Goal: Transaction & Acquisition: Purchase product/service

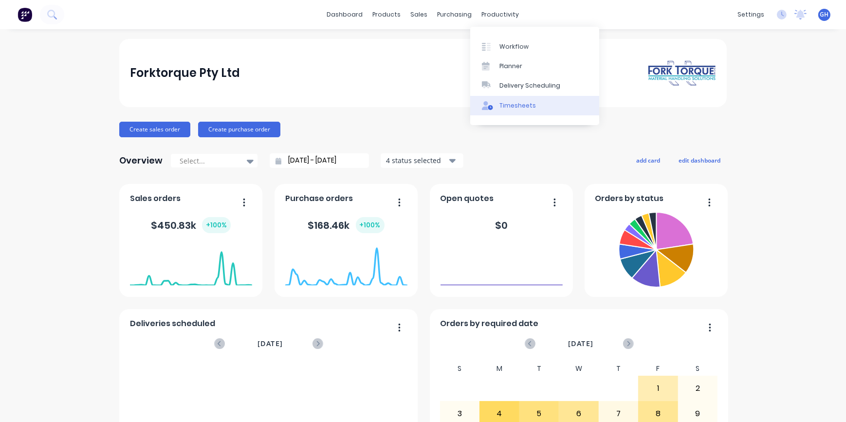
click at [516, 107] on div "Timesheets" at bounding box center [518, 105] width 37 height 9
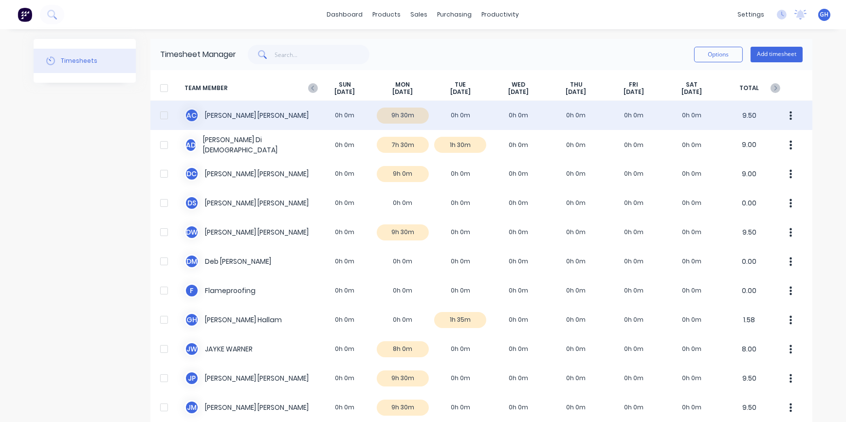
click at [456, 114] on div "A C [PERSON_NAME] 0h 0m 9h 30m 0h 0m 0h 0m 0h 0m 0h 0m 0h 0m 9.50" at bounding box center [481, 115] width 662 height 29
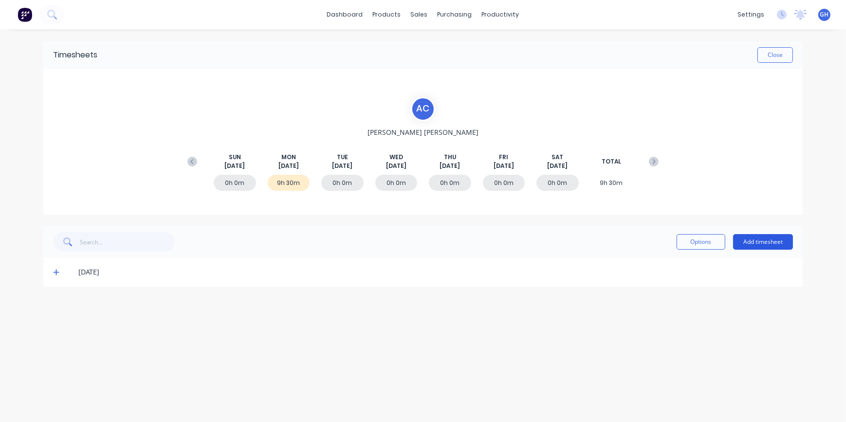
click at [765, 245] on button "Add timesheet" at bounding box center [763, 242] width 60 height 16
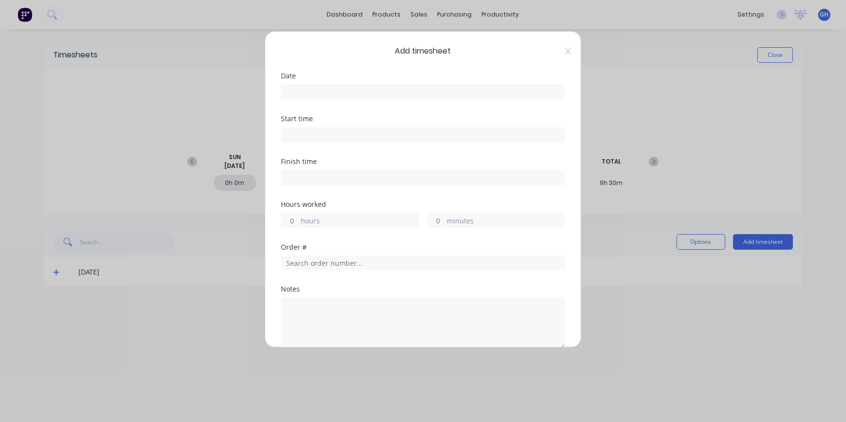
click at [316, 87] on input at bounding box center [422, 92] width 283 height 15
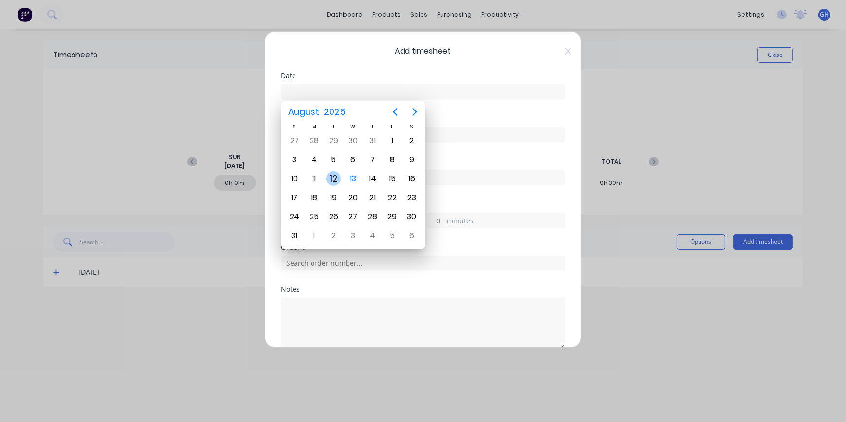
click at [333, 178] on div "12" at bounding box center [333, 178] width 15 height 15
type input "[DATE]"
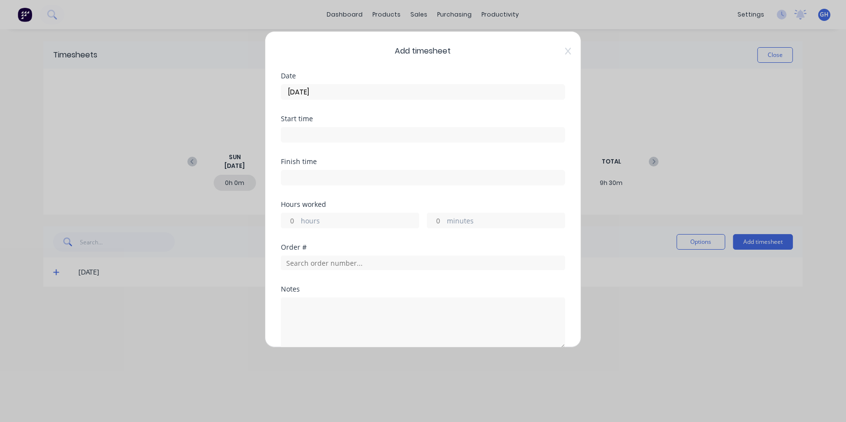
drag, startPoint x: 430, startPoint y: 217, endPoint x: 433, endPoint y: 223, distance: 7.0
click at [430, 217] on input "minutes" at bounding box center [436, 220] width 17 height 15
type input "15"
click at [302, 258] on input "text" at bounding box center [423, 263] width 284 height 15
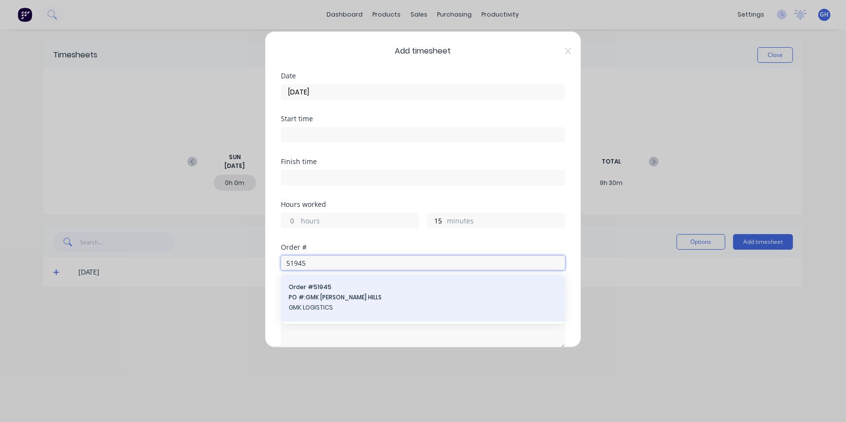
type input "51945"
click at [327, 307] on span "GMK LOGISTICS" at bounding box center [423, 307] width 269 height 9
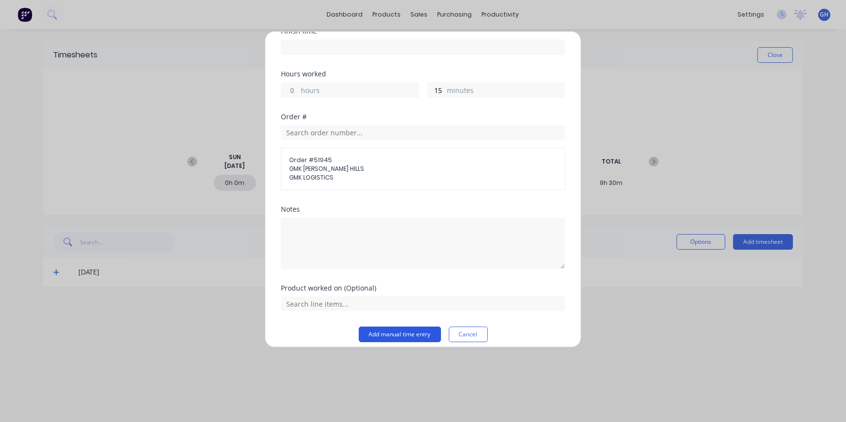
scroll to position [132, 0]
click at [427, 331] on button "Add manual time entry" at bounding box center [400, 333] width 82 height 16
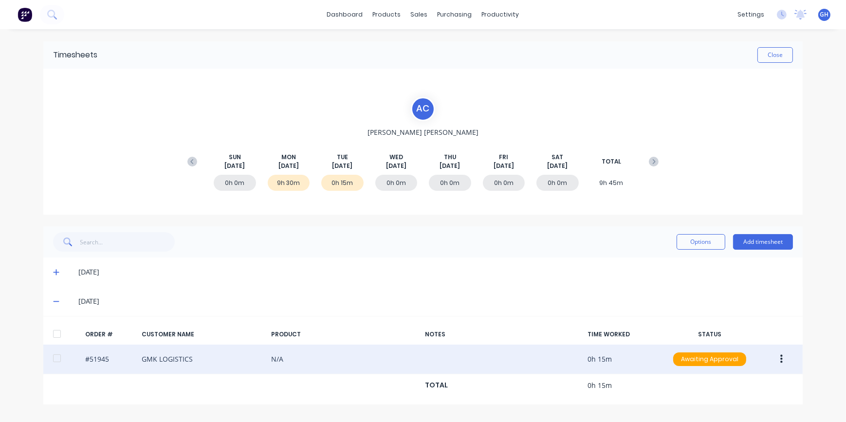
click at [784, 359] on button "button" at bounding box center [781, 360] width 23 height 18
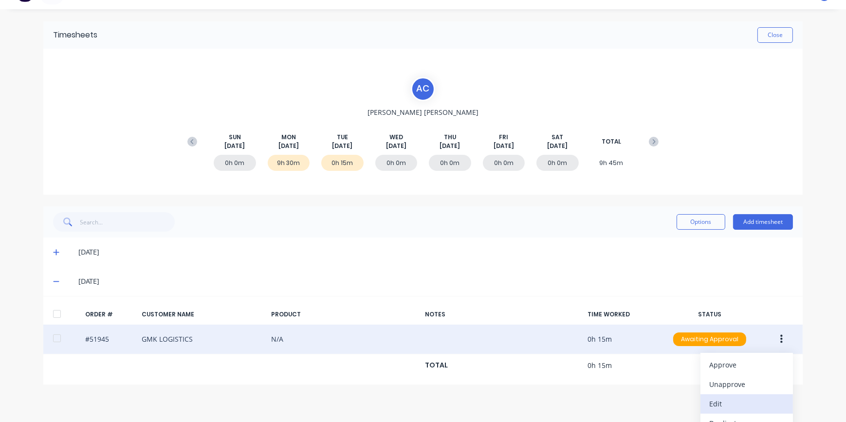
scroll to position [53, 0]
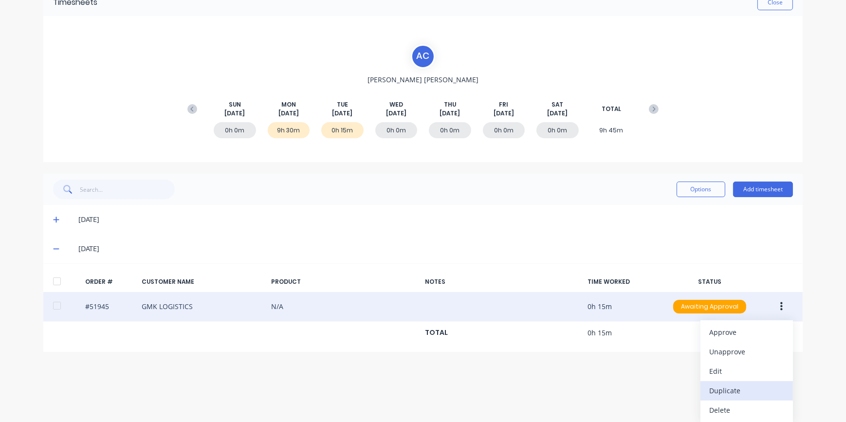
click at [727, 391] on div "Duplicate" at bounding box center [747, 391] width 75 height 14
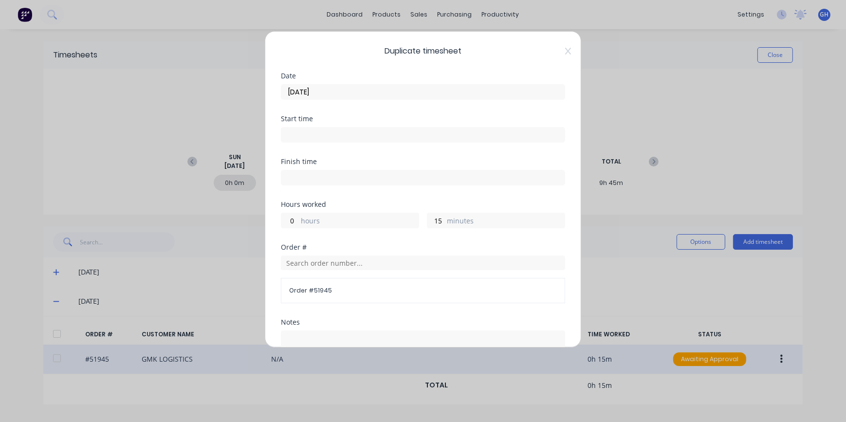
scroll to position [0, 0]
click at [301, 263] on input "text" at bounding box center [423, 263] width 284 height 15
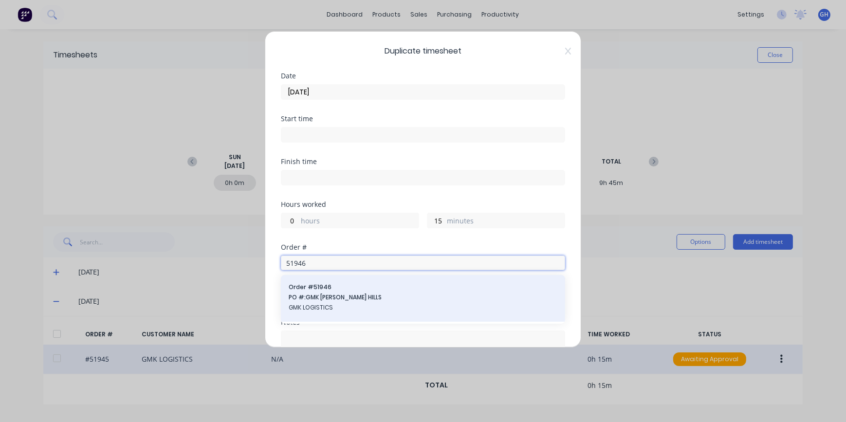
type input "51946"
click at [325, 309] on span "GMK LOGISTICS" at bounding box center [423, 307] width 269 height 9
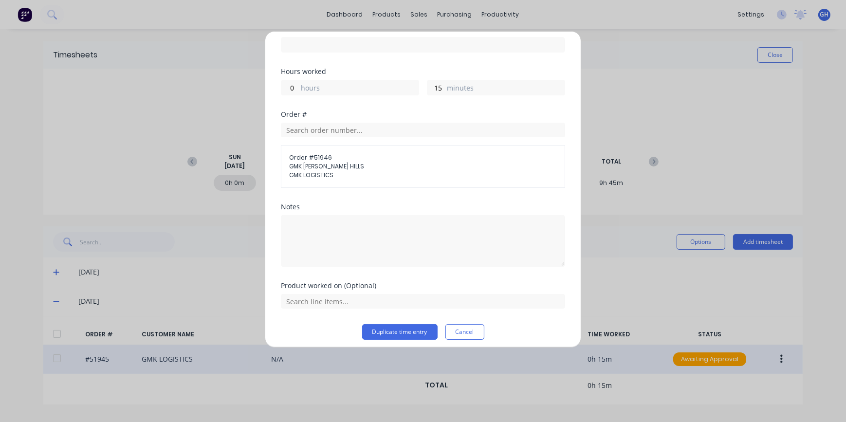
scroll to position [138, 0]
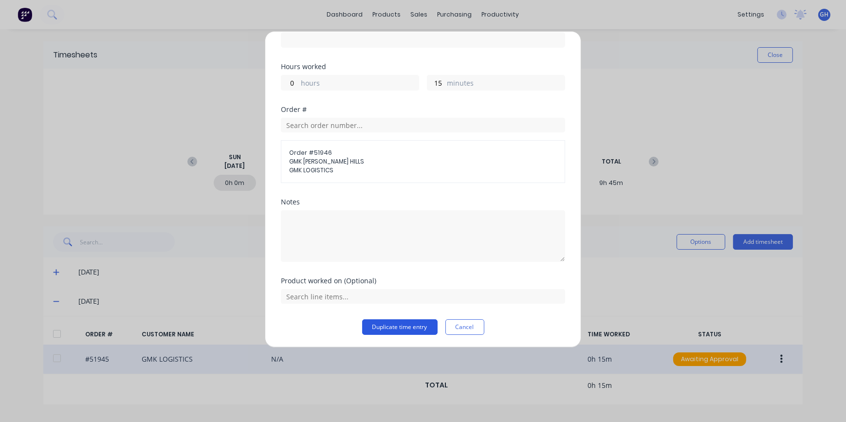
click at [371, 328] on button "Duplicate time entry" at bounding box center [399, 327] width 75 height 16
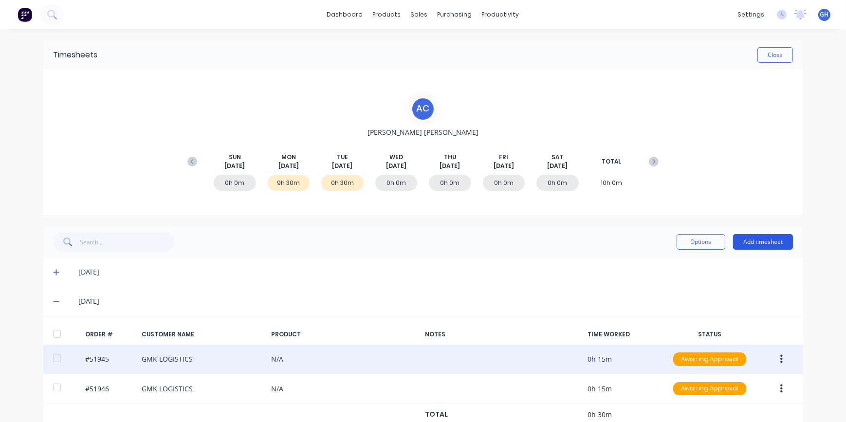
click at [756, 246] on button "Add timesheet" at bounding box center [763, 242] width 60 height 16
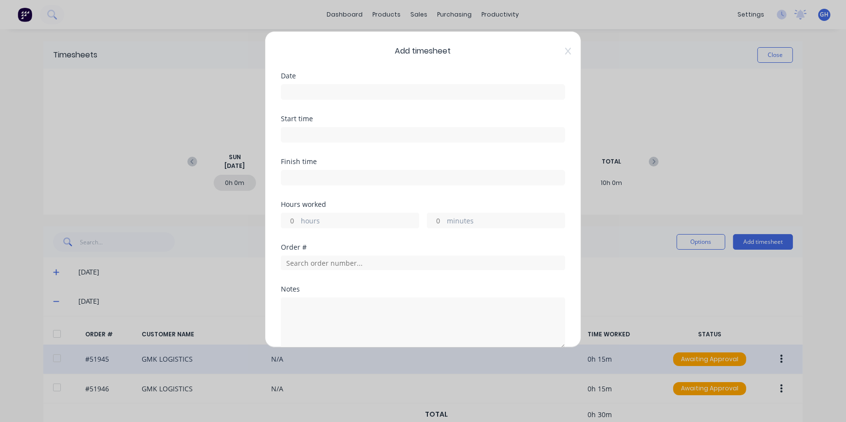
click at [290, 90] on input at bounding box center [422, 92] width 283 height 15
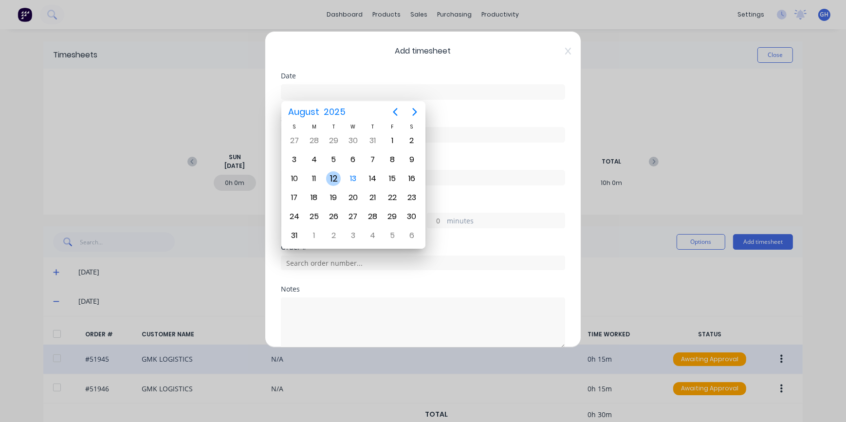
click at [339, 176] on div "12" at bounding box center [333, 178] width 15 height 15
type input "[DATE]"
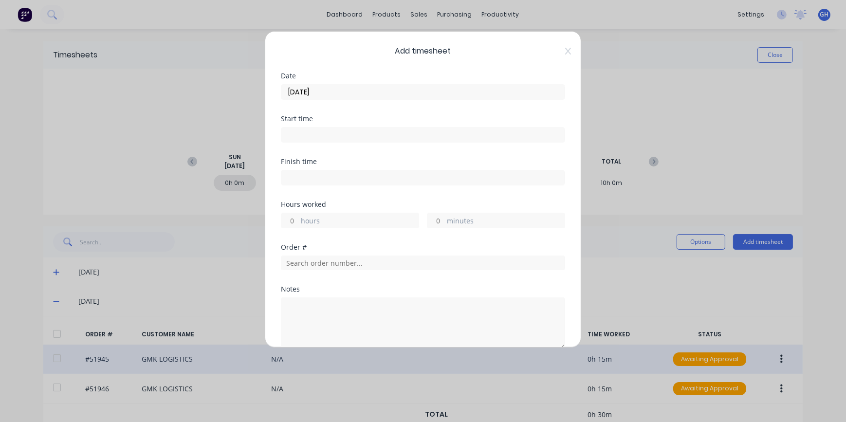
click at [565, 54] on div "Add timesheet Date [DATE] Start time Finish time Hours worked hours minutes Ord…" at bounding box center [423, 189] width 317 height 317
click at [565, 51] on icon at bounding box center [568, 51] width 6 height 8
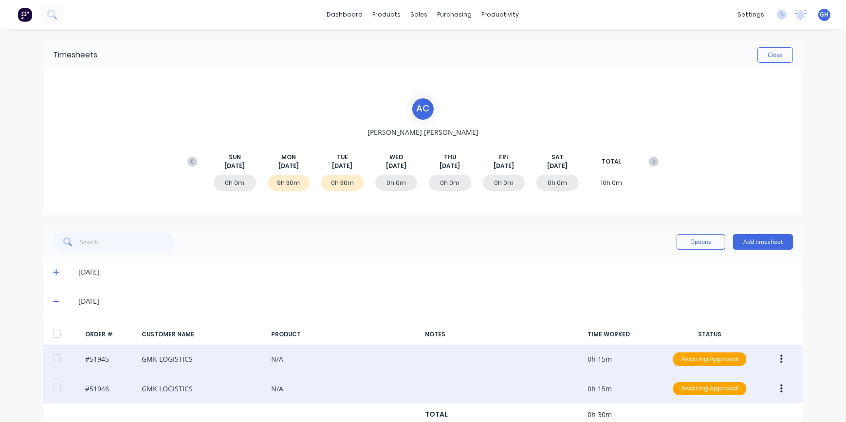
click at [781, 390] on icon "button" at bounding box center [782, 389] width 2 height 11
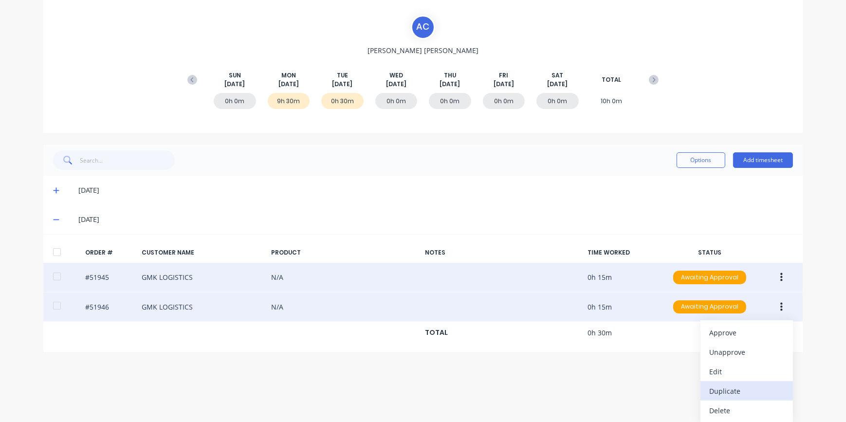
click at [731, 393] on div "Duplicate" at bounding box center [747, 391] width 75 height 14
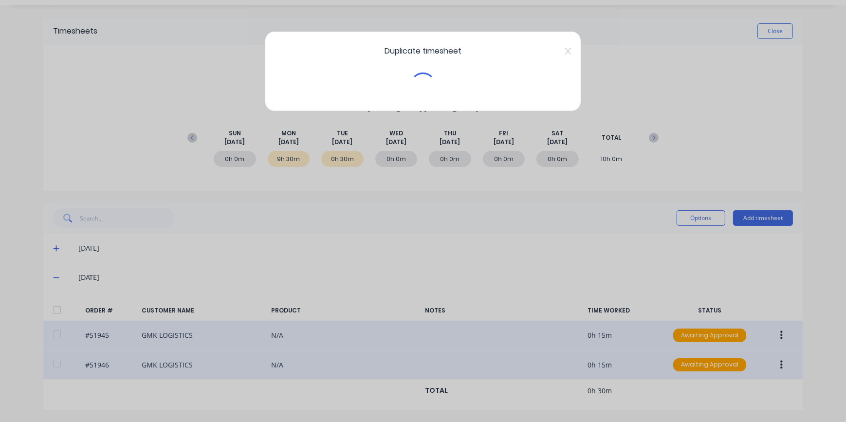
scroll to position [23, 0]
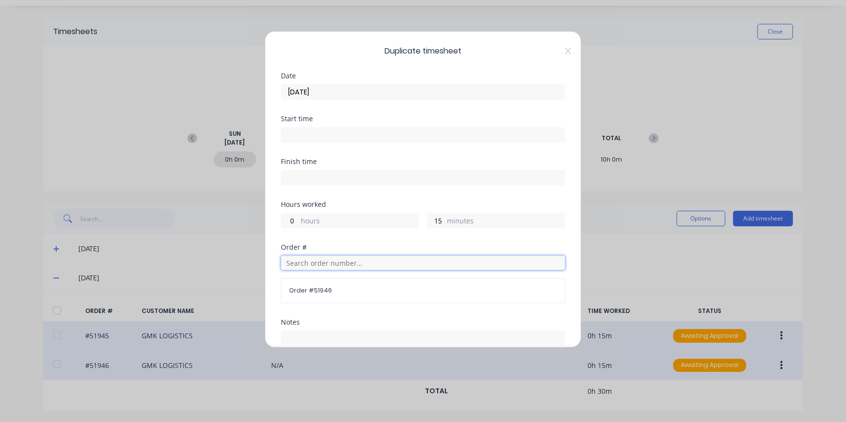
click at [318, 263] on input "text" at bounding box center [423, 263] width 284 height 15
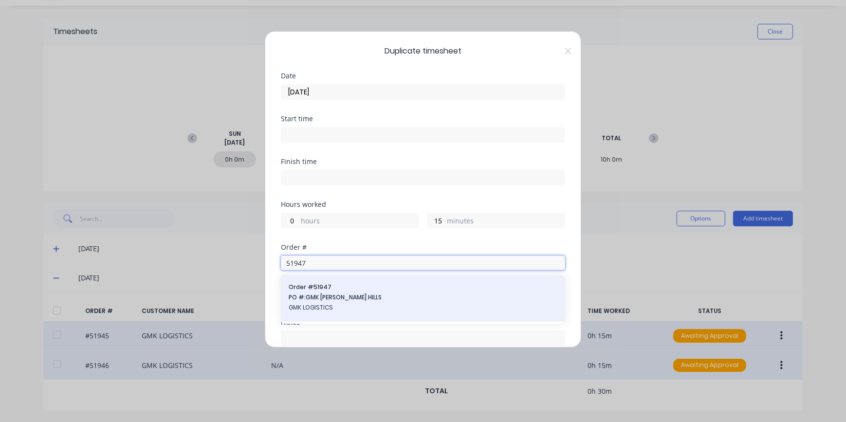
type input "51947"
click at [327, 307] on span "GMK LOGISTICS" at bounding box center [423, 307] width 269 height 9
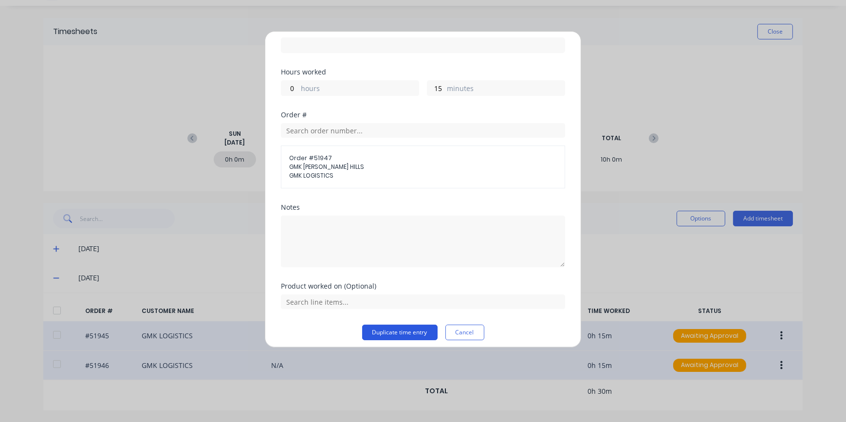
scroll to position [138, 0]
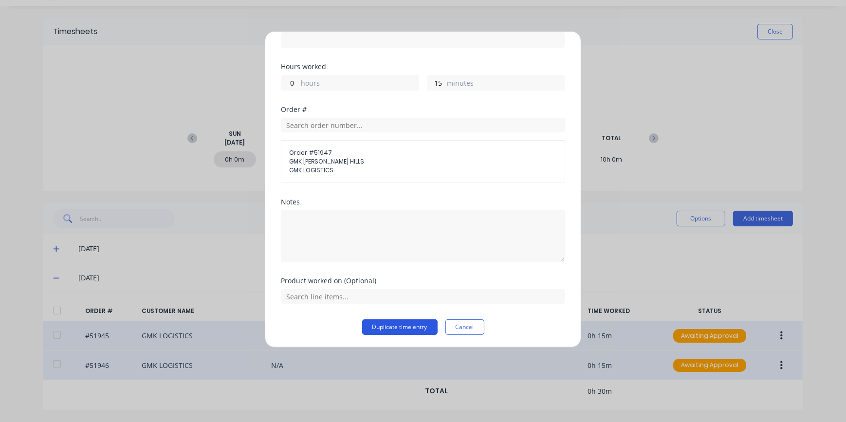
click at [428, 331] on button "Duplicate time entry" at bounding box center [399, 327] width 75 height 16
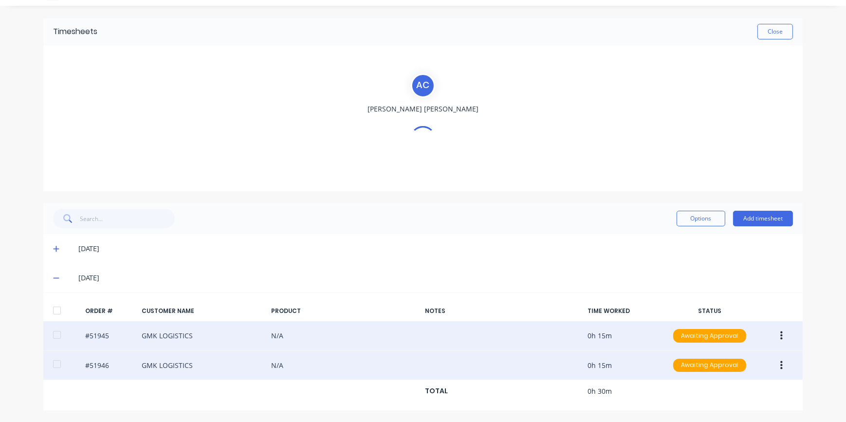
scroll to position [53, 0]
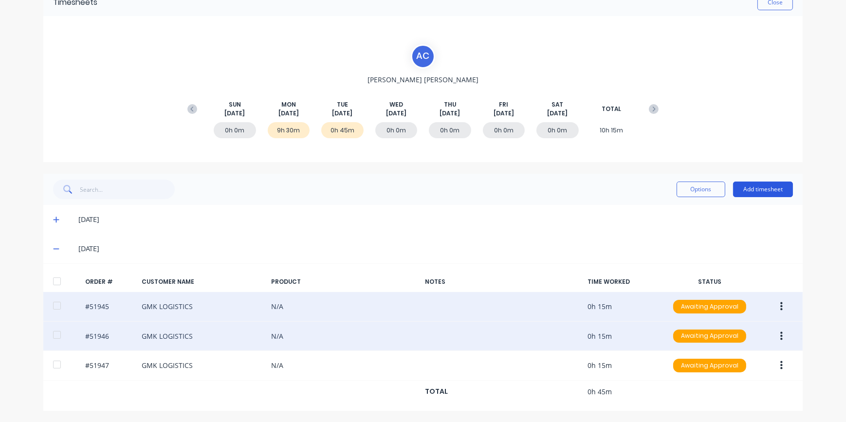
click at [768, 187] on button "Add timesheet" at bounding box center [763, 190] width 60 height 16
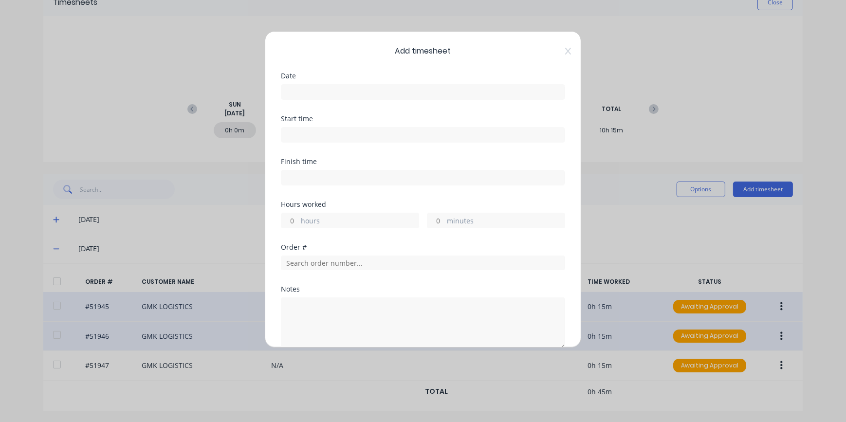
click at [735, 83] on div "Add timesheet Date Start time Finish time Hours worked hours minutes Order # No…" at bounding box center [423, 211] width 846 height 422
click at [565, 53] on icon at bounding box center [568, 51] width 6 height 8
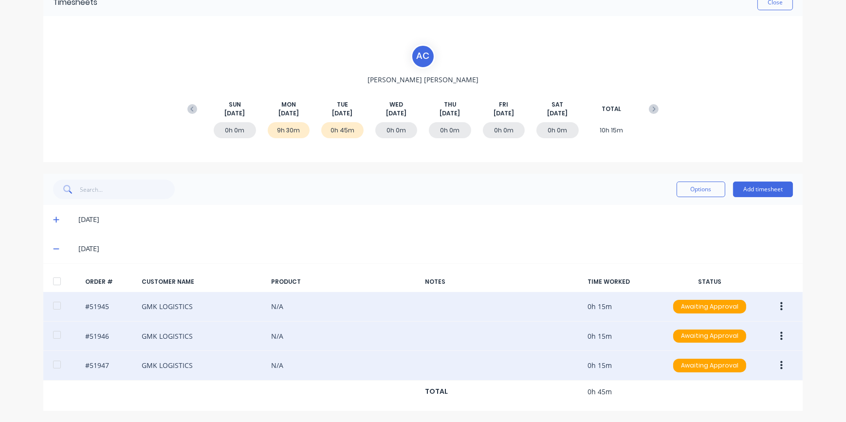
click at [781, 364] on icon "button" at bounding box center [782, 365] width 2 height 11
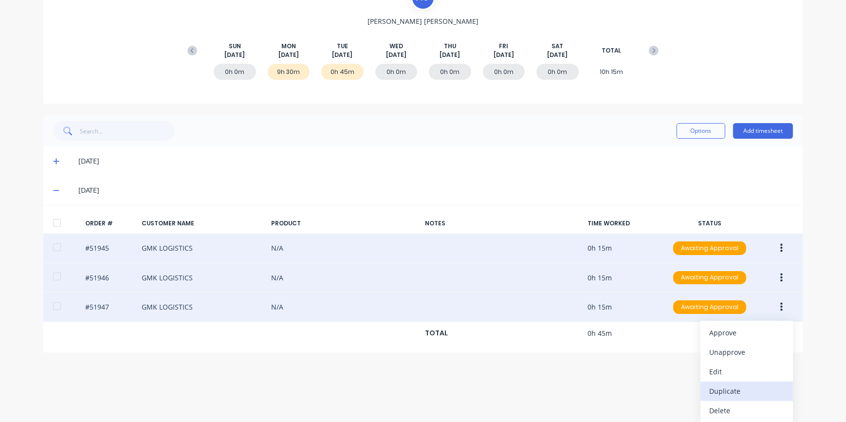
click at [729, 393] on div "Duplicate" at bounding box center [747, 391] width 75 height 14
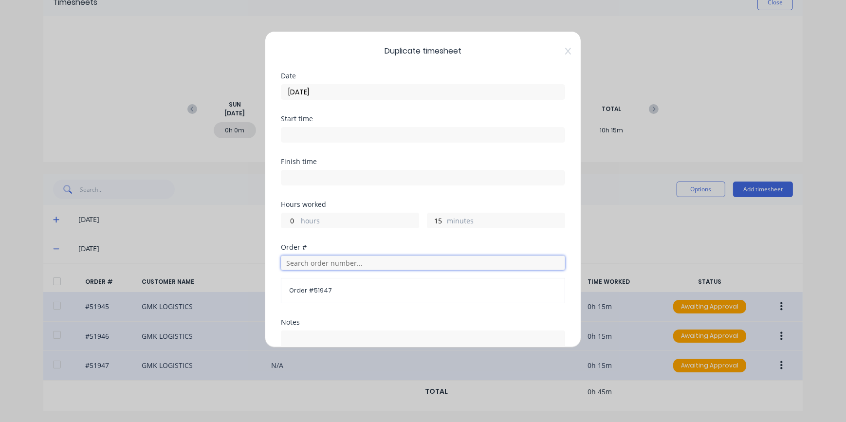
click at [339, 262] on input "text" at bounding box center [423, 263] width 284 height 15
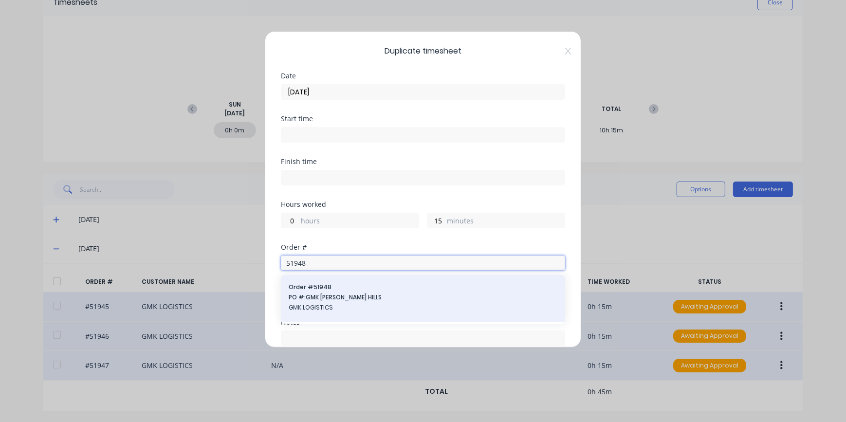
type input "51948"
click at [343, 312] on span "GMK LOGISTICS" at bounding box center [423, 307] width 269 height 9
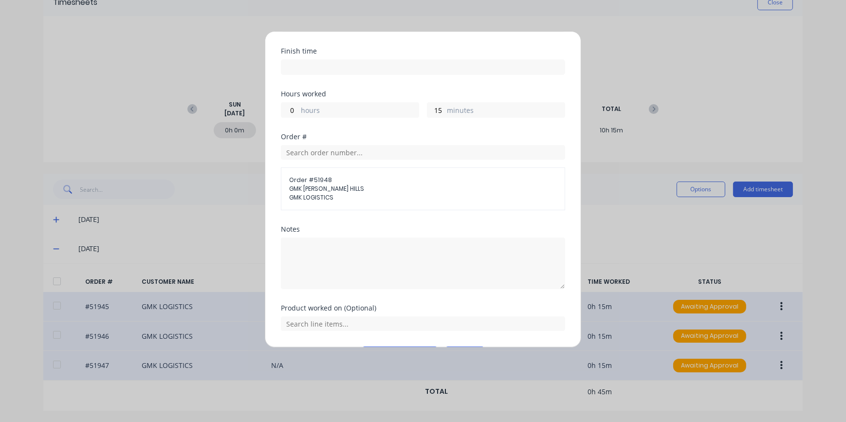
scroll to position [138, 0]
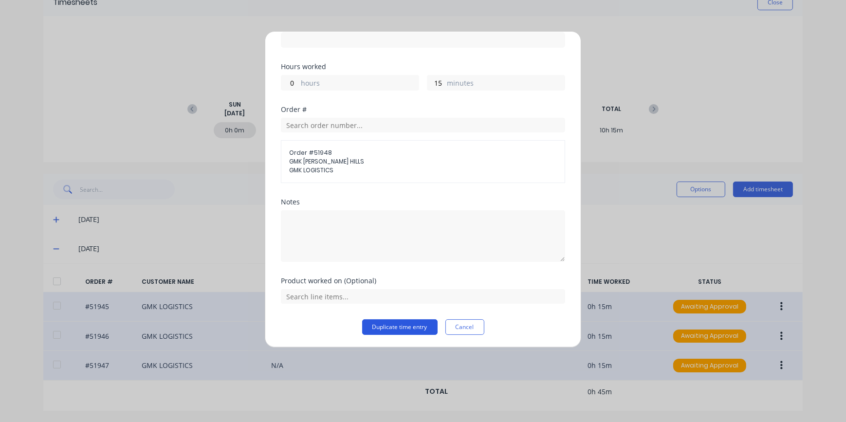
click at [389, 326] on button "Duplicate time entry" at bounding box center [399, 327] width 75 height 16
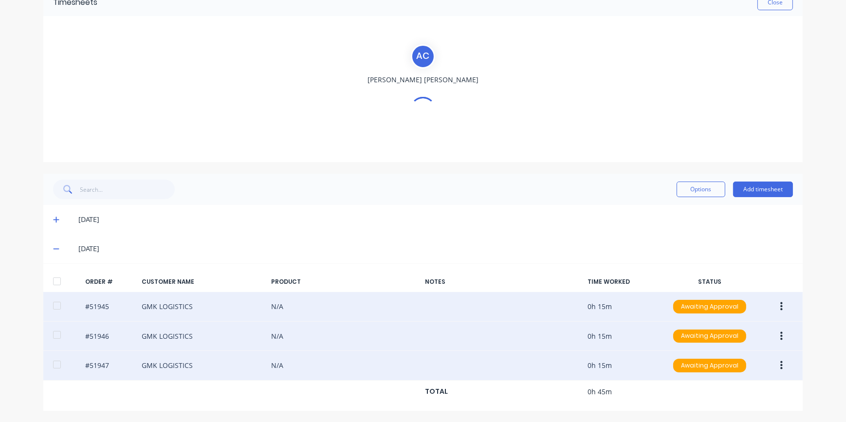
scroll to position [82, 0]
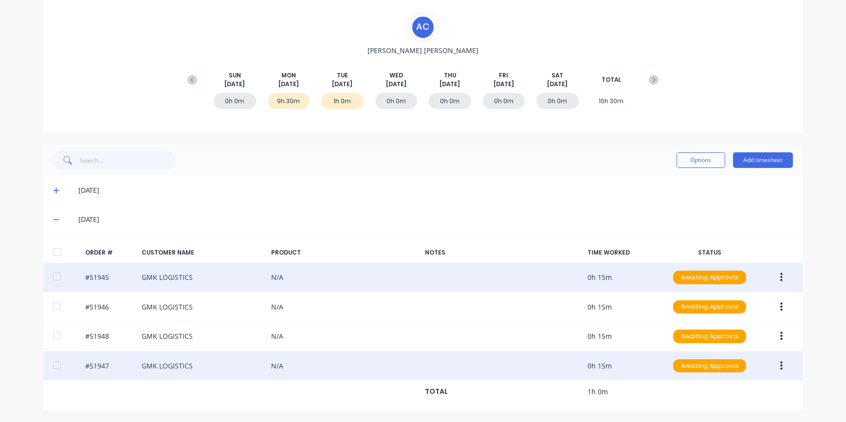
click at [781, 367] on button "button" at bounding box center [781, 366] width 23 height 18
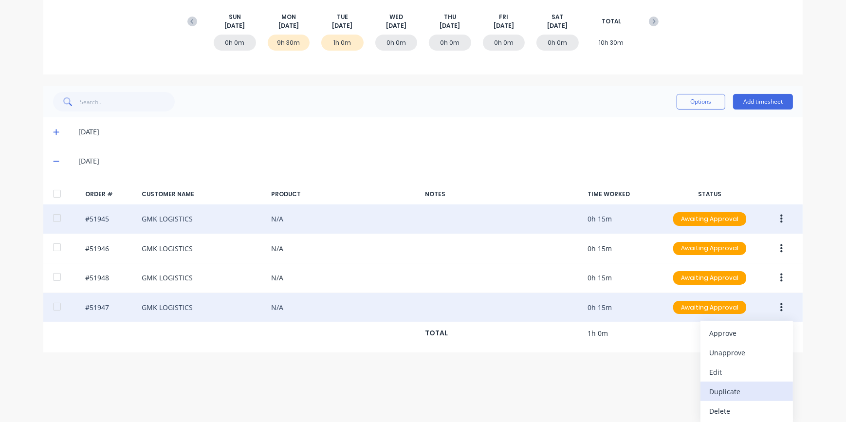
click at [732, 394] on div "Duplicate" at bounding box center [747, 392] width 75 height 14
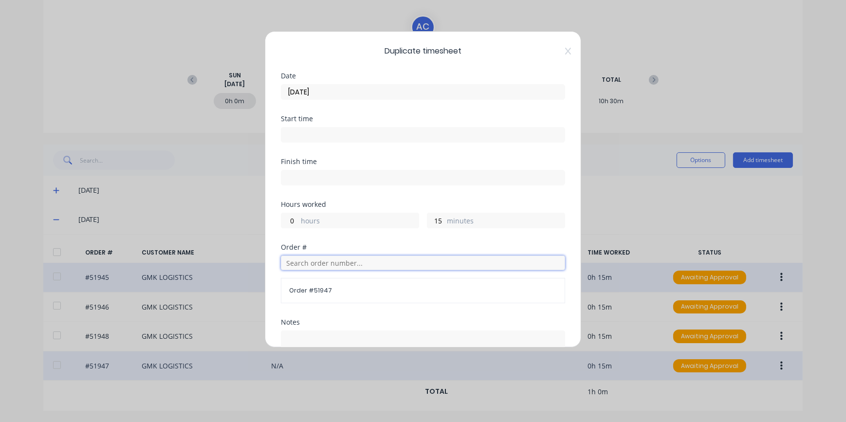
click at [315, 263] on input "text" at bounding box center [423, 263] width 284 height 15
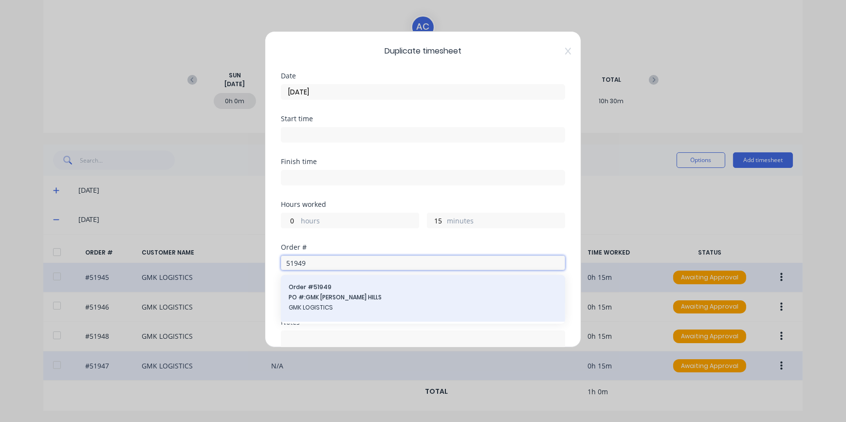
type input "51949"
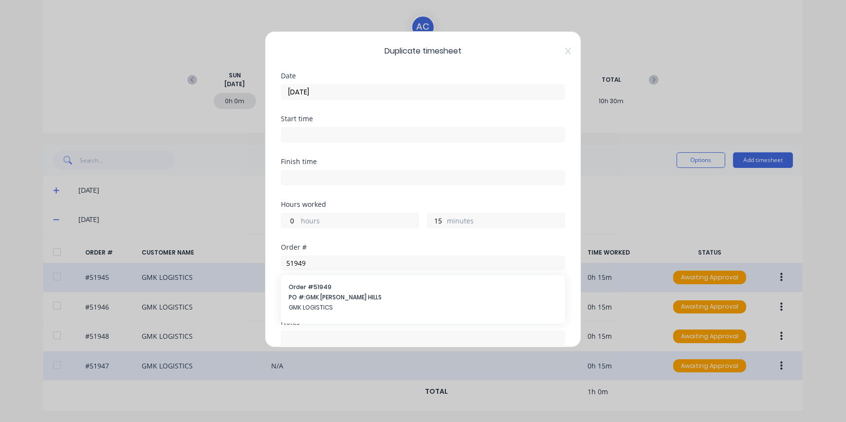
click at [314, 306] on span "GMK LOGISTICS" at bounding box center [423, 307] width 269 height 9
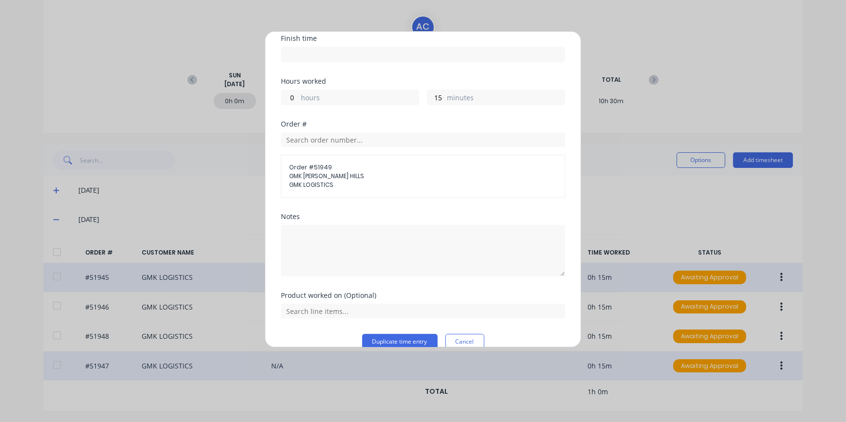
scroll to position [138, 0]
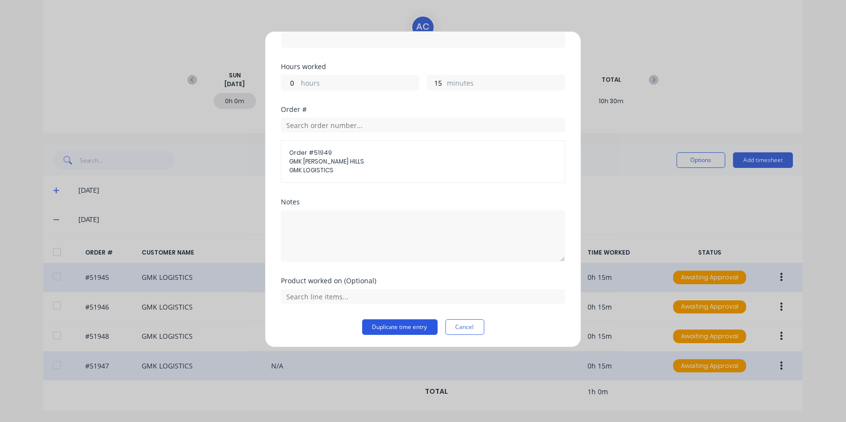
click at [378, 327] on button "Duplicate time entry" at bounding box center [399, 327] width 75 height 16
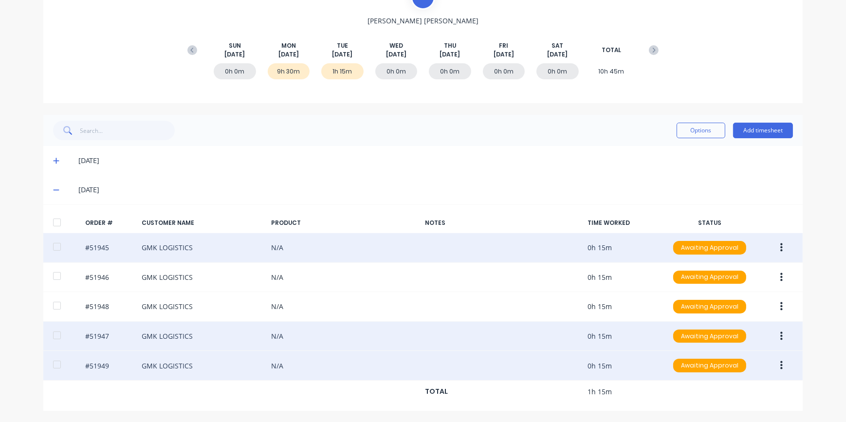
click at [781, 370] on icon "button" at bounding box center [782, 365] width 2 height 11
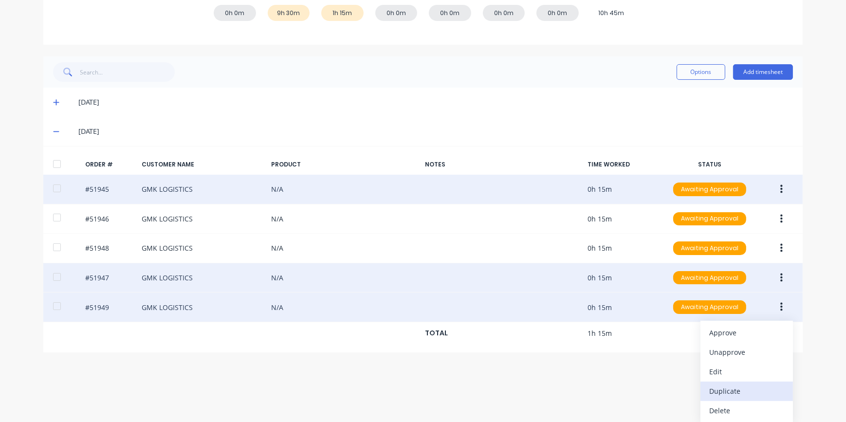
click at [730, 392] on div "Duplicate" at bounding box center [747, 391] width 75 height 14
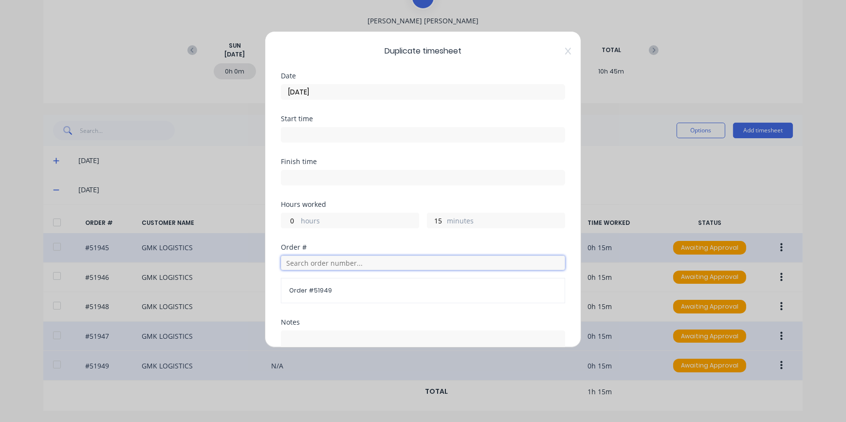
click at [320, 260] on input "text" at bounding box center [423, 263] width 284 height 15
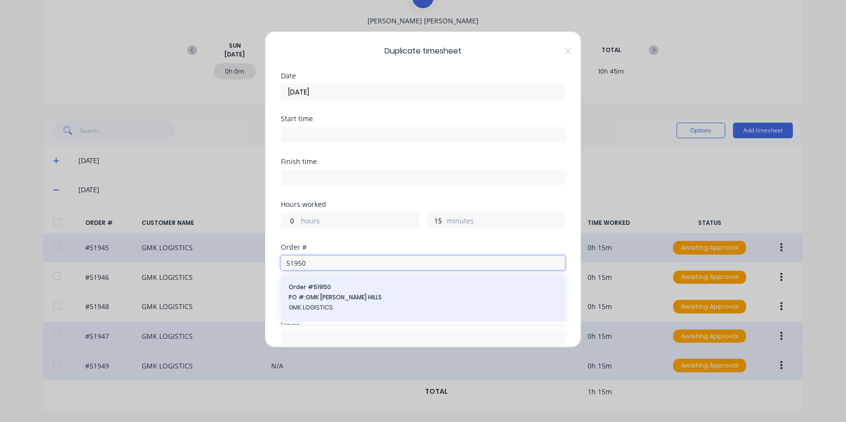
type input "51950"
click at [319, 308] on span "GMK LOGISTICS" at bounding box center [423, 307] width 269 height 9
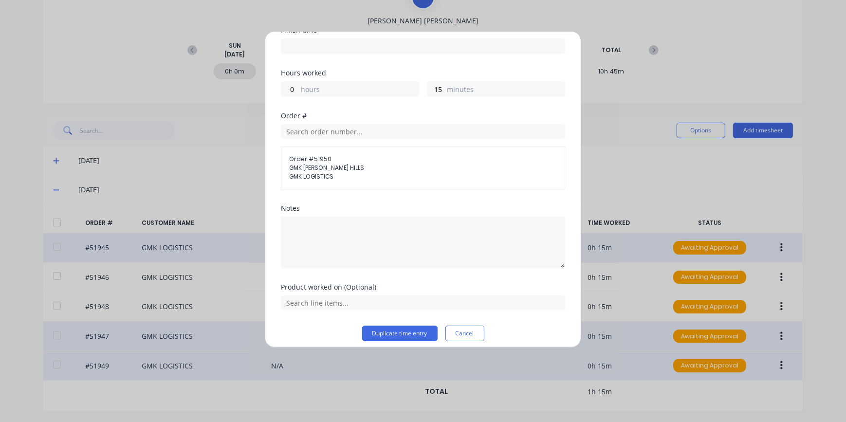
scroll to position [132, 0]
click at [391, 329] on button "Duplicate time entry" at bounding box center [399, 333] width 75 height 16
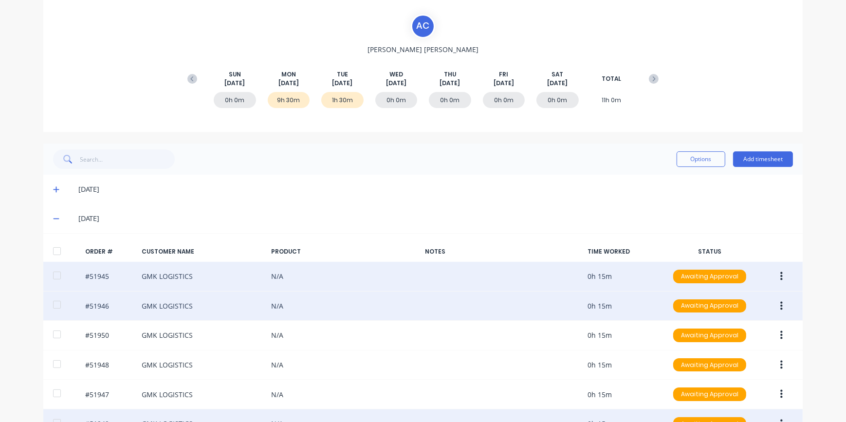
scroll to position [0, 0]
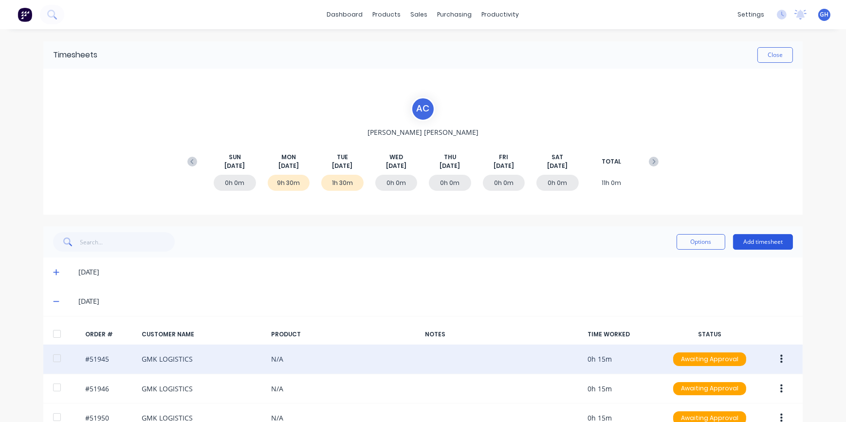
click at [755, 240] on button "Add timesheet" at bounding box center [763, 242] width 60 height 16
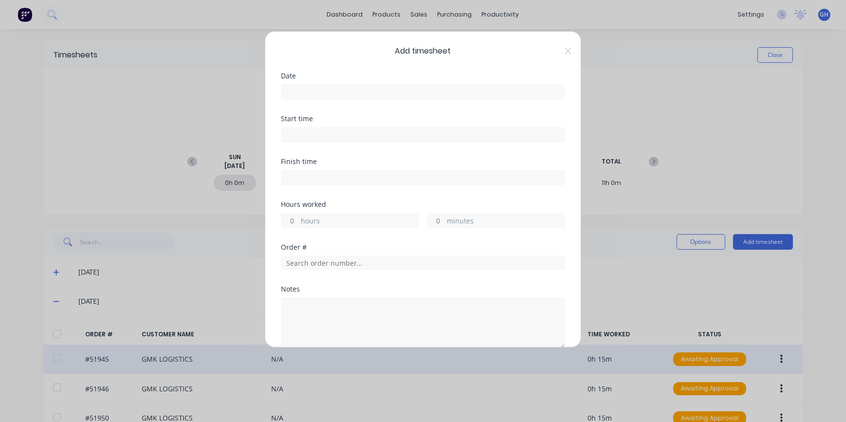
drag, startPoint x: 289, startPoint y: 92, endPoint x: 288, endPoint y: 103, distance: 11.3
click at [290, 92] on input at bounding box center [422, 92] width 283 height 15
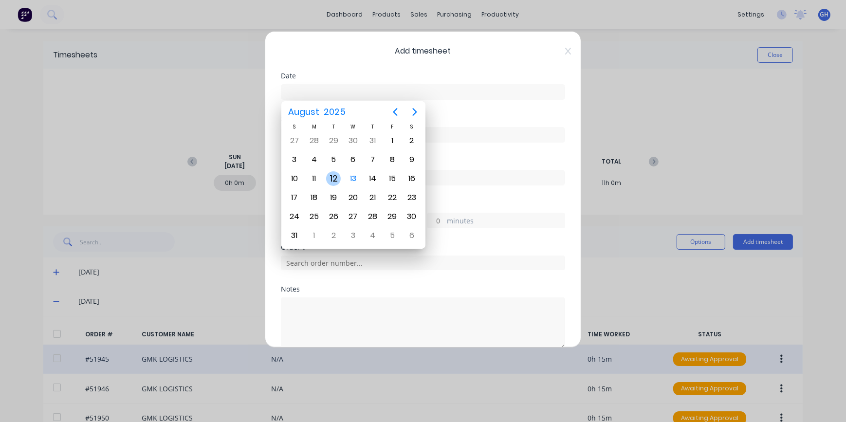
click at [336, 179] on div "12" at bounding box center [333, 178] width 15 height 15
type input "[DATE]"
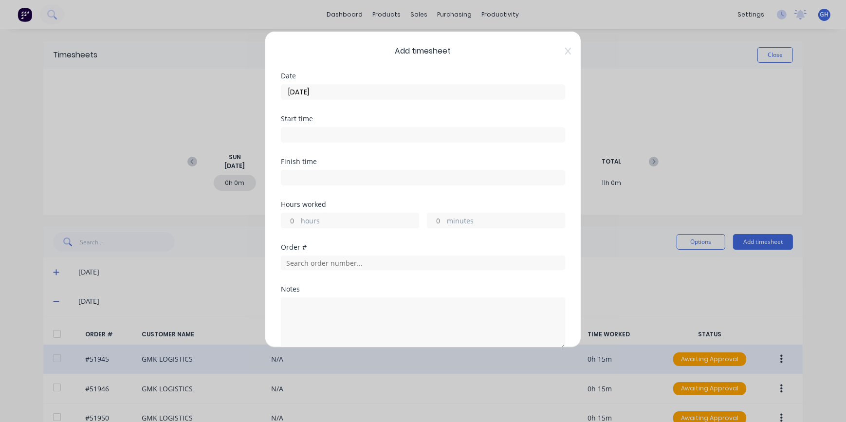
click at [324, 222] on label "hours" at bounding box center [360, 222] width 118 height 12
click at [299, 222] on input "hours" at bounding box center [289, 220] width 17 height 15
click at [303, 218] on label "hours" at bounding box center [360, 222] width 118 height 12
click at [299, 218] on input "hours" at bounding box center [289, 220] width 17 height 15
click at [294, 219] on input "hours" at bounding box center [289, 220] width 17 height 15
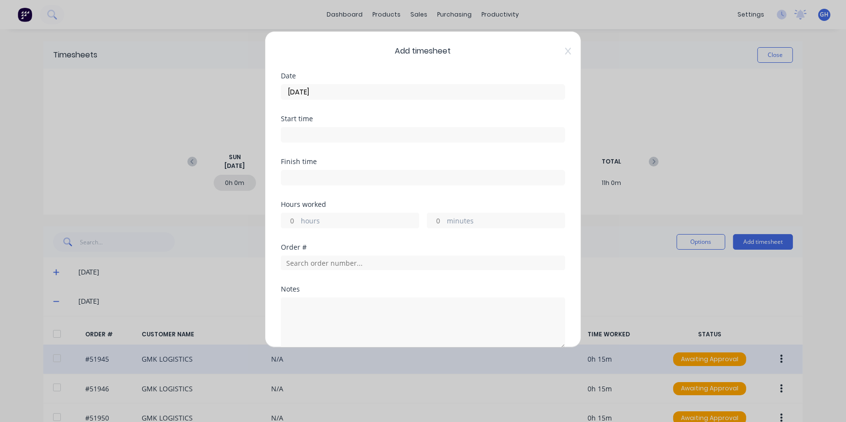
type input "4"
drag, startPoint x: 435, startPoint y: 217, endPoint x: 437, endPoint y: 223, distance: 6.0
click at [435, 217] on input "minutes" at bounding box center [436, 220] width 17 height 15
type input "45"
click at [311, 259] on input "text" at bounding box center [423, 263] width 284 height 15
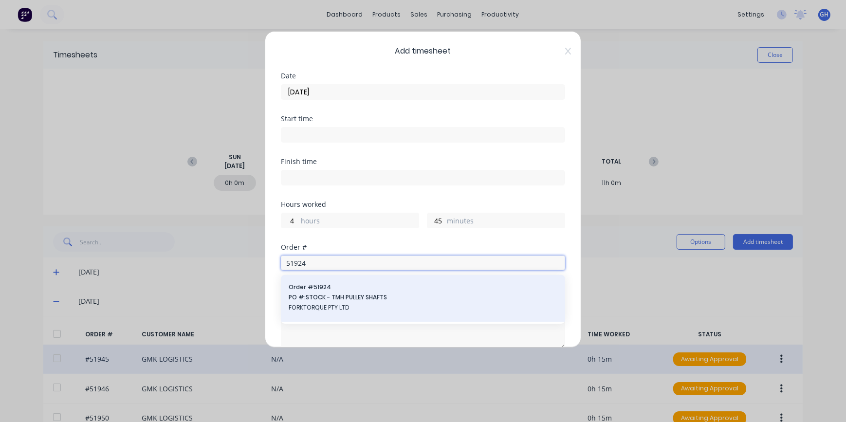
type input "51924"
click at [333, 309] on span "FORKTORQUE PTY LTD" at bounding box center [423, 307] width 269 height 9
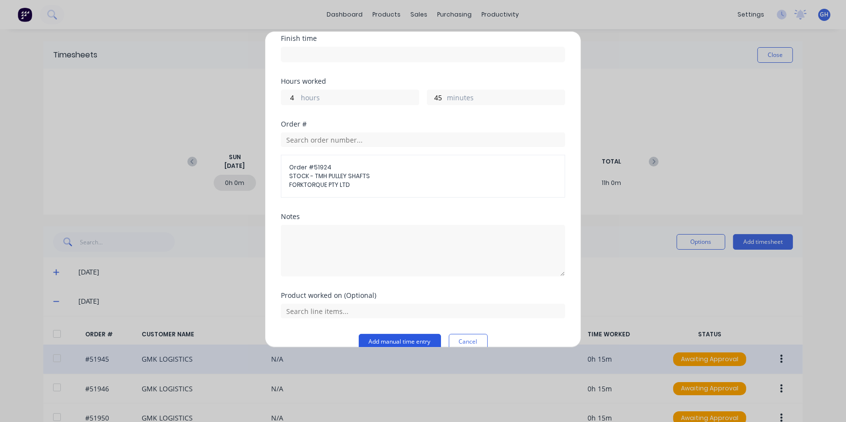
scroll to position [138, 0]
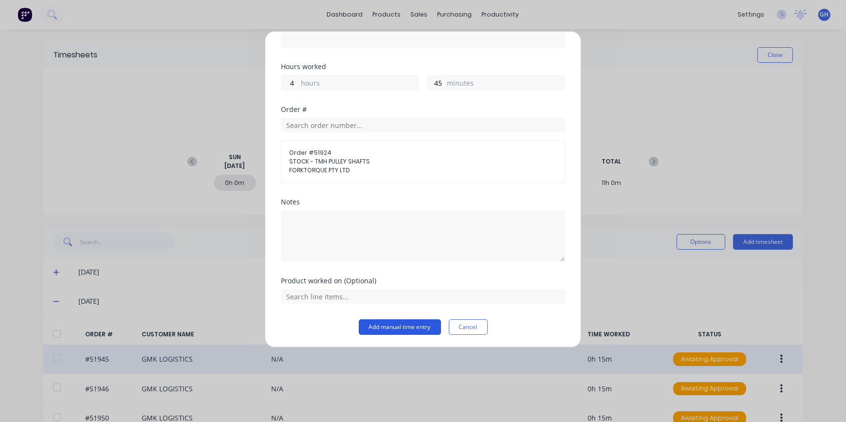
click at [400, 324] on button "Add manual time entry" at bounding box center [400, 327] width 82 height 16
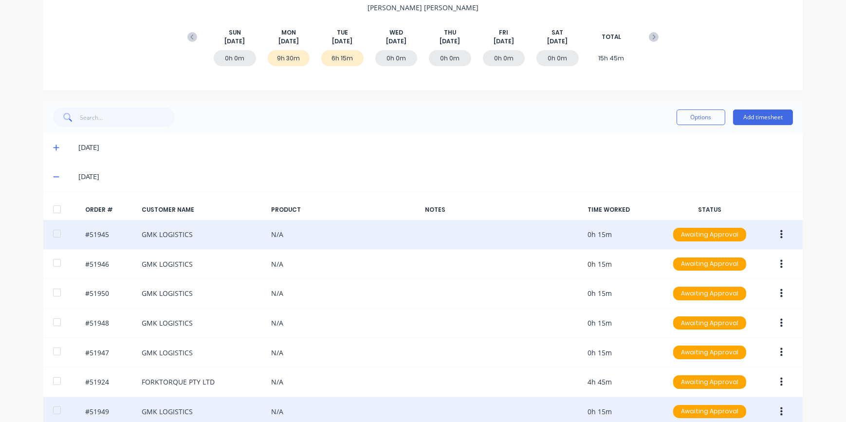
scroll to position [0, 0]
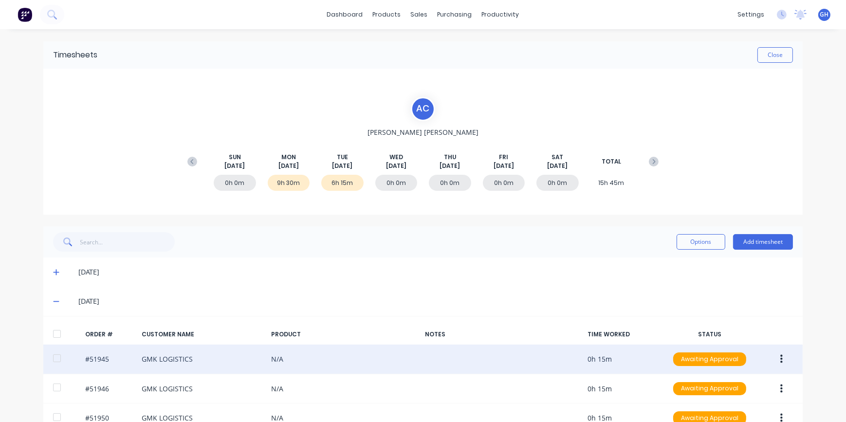
click at [297, 179] on div "9h 30m" at bounding box center [289, 183] width 42 height 16
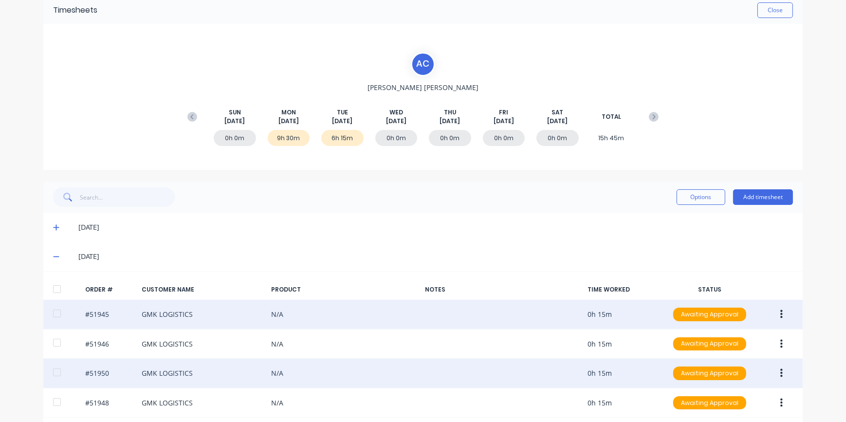
scroll to position [132, 0]
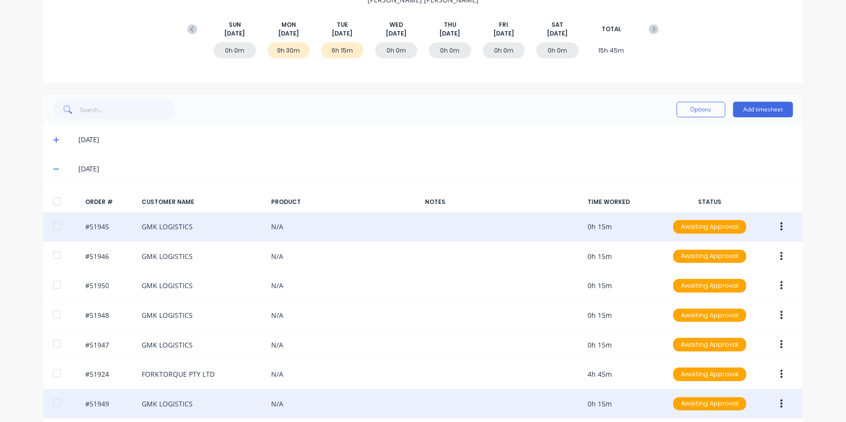
click at [56, 140] on span at bounding box center [58, 140] width 10 height 10
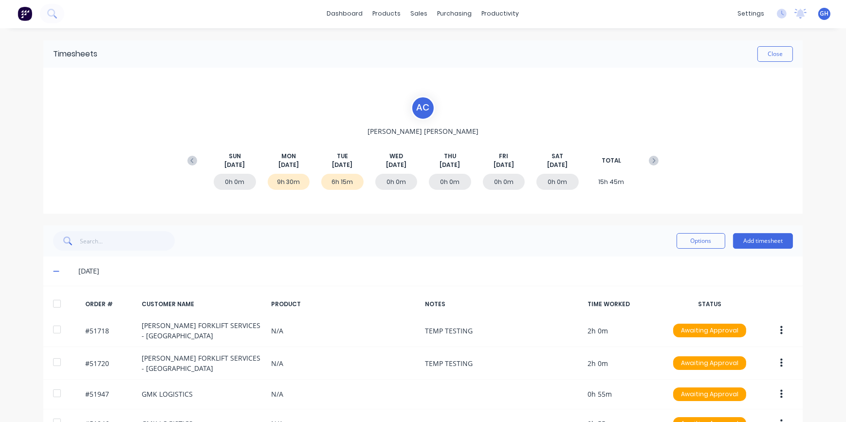
scroll to position [0, 0]
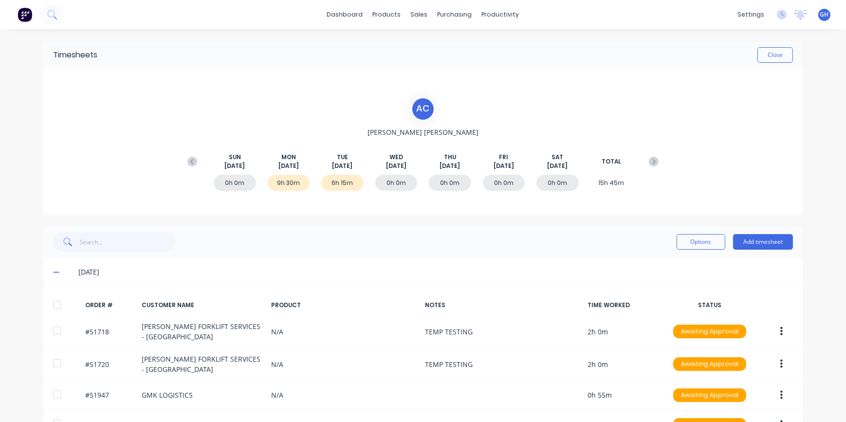
click at [53, 272] on icon at bounding box center [56, 272] width 6 height 1
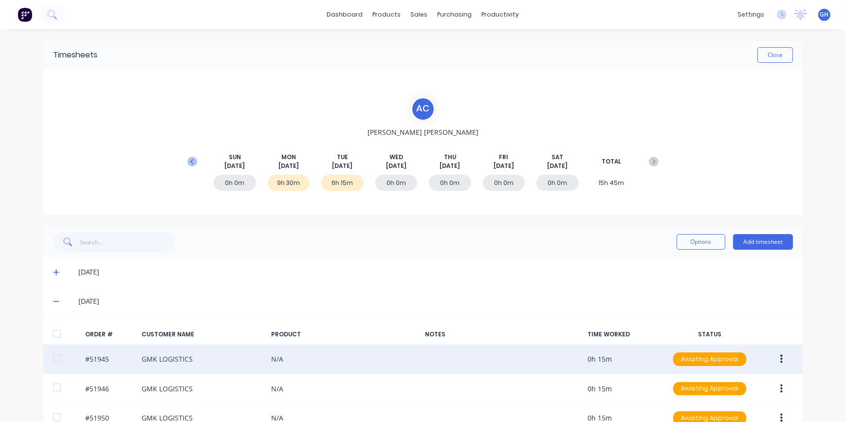
click at [187, 161] on icon at bounding box center [192, 162] width 10 height 10
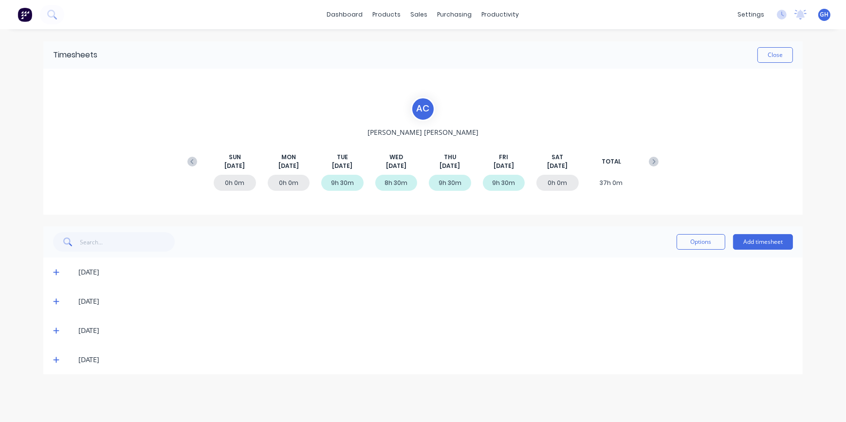
click at [500, 183] on div "9h 30m" at bounding box center [504, 183] width 42 height 16
click at [55, 362] on icon at bounding box center [56, 359] width 6 height 7
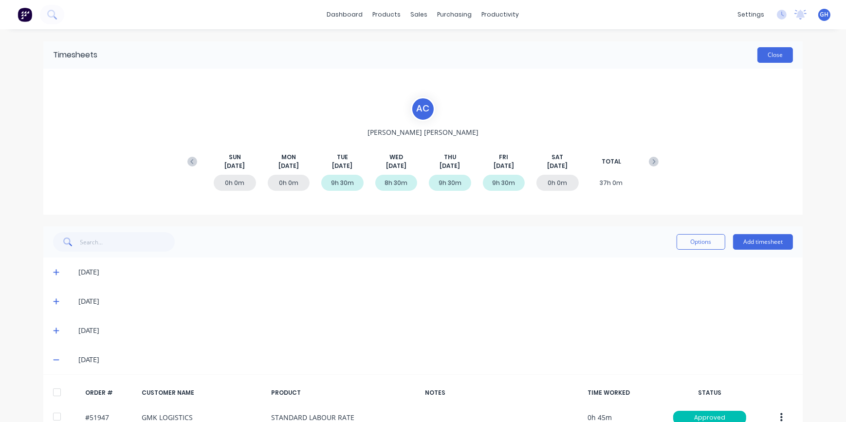
click at [758, 60] on button "Close" at bounding box center [776, 55] width 36 height 16
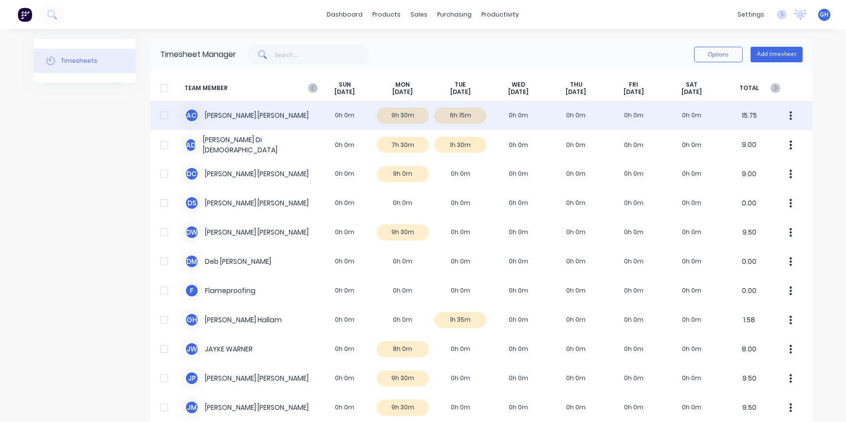
click at [465, 115] on div "A C [PERSON_NAME] 0h 0m 9h 30m 6h 15m 0h 0m 0h 0m 0h 0m 0h 0m 15.75" at bounding box center [481, 115] width 662 height 29
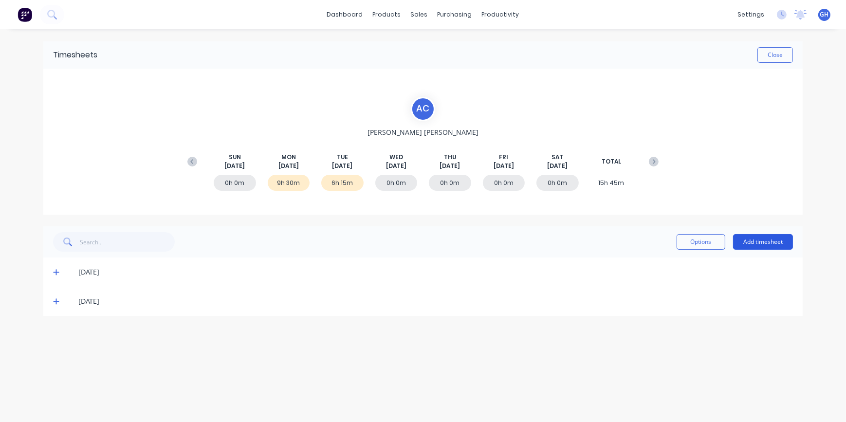
click at [761, 247] on button "Add timesheet" at bounding box center [763, 242] width 60 height 16
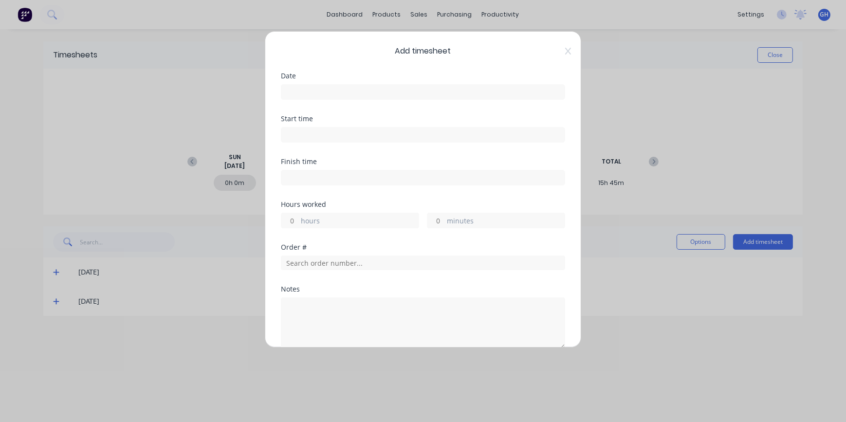
click at [306, 91] on input at bounding box center [422, 92] width 283 height 15
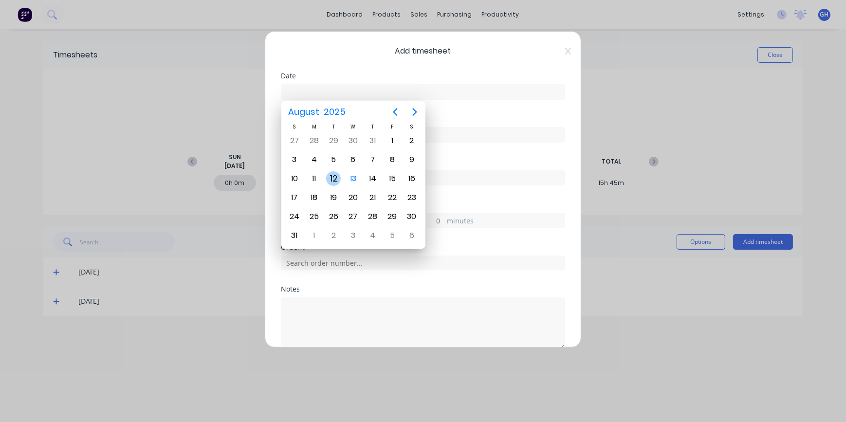
click at [332, 179] on div "12" at bounding box center [333, 178] width 15 height 15
type input "[DATE]"
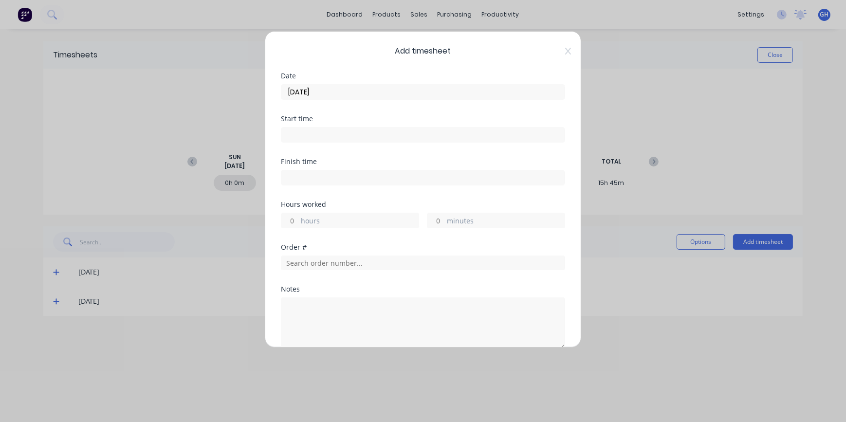
click at [292, 219] on input "hours" at bounding box center [289, 220] width 17 height 15
type input "3"
click at [439, 220] on input "minutes" at bounding box center [436, 220] width 17 height 15
type input "15"
click at [311, 268] on input "text" at bounding box center [423, 263] width 284 height 15
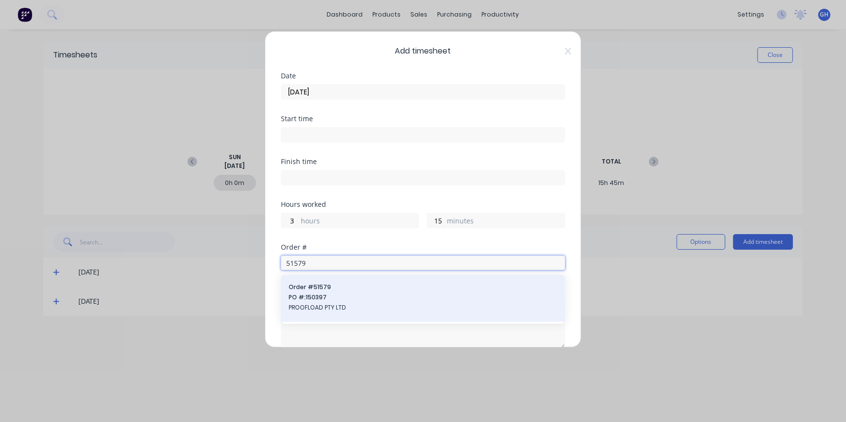
type input "51579"
click at [313, 307] on span "PROOFLOAD PTY LTD" at bounding box center [423, 307] width 269 height 9
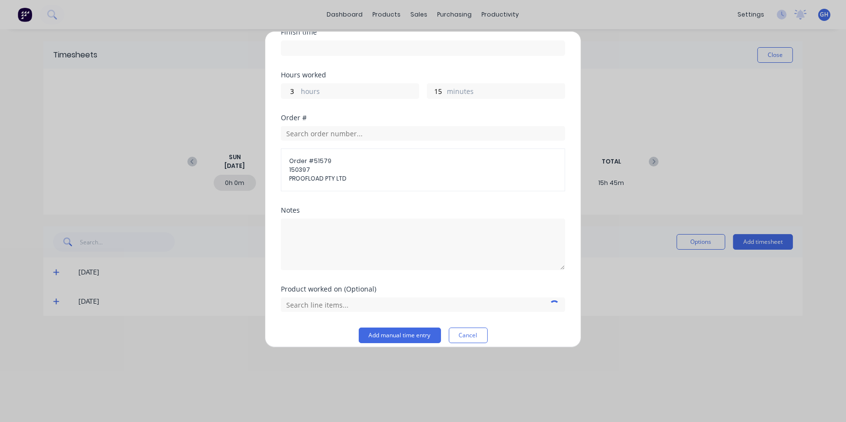
scroll to position [138, 0]
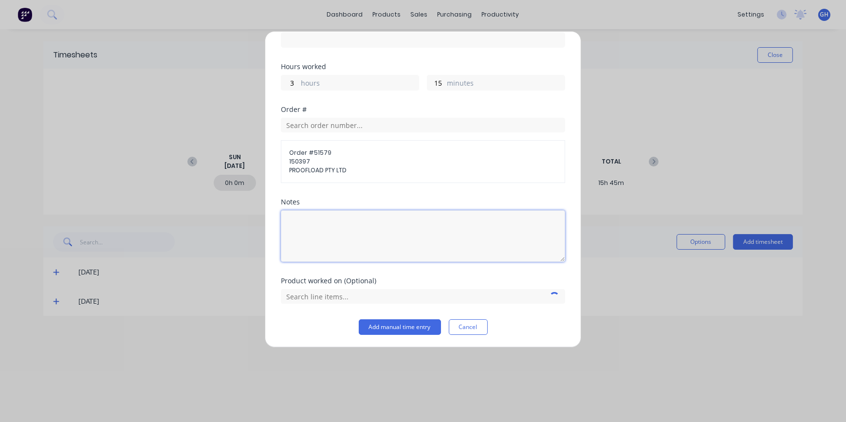
click at [318, 221] on textarea at bounding box center [423, 236] width 284 height 52
click at [322, 224] on textarea "TEMP TESING" at bounding box center [423, 236] width 284 height 52
type textarea "TEMP TESTING"
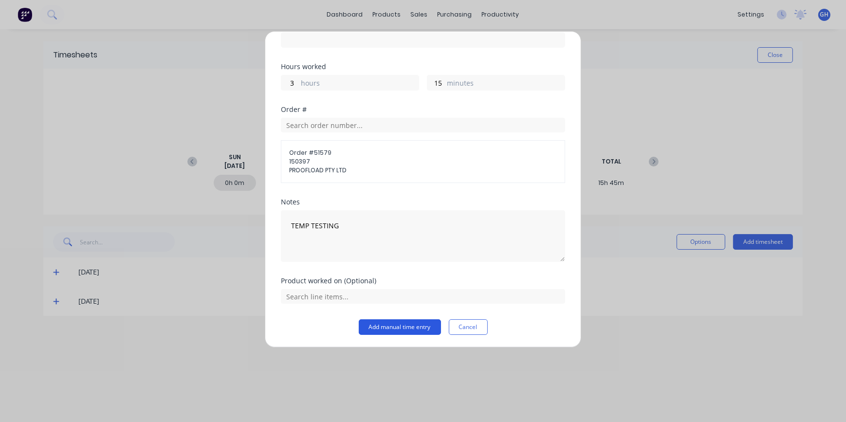
click at [405, 325] on button "Add manual time entry" at bounding box center [400, 327] width 82 height 16
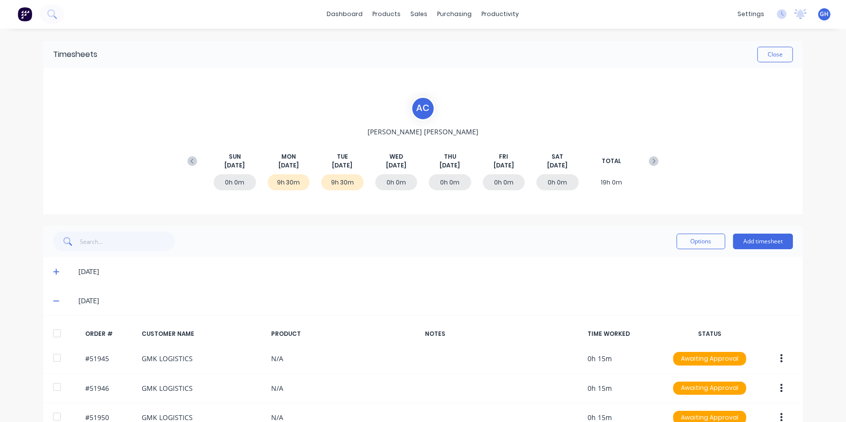
scroll to position [0, 0]
click at [772, 54] on button "Close" at bounding box center [776, 55] width 36 height 16
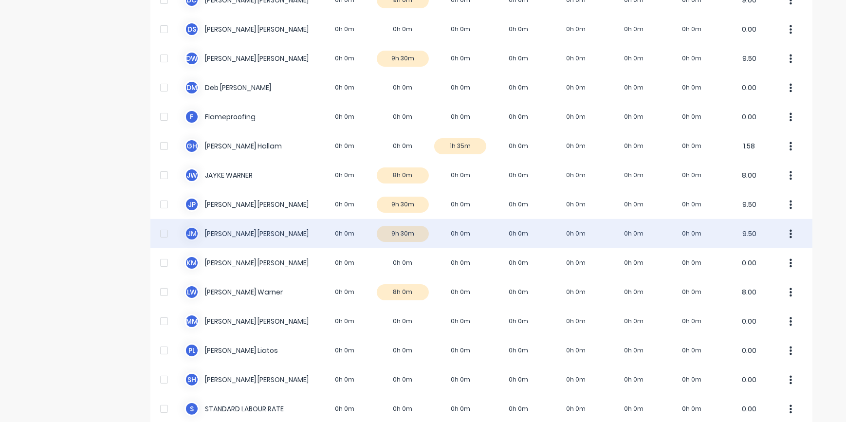
scroll to position [177, 0]
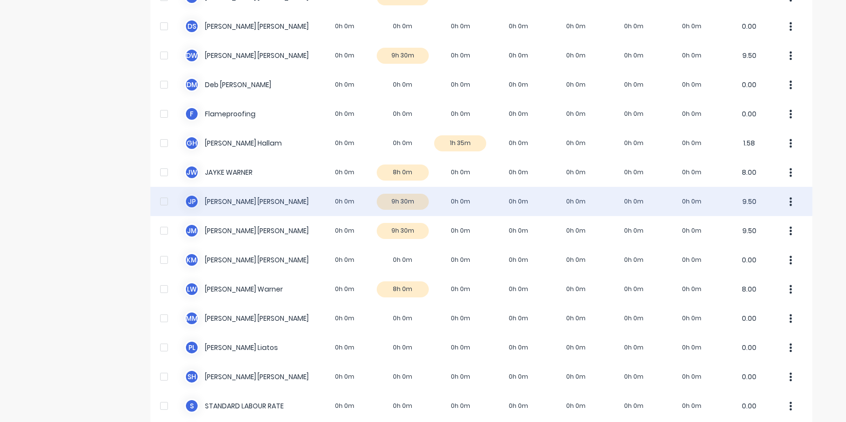
click at [450, 200] on div "J P [PERSON_NAME] 0h 0m 9h 30m 0h 0m 0h 0m 0h 0m 0h 0m 0h 0m 9.50" at bounding box center [481, 201] width 662 height 29
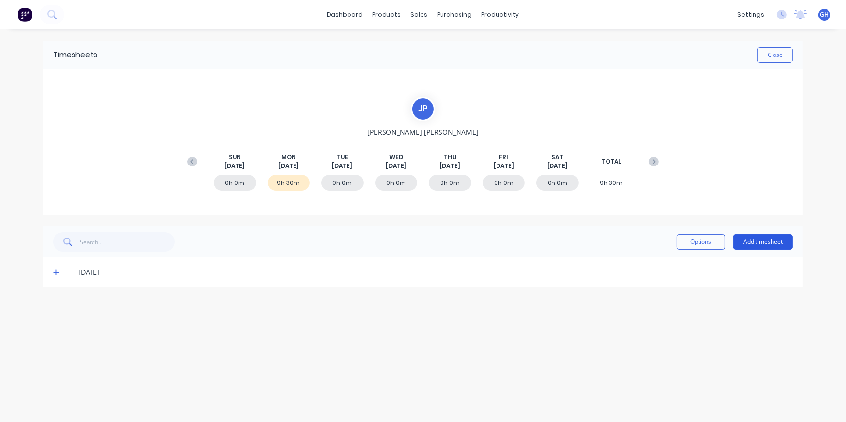
click at [747, 241] on button "Add timesheet" at bounding box center [763, 242] width 60 height 16
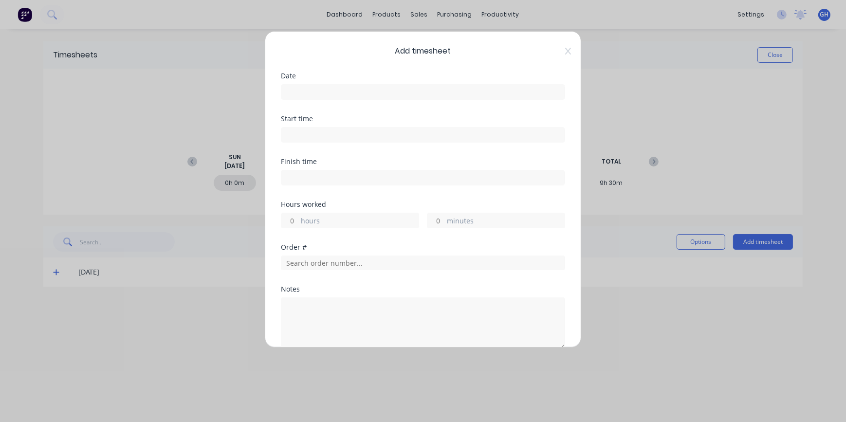
click at [319, 92] on input at bounding box center [422, 92] width 283 height 15
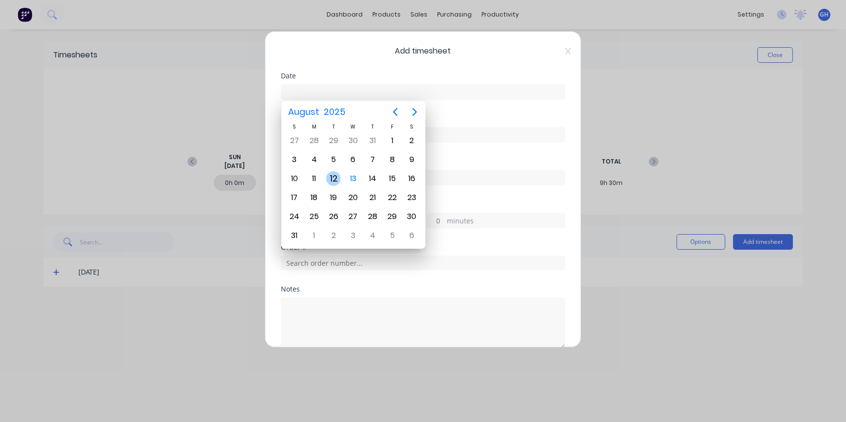
click at [336, 178] on div "12" at bounding box center [333, 178] width 15 height 15
type input "[DATE]"
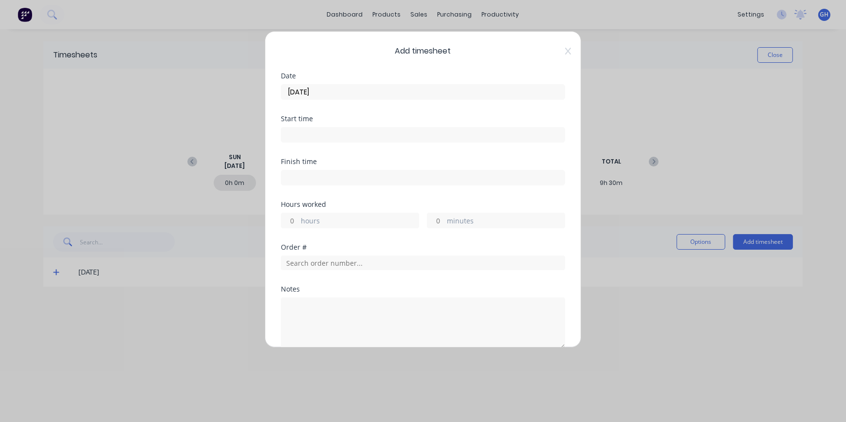
click at [295, 219] on input "hours" at bounding box center [289, 220] width 17 height 15
type input "9"
click at [439, 217] on input "minutes" at bounding box center [436, 220] width 17 height 15
type input "30"
click at [330, 257] on input "text" at bounding box center [423, 263] width 284 height 15
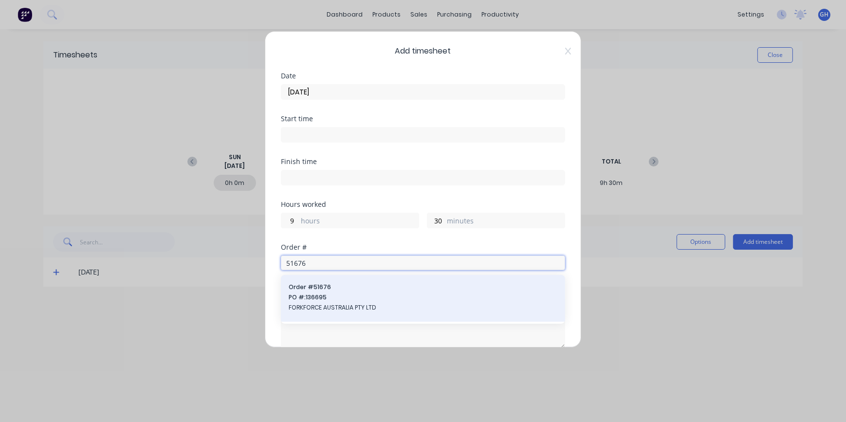
type input "51676"
click at [326, 311] on span "FORKFORCE AUSTRALIA PTY LTD" at bounding box center [423, 307] width 269 height 9
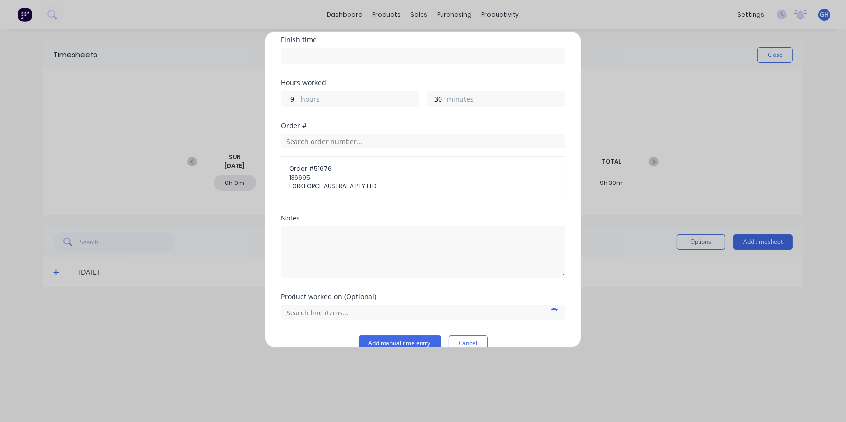
scroll to position [132, 0]
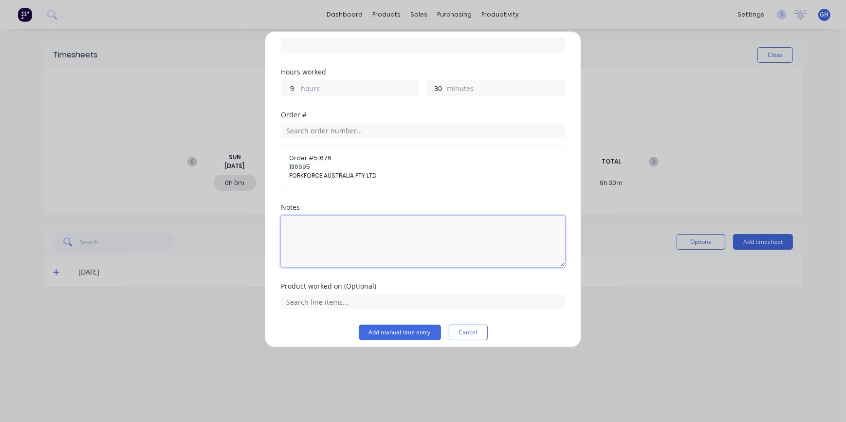
click at [329, 225] on textarea at bounding box center [423, 242] width 284 height 52
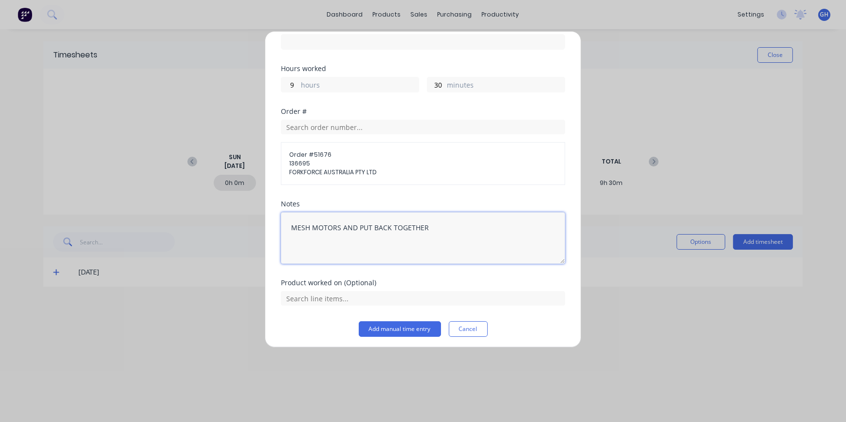
scroll to position [138, 0]
type textarea "MESH MOTORS AND PUT BACK TOGETHER"
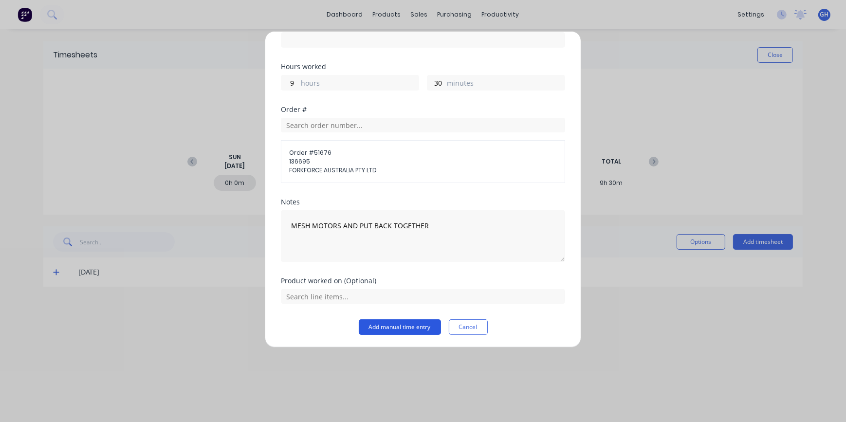
click at [419, 329] on button "Add manual time entry" at bounding box center [400, 327] width 82 height 16
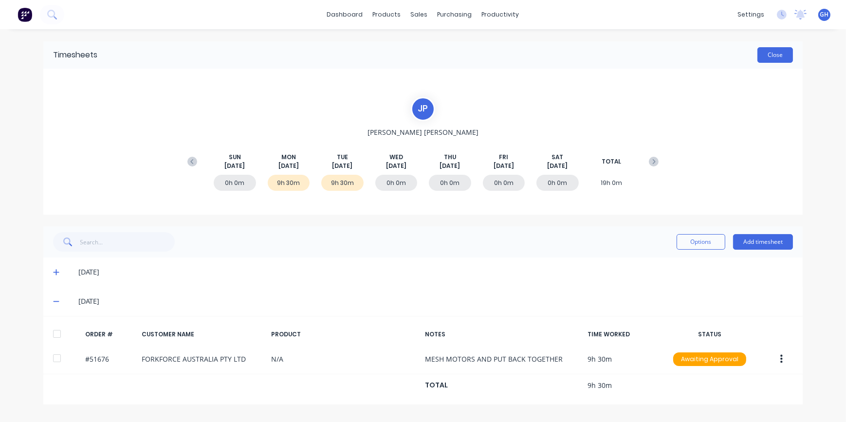
click at [779, 56] on button "Close" at bounding box center [776, 55] width 36 height 16
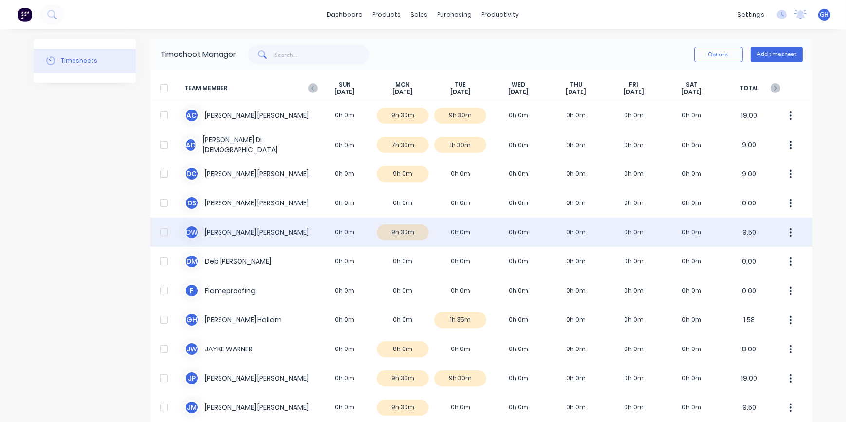
click at [456, 231] on div "D W [PERSON_NAME] 0h 0m 9h 30m 0h 0m 0h 0m 0h 0m 0h 0m 0h 0m 9.50" at bounding box center [481, 232] width 662 height 29
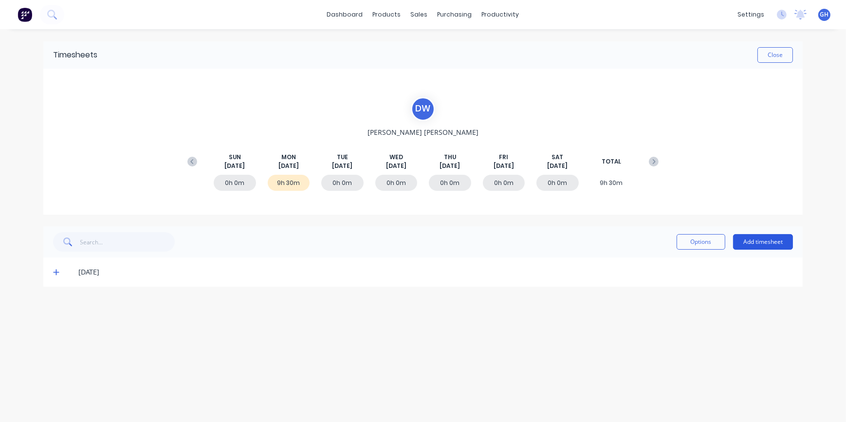
click at [774, 245] on button "Add timesheet" at bounding box center [763, 242] width 60 height 16
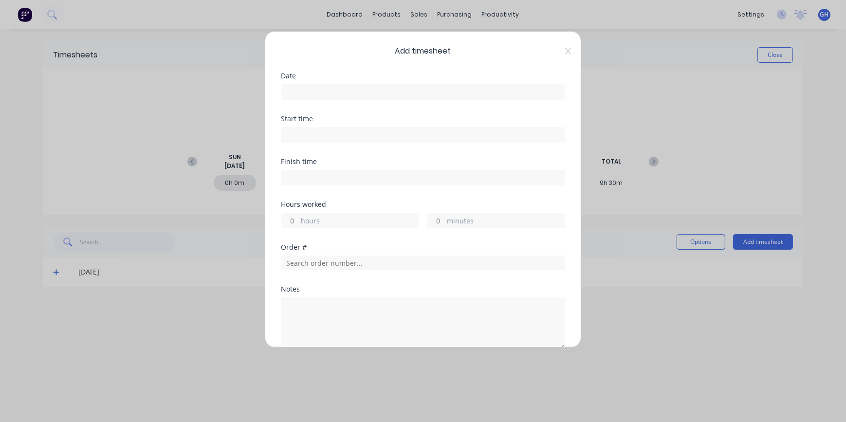
click at [315, 89] on input at bounding box center [422, 92] width 283 height 15
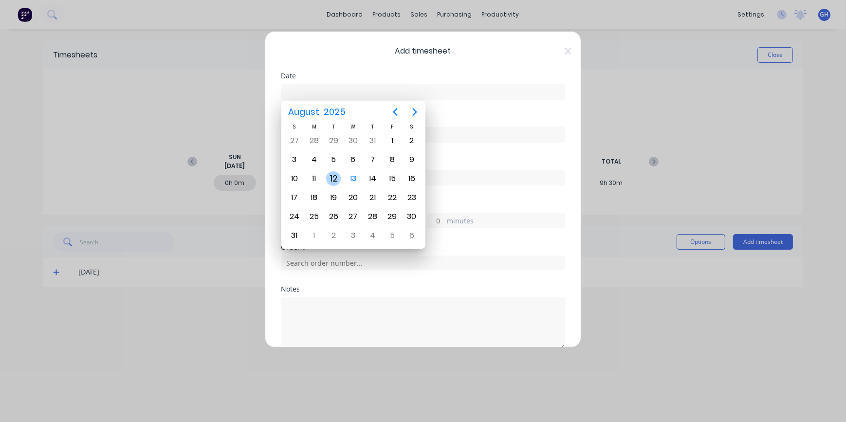
click at [337, 179] on div "12" at bounding box center [333, 178] width 15 height 15
type input "[DATE]"
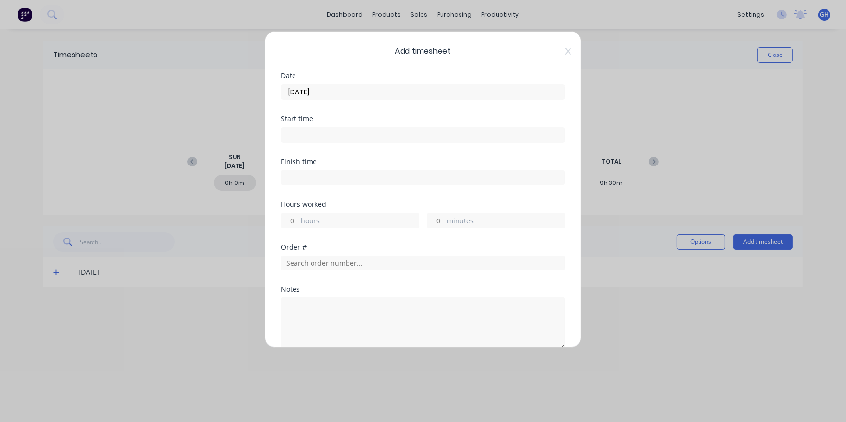
click at [301, 216] on label "hours" at bounding box center [360, 222] width 118 height 12
click at [299, 216] on input "hours" at bounding box center [289, 220] width 17 height 15
click at [298, 221] on input "hours" at bounding box center [289, 220] width 17 height 15
type input "9"
type input "30"
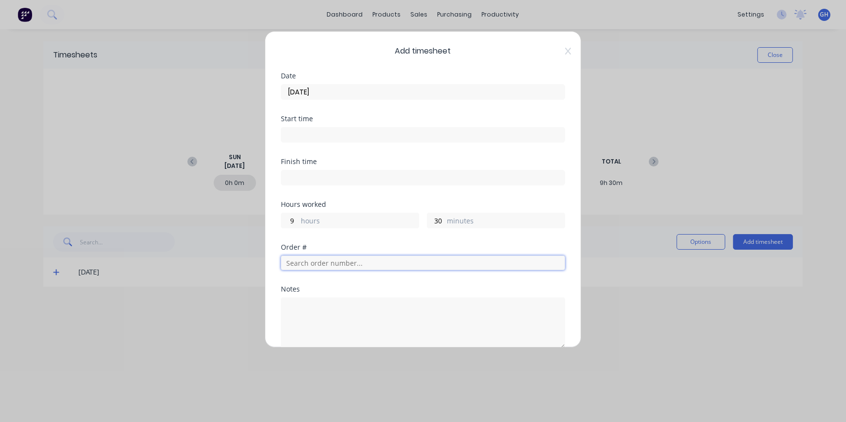
click at [305, 268] on input "text" at bounding box center [423, 263] width 284 height 15
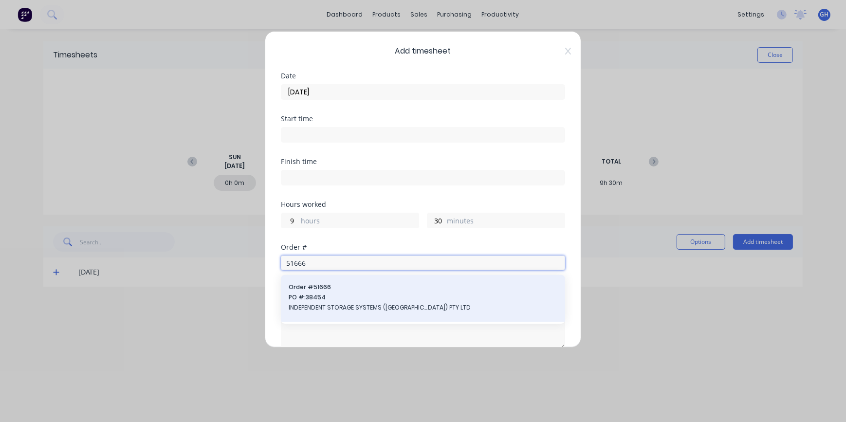
type input "51666"
click at [321, 308] on span "INDEPENDENT STORAGE SYSTEMS ([GEOGRAPHIC_DATA]) PTY LTD" at bounding box center [423, 307] width 269 height 9
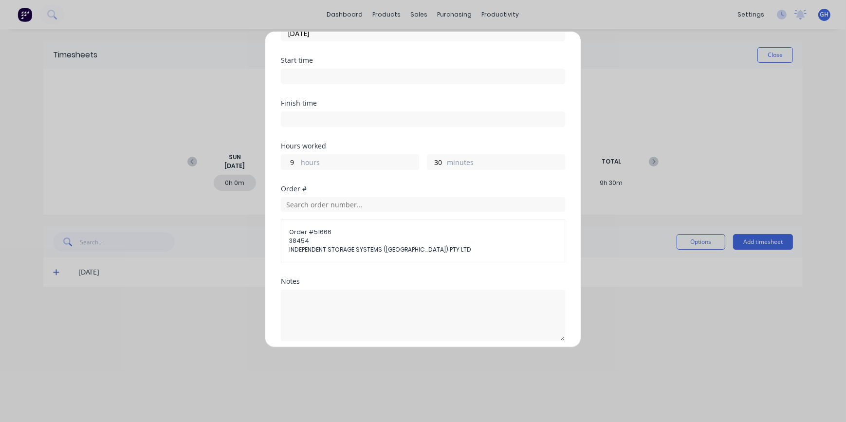
scroll to position [132, 0]
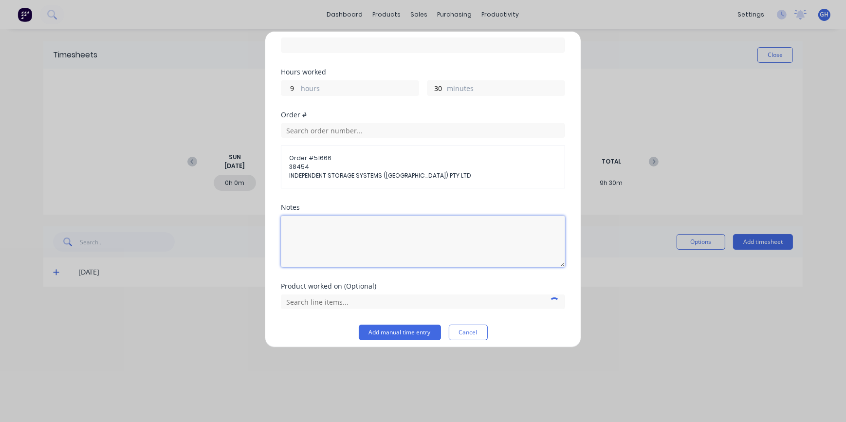
click at [321, 224] on textarea at bounding box center [423, 242] width 284 height 52
type textarea "WIRING"
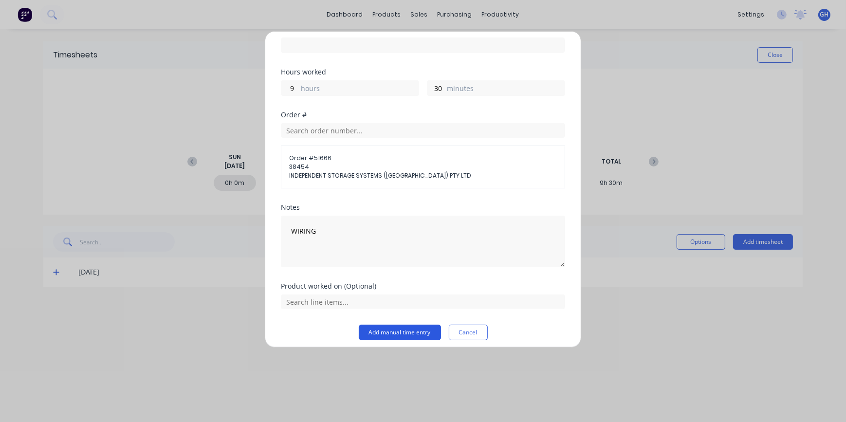
click at [385, 335] on button "Add manual time entry" at bounding box center [400, 333] width 82 height 16
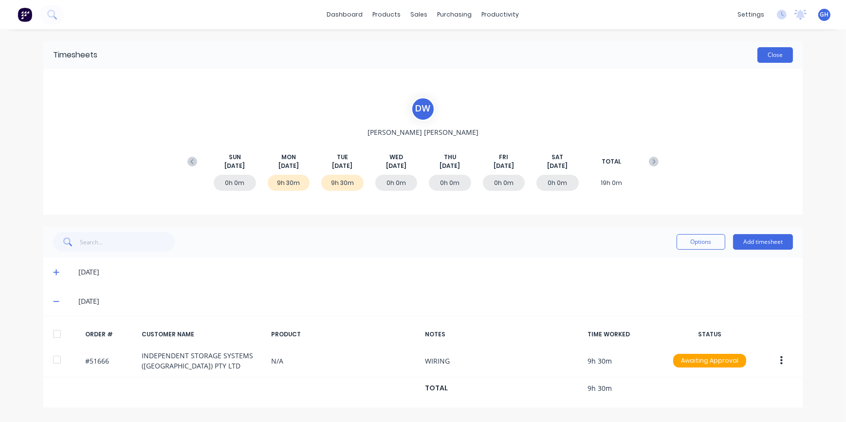
click at [781, 61] on button "Close" at bounding box center [776, 55] width 36 height 16
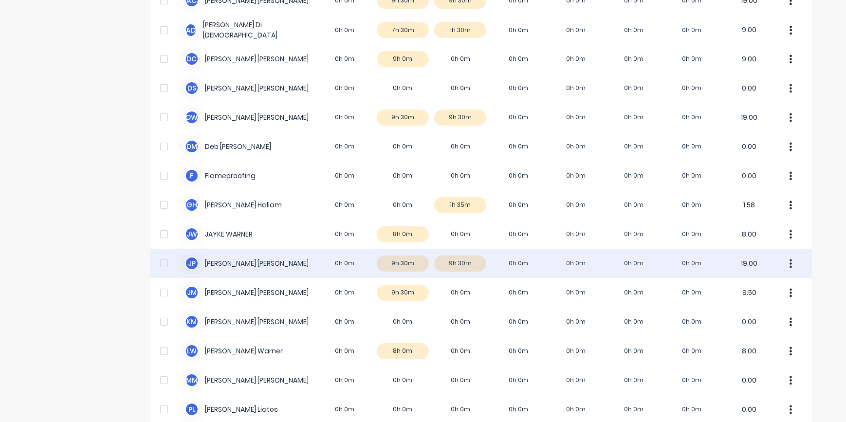
scroll to position [265, 0]
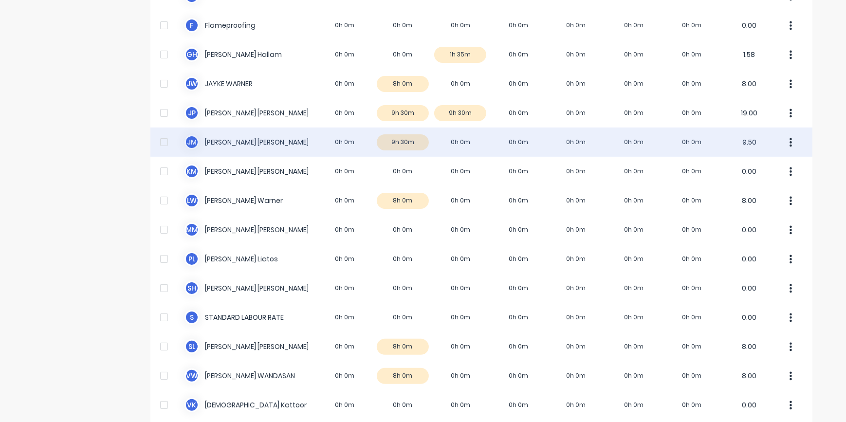
click at [463, 139] on div "[PERSON_NAME] [PERSON_NAME] 0h 0m 9h 30m 0h 0m 0h 0m 0h 0m 0h 0m 0h 0m 9.50" at bounding box center [481, 142] width 662 height 29
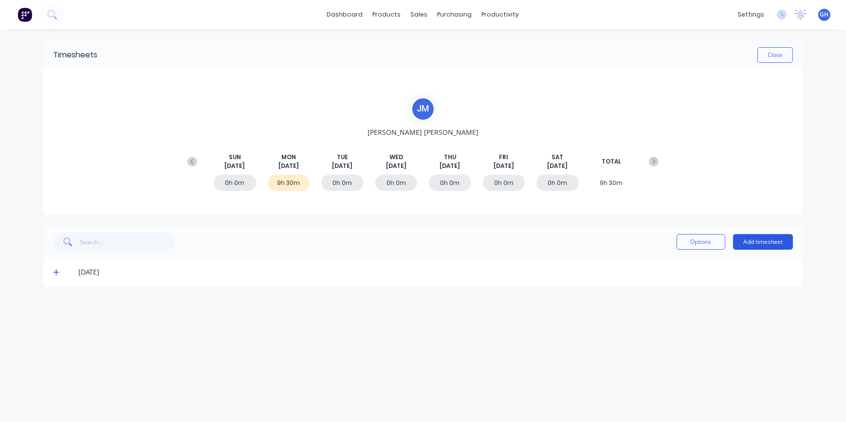
click at [774, 242] on button "Add timesheet" at bounding box center [763, 242] width 60 height 16
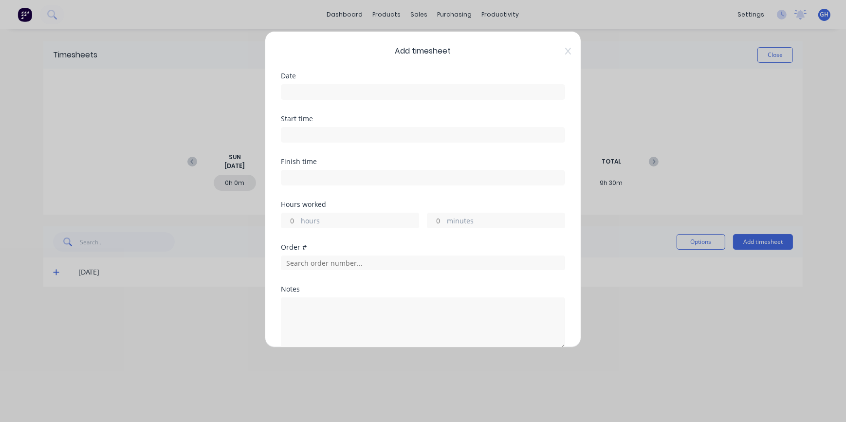
click at [321, 94] on input at bounding box center [422, 92] width 283 height 15
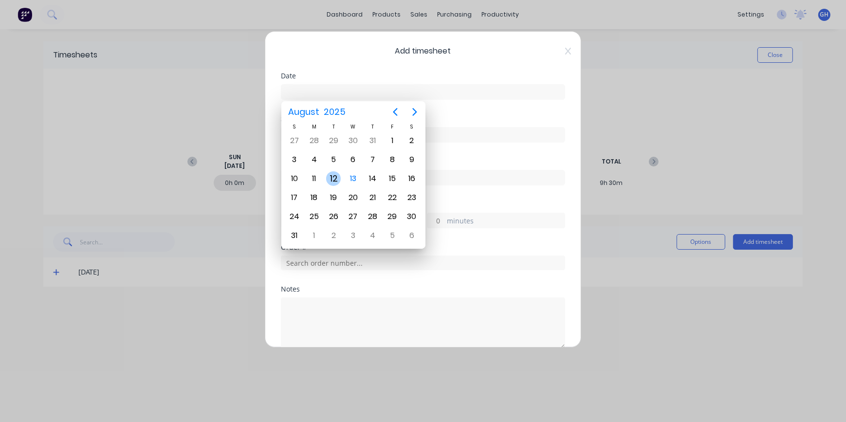
click at [333, 179] on div "12" at bounding box center [333, 178] width 15 height 15
type input "[DATE]"
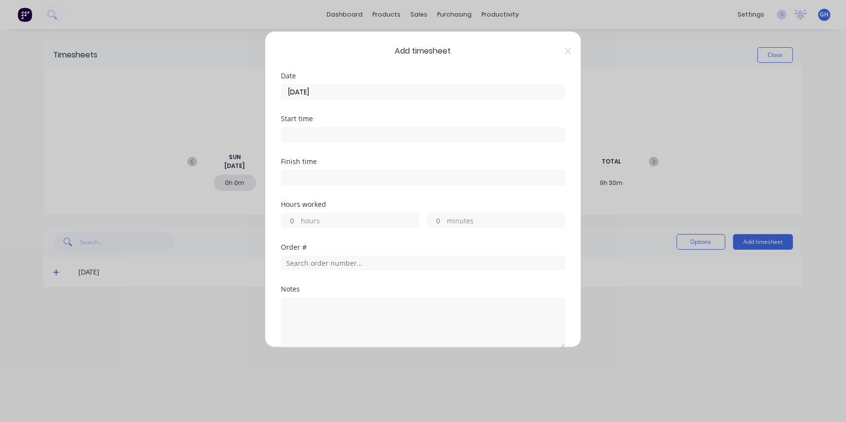
click at [296, 219] on input "hours" at bounding box center [289, 220] width 17 height 15
type input "4"
click at [435, 218] on input "minutes" at bounding box center [436, 220] width 17 height 15
type input "45"
click at [336, 263] on input "text" at bounding box center [423, 263] width 284 height 15
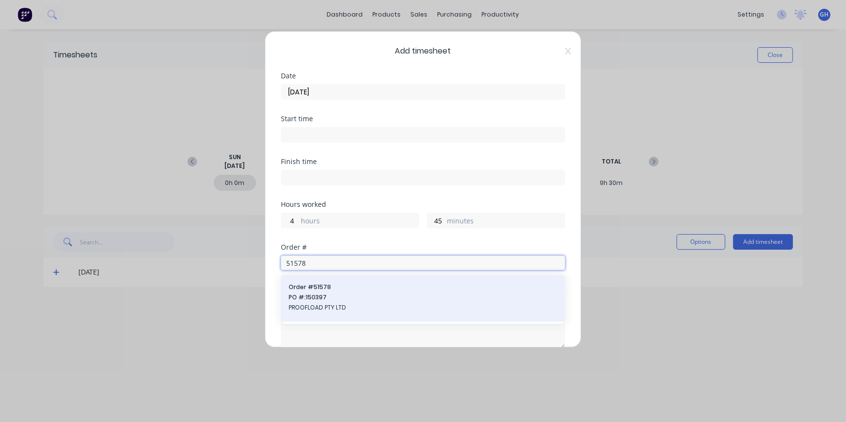
type input "51578"
click at [335, 300] on span "PO #: 150397" at bounding box center [423, 297] width 269 height 9
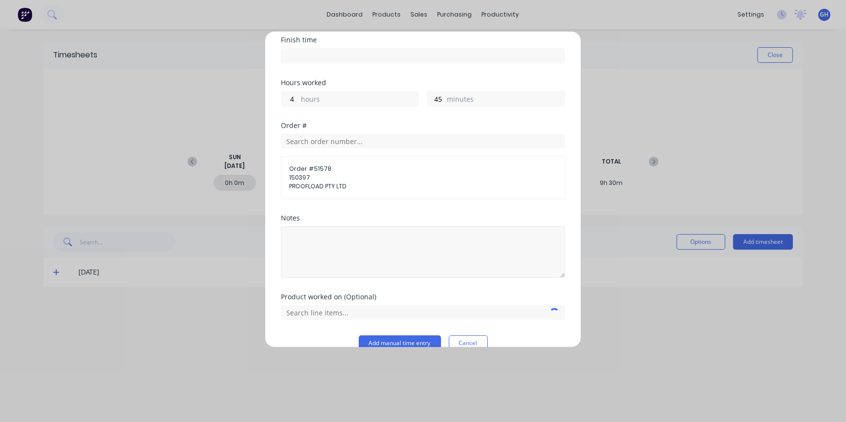
scroll to position [132, 0]
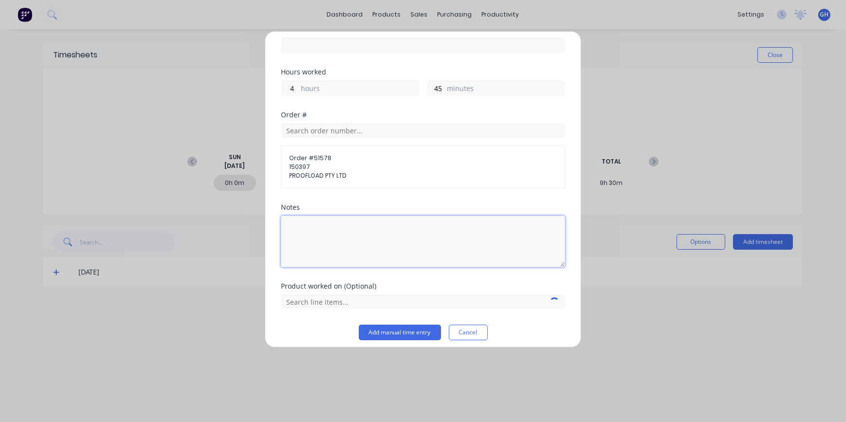
click at [320, 221] on textarea at bounding box center [423, 242] width 284 height 52
type textarea "FINISH TRUCK OFF AND FIX AIR CLEANER"
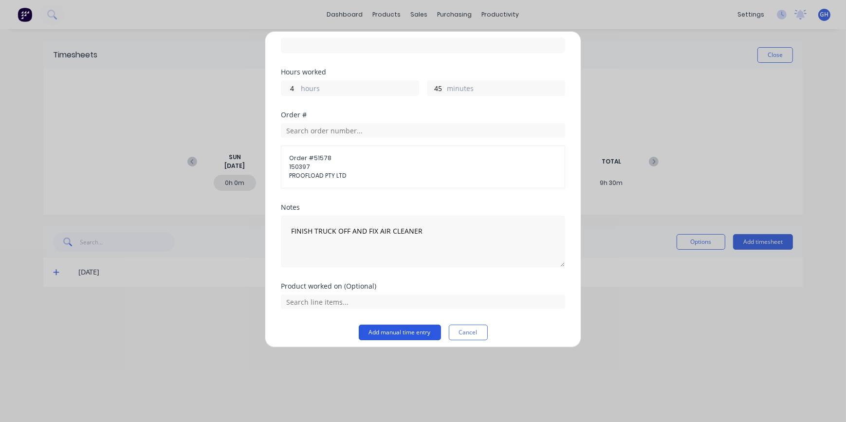
click at [412, 329] on button "Add manual time entry" at bounding box center [400, 333] width 82 height 16
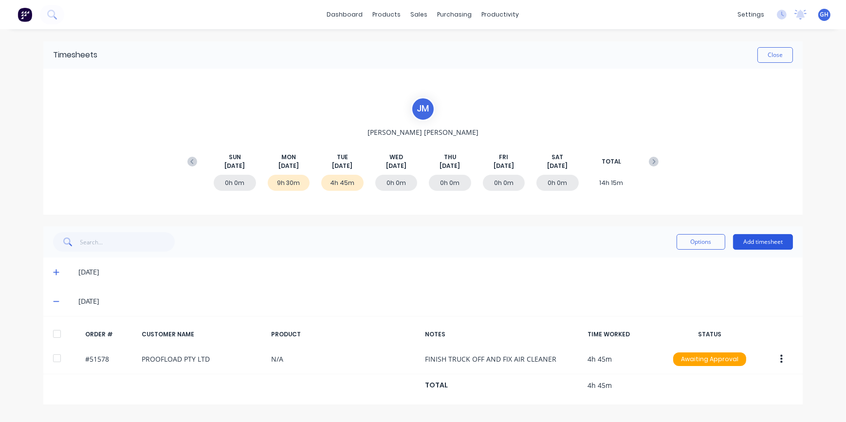
click at [767, 243] on button "Add timesheet" at bounding box center [763, 242] width 60 height 16
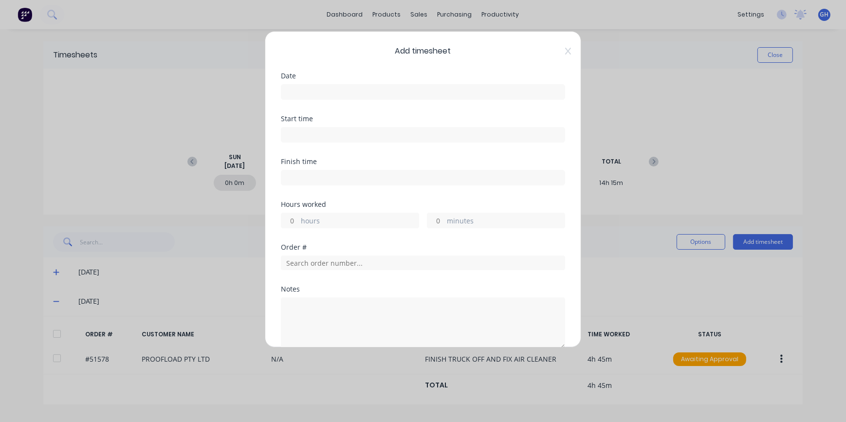
click at [326, 94] on input at bounding box center [422, 92] width 283 height 15
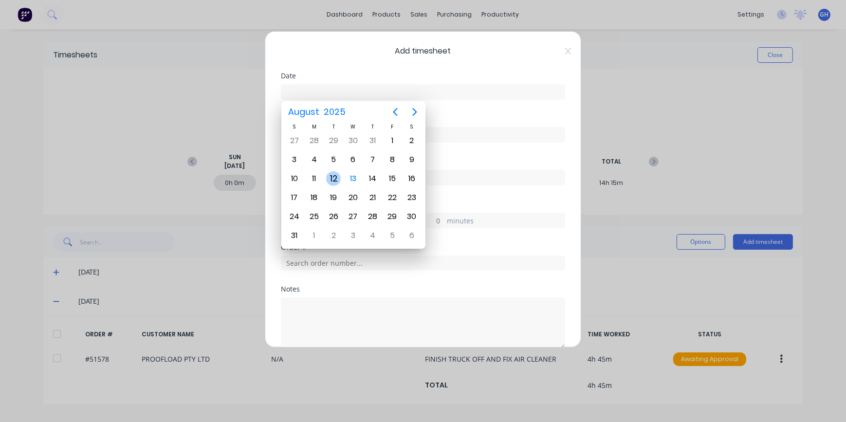
click at [329, 179] on div "12" at bounding box center [333, 178] width 15 height 15
type input "[DATE]"
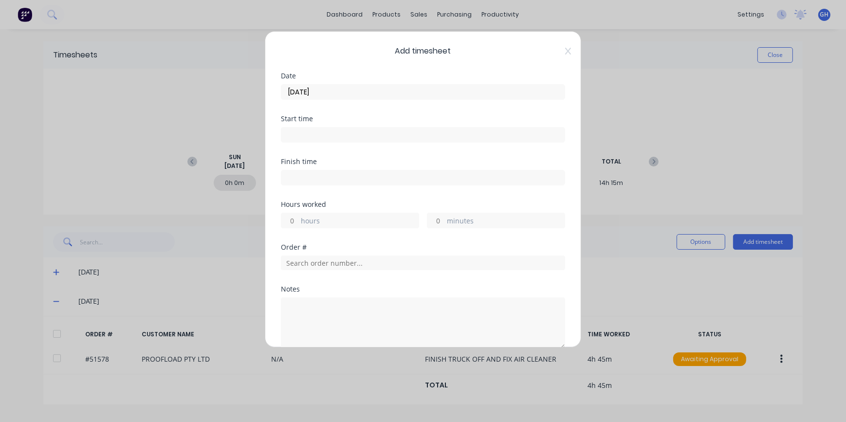
click at [290, 220] on input "hours" at bounding box center [289, 220] width 17 height 15
type input "4"
type input "45"
click at [297, 260] on input "text" at bounding box center [423, 263] width 284 height 15
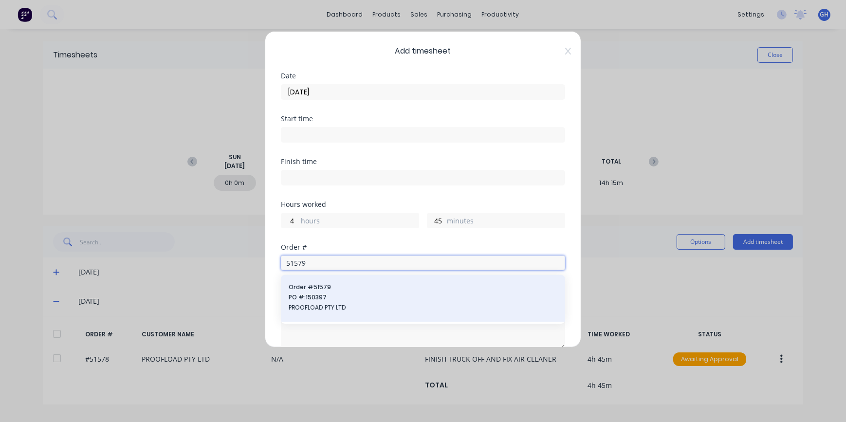
type input "51579"
click at [328, 308] on span "PROOFLOAD PTY LTD" at bounding box center [423, 307] width 269 height 9
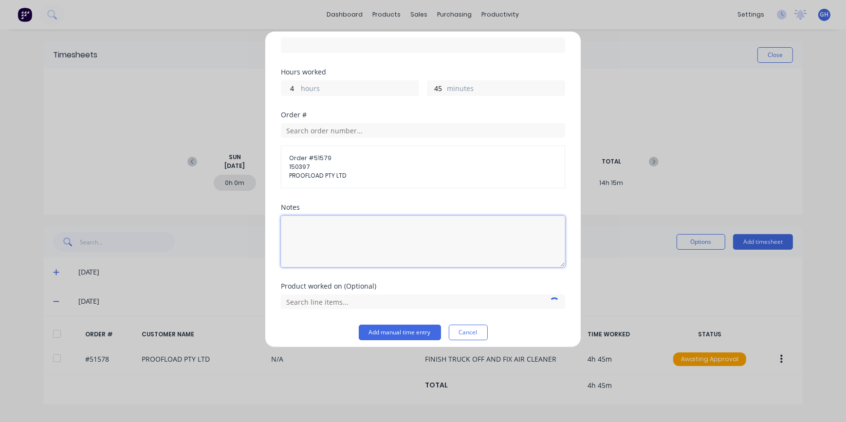
click at [300, 225] on textarea at bounding box center [423, 242] width 284 height 52
type textarea "FINISH TRUCK OFF"
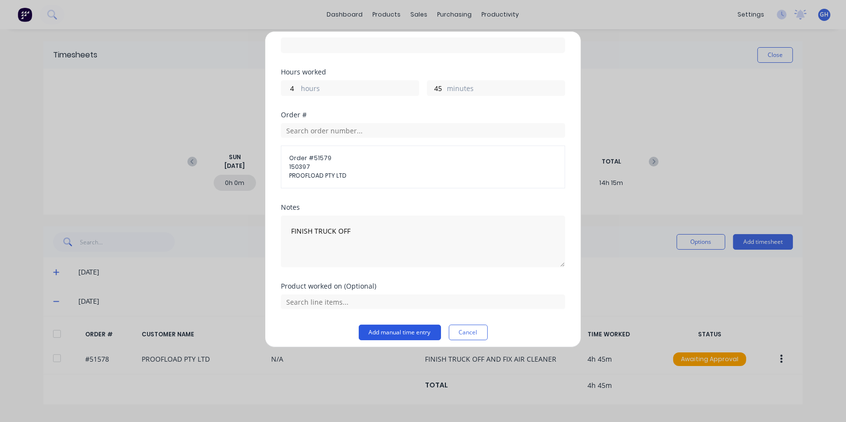
click at [403, 331] on button "Add manual time entry" at bounding box center [400, 333] width 82 height 16
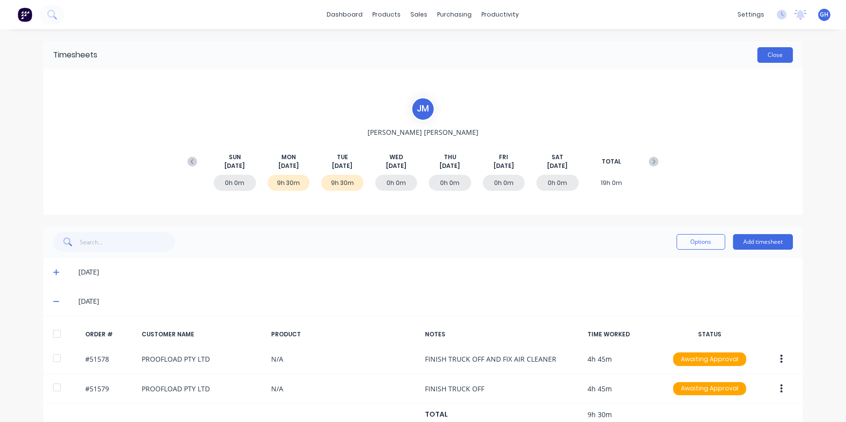
click at [773, 57] on button "Close" at bounding box center [776, 55] width 36 height 16
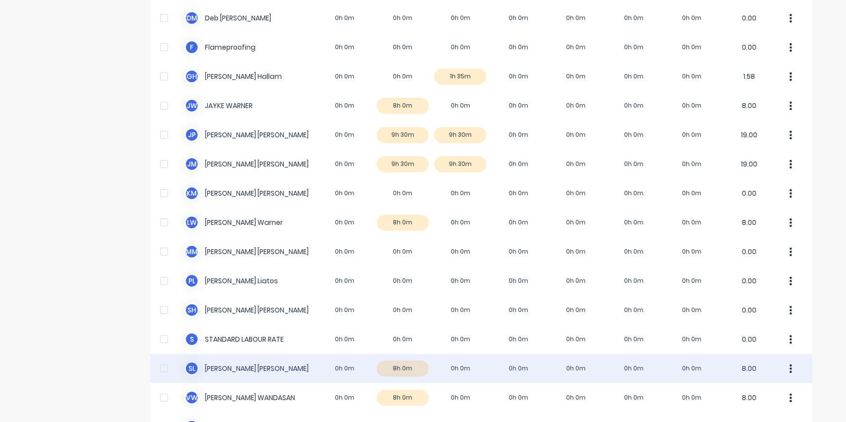
scroll to position [265, 0]
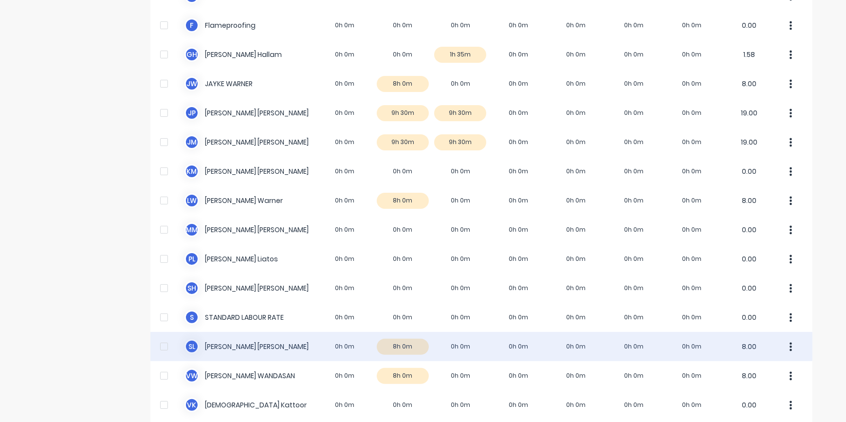
click at [462, 350] on div "S L [PERSON_NAME] 0h 0m 8h 0m 0h 0m 0h 0m 0h 0m 0h 0m 0h 0m 8.00" at bounding box center [481, 346] width 662 height 29
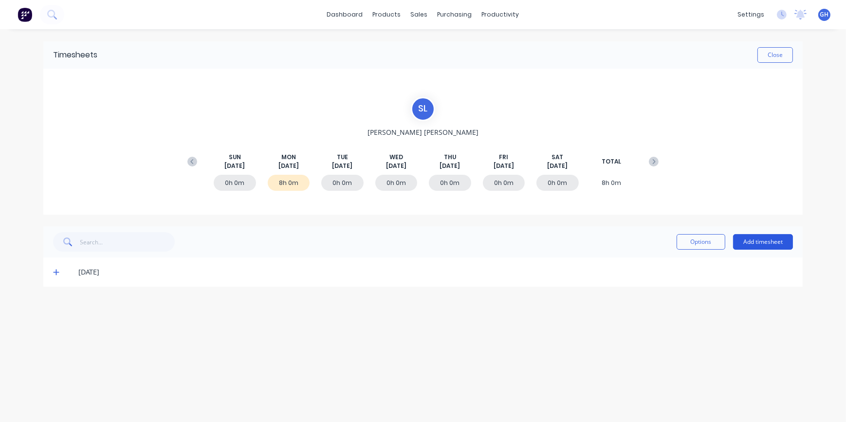
click at [752, 243] on button "Add timesheet" at bounding box center [763, 242] width 60 height 16
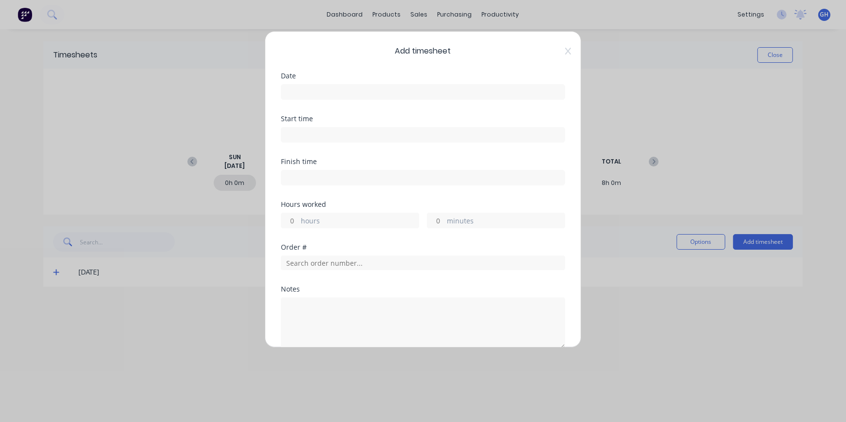
click at [302, 91] on input at bounding box center [422, 92] width 283 height 15
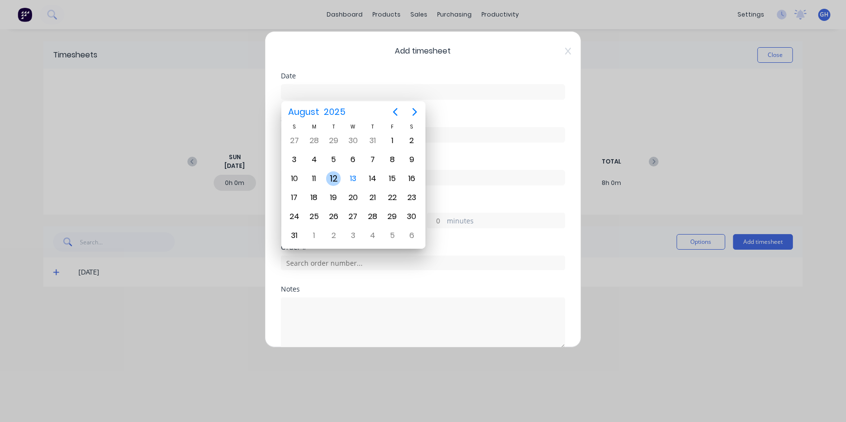
click at [333, 175] on div "12" at bounding box center [333, 178] width 15 height 15
type input "[DATE]"
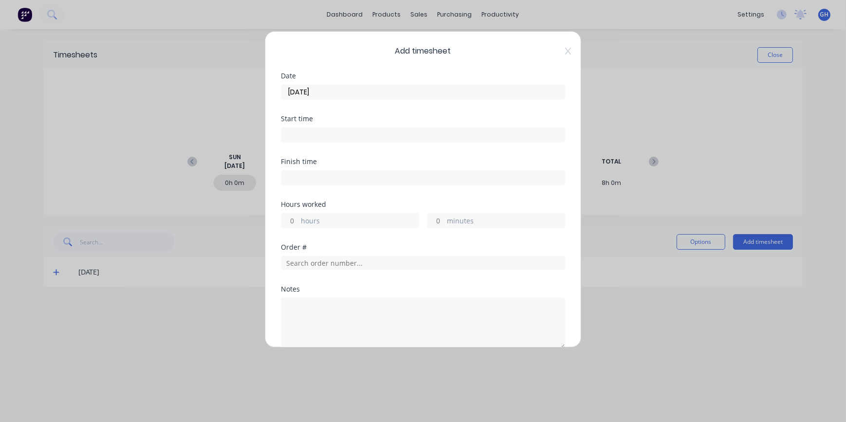
click at [297, 220] on input "hours" at bounding box center [289, 220] width 17 height 15
type input "8"
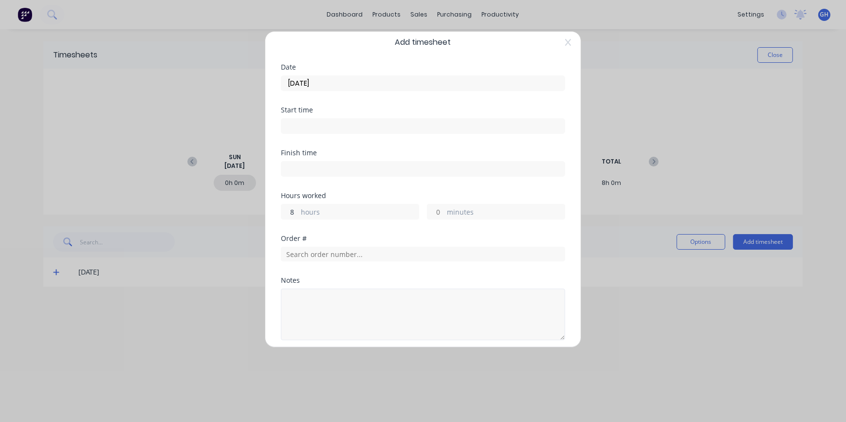
scroll to position [44, 0]
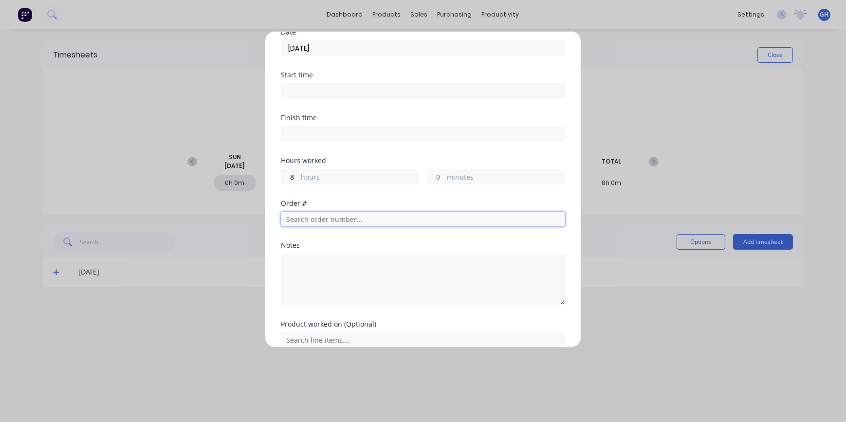
click at [302, 219] on input "text" at bounding box center [423, 219] width 284 height 15
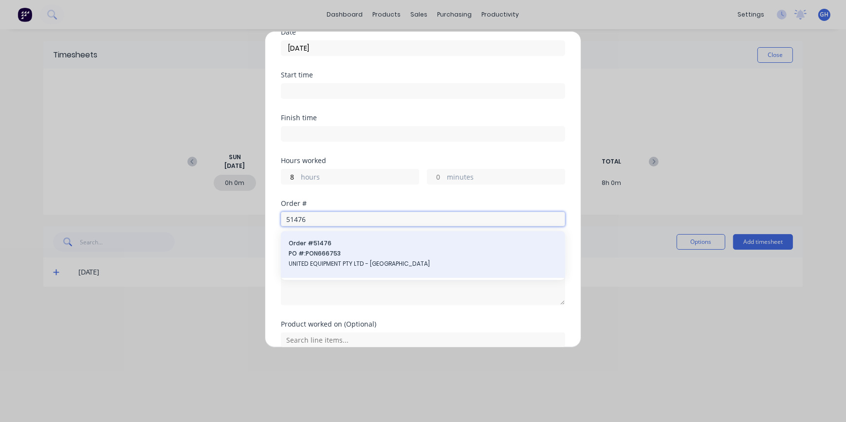
type input "51476"
click at [364, 262] on span "UNITED EQUIPMENT PTY LTD - [GEOGRAPHIC_DATA]" at bounding box center [423, 264] width 269 height 9
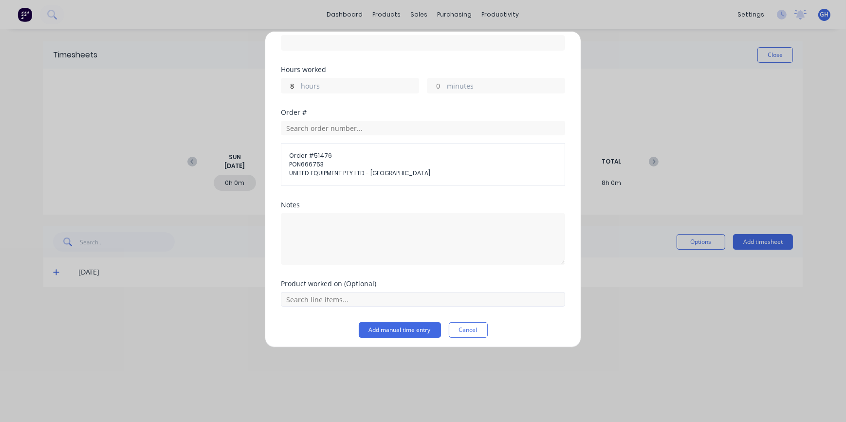
scroll to position [138, 0]
click at [402, 326] on button "Add manual time entry" at bounding box center [400, 327] width 82 height 16
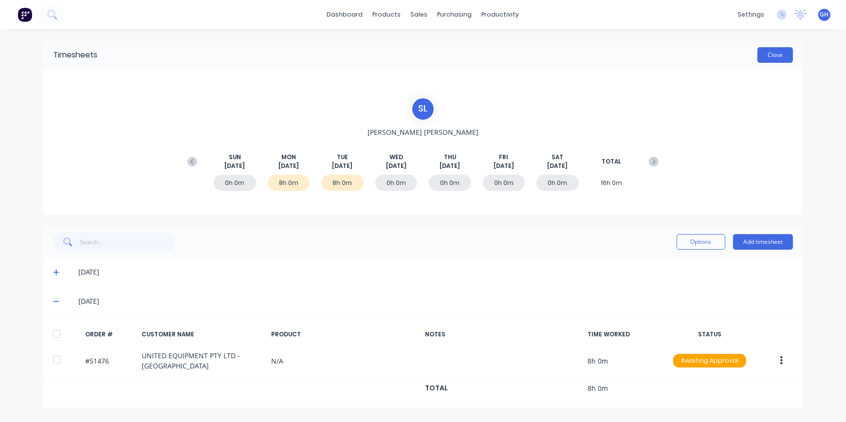
click at [778, 56] on button "Close" at bounding box center [776, 55] width 36 height 16
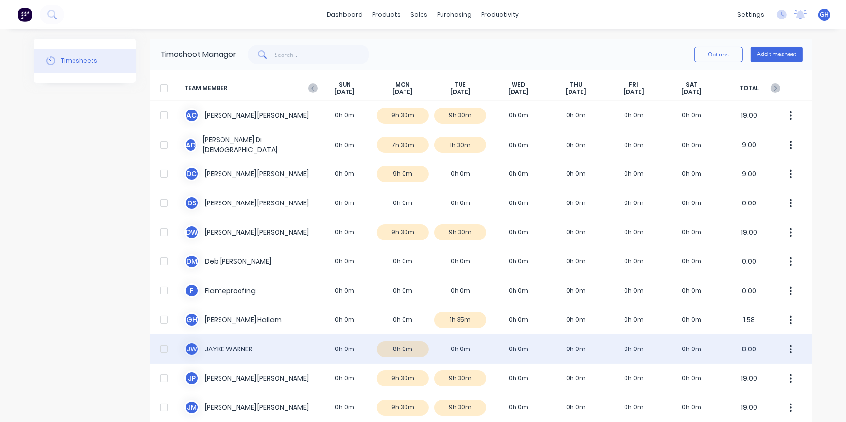
click at [410, 351] on div "[PERSON_NAME] [PERSON_NAME] 0h 0m 8h 0m 0h 0m 0h 0m 0h 0m 0h 0m 0h 0m 8.00" at bounding box center [481, 349] width 662 height 29
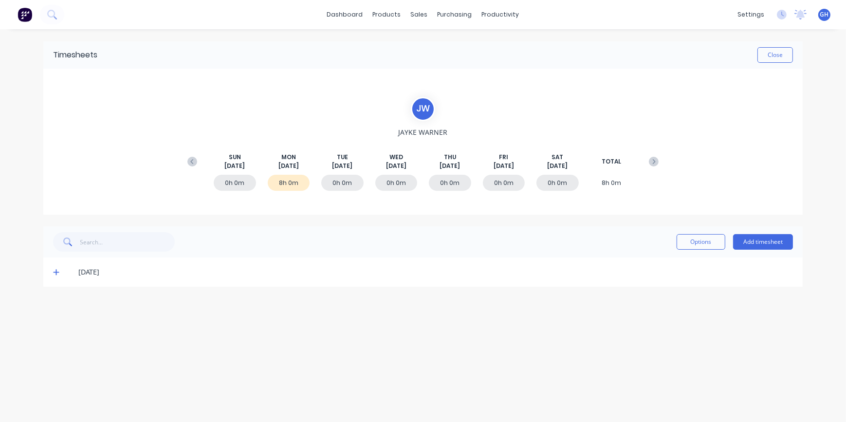
click at [57, 268] on span at bounding box center [58, 272] width 10 height 10
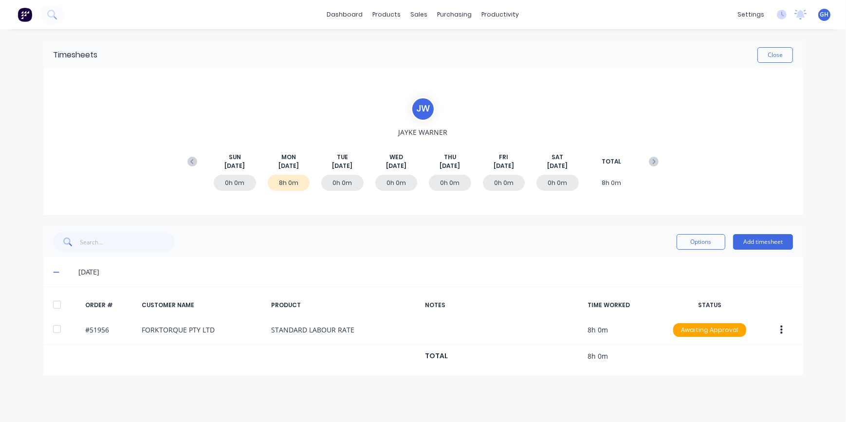
click at [56, 271] on icon at bounding box center [56, 272] width 6 height 7
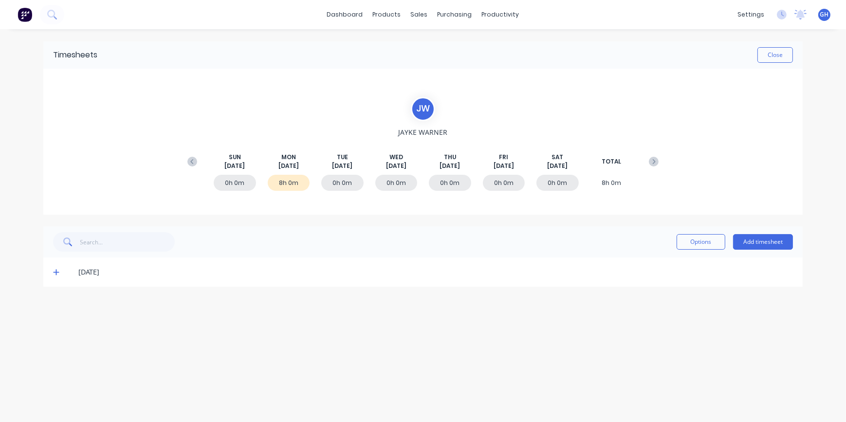
click at [58, 272] on icon at bounding box center [56, 273] width 6 height 6
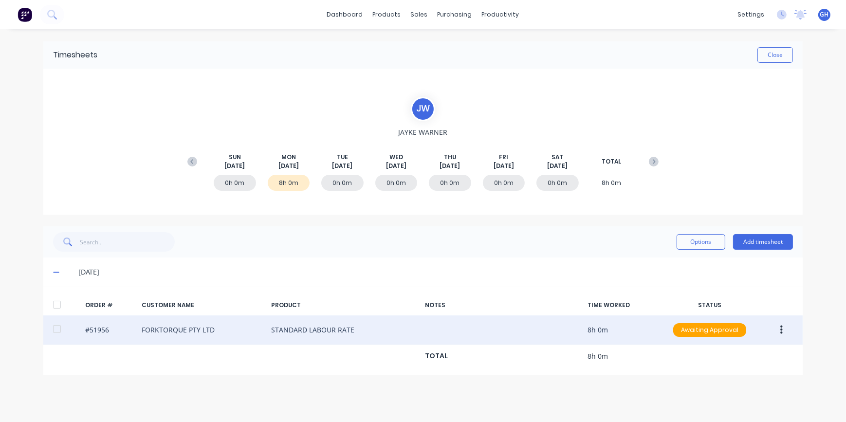
click at [779, 332] on button "button" at bounding box center [781, 330] width 23 height 18
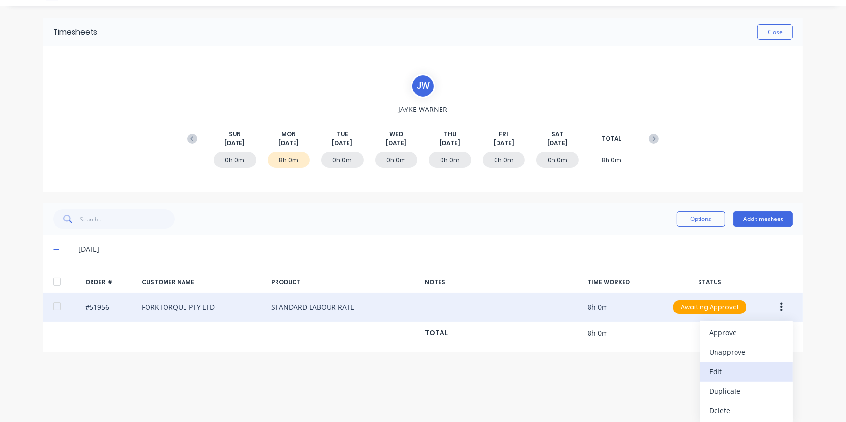
scroll to position [23, 0]
click at [730, 393] on div "Duplicate" at bounding box center [747, 391] width 75 height 14
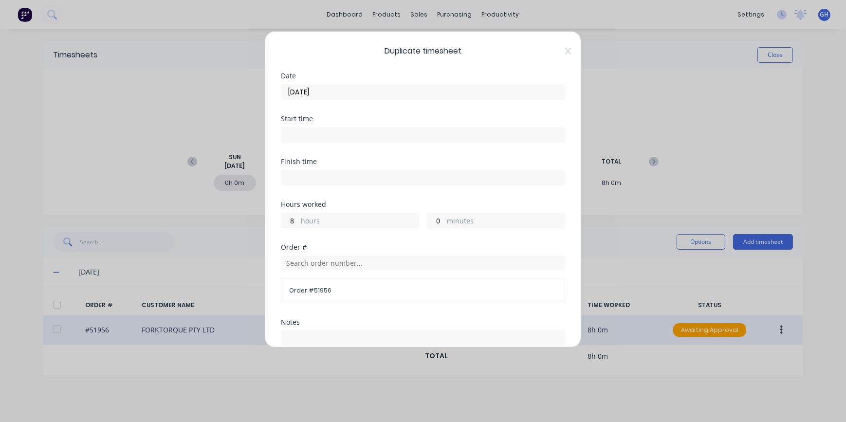
scroll to position [0, 0]
click at [299, 93] on input "[DATE]" at bounding box center [422, 92] width 283 height 15
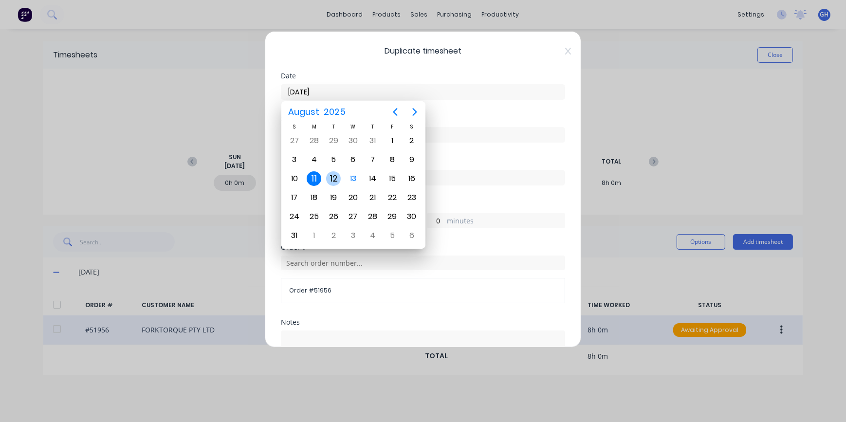
click at [328, 180] on div "12" at bounding box center [333, 178] width 15 height 15
type input "[DATE]"
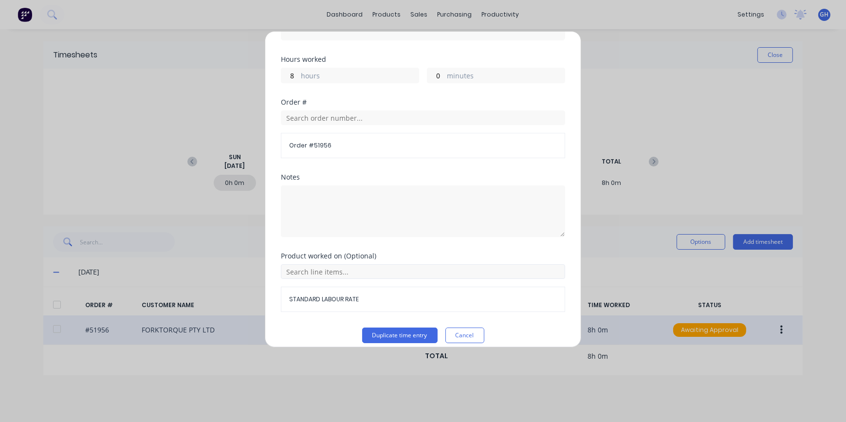
scroll to position [153, 0]
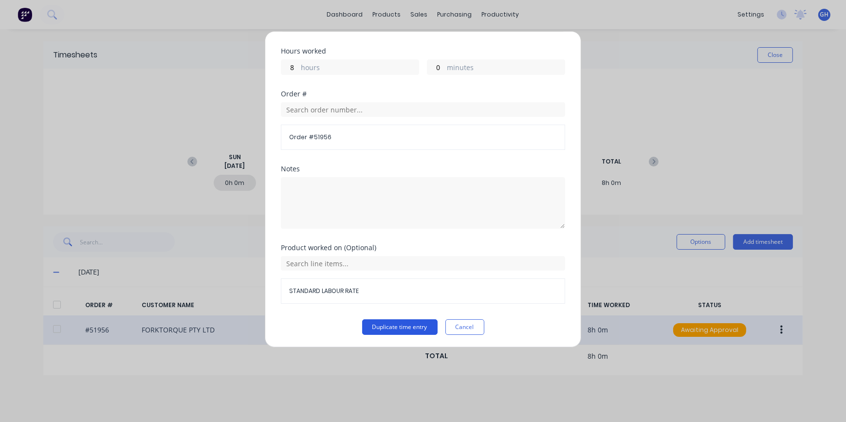
click at [381, 326] on button "Duplicate time entry" at bounding box center [399, 327] width 75 height 16
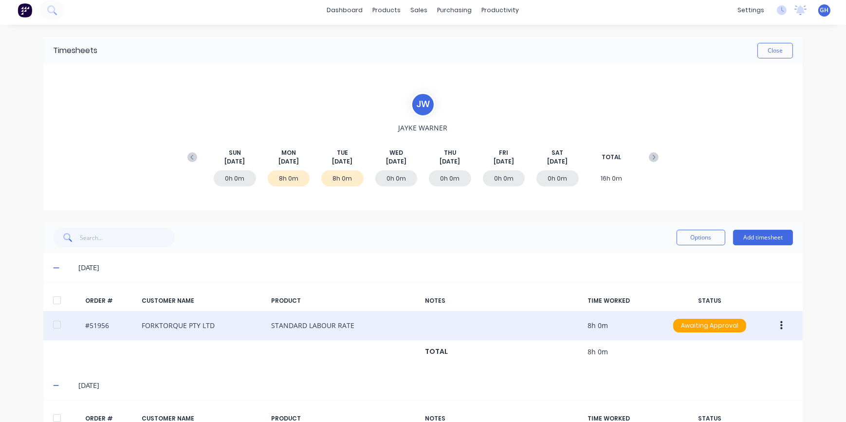
scroll to position [0, 0]
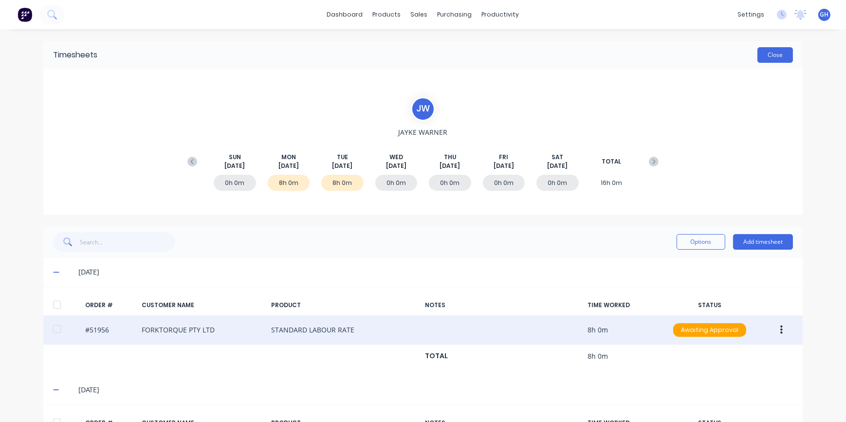
click at [781, 57] on button "Close" at bounding box center [776, 55] width 36 height 16
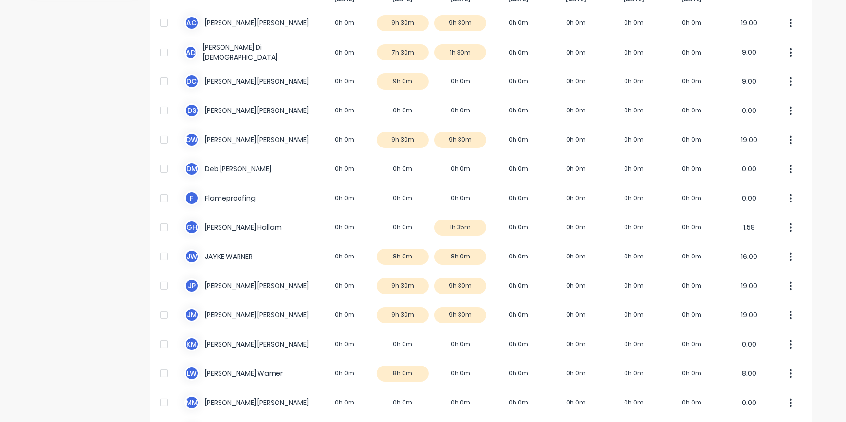
scroll to position [221, 0]
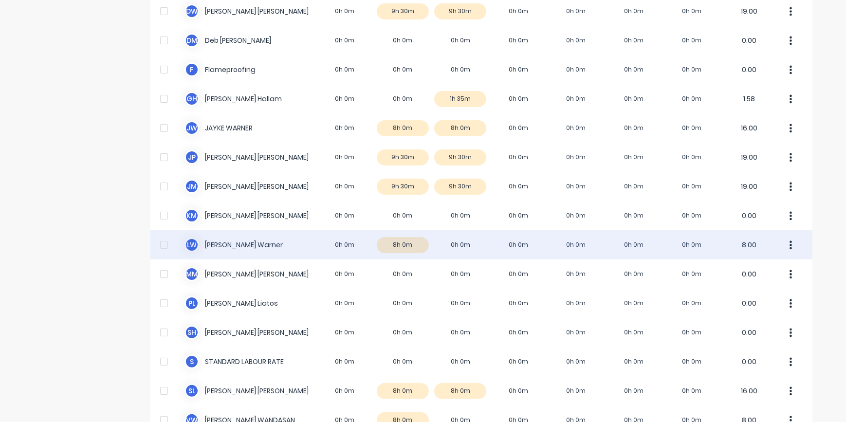
click at [451, 243] on div "[PERSON_NAME] 0h 0m 8h 0m 0h 0m 0h 0m 0h 0m 0h 0m 0h 0m 8.00" at bounding box center [481, 244] width 662 height 29
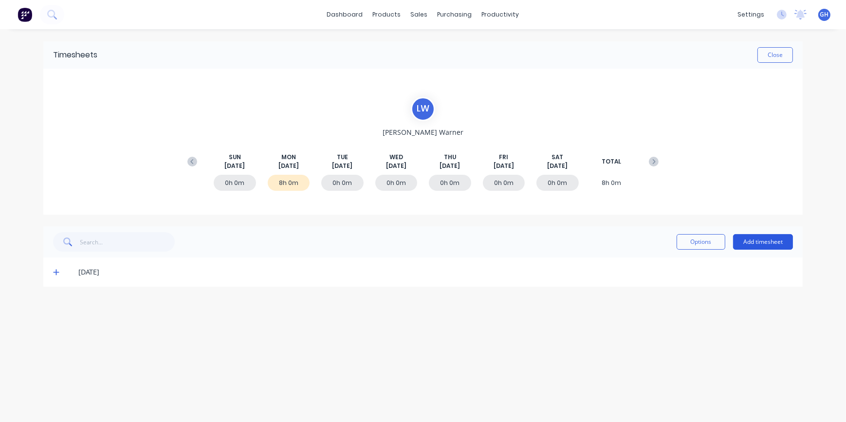
click at [761, 246] on button "Add timesheet" at bounding box center [763, 242] width 60 height 16
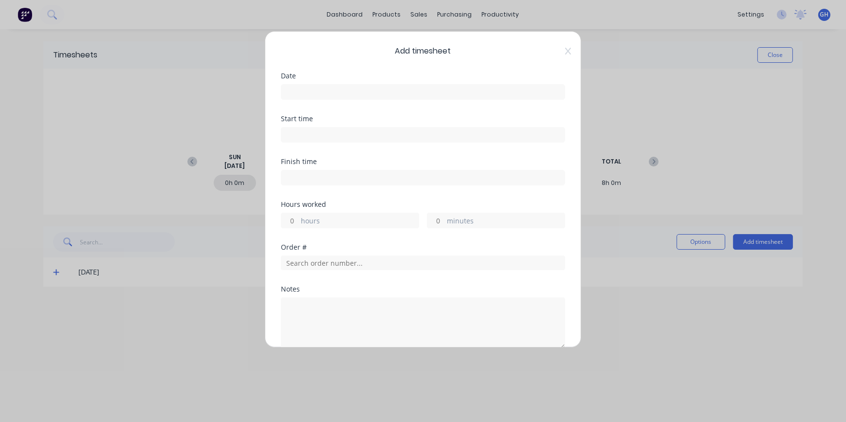
click at [295, 86] on input at bounding box center [422, 92] width 283 height 15
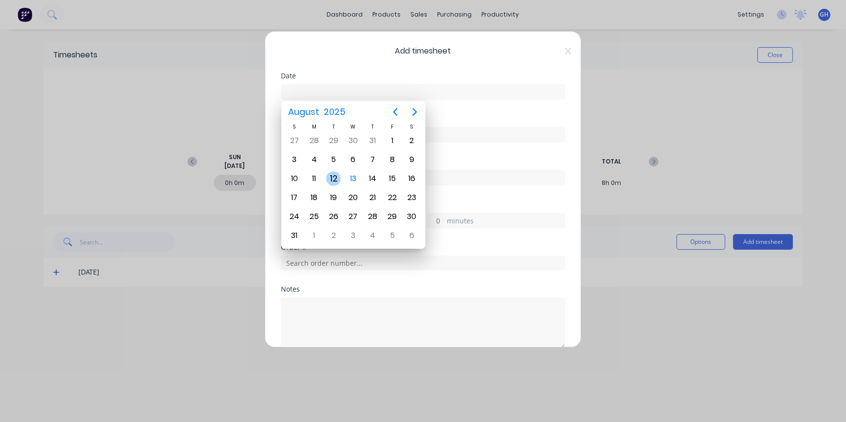
click at [339, 180] on div "12" at bounding box center [333, 178] width 15 height 15
type input "[DATE]"
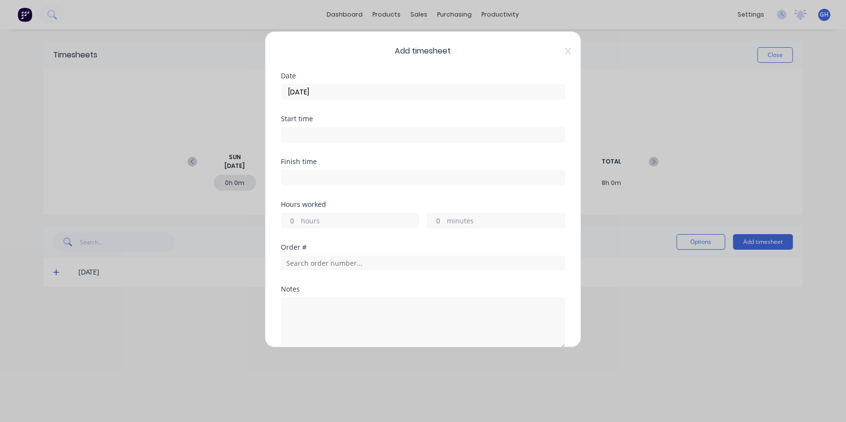
click at [296, 219] on input "hours" at bounding box center [289, 220] width 17 height 15
type input "8"
type input "0"
click at [299, 261] on input "text" at bounding box center [423, 263] width 284 height 15
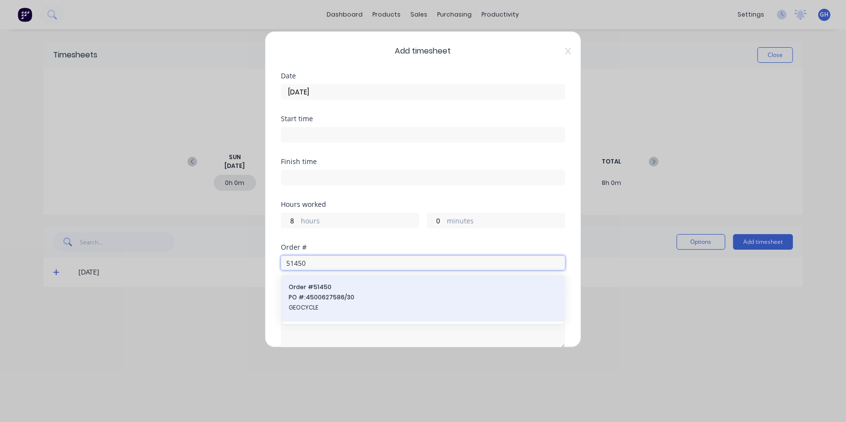
type input "51450"
click at [317, 308] on span "GEOCYCLE" at bounding box center [423, 307] width 269 height 9
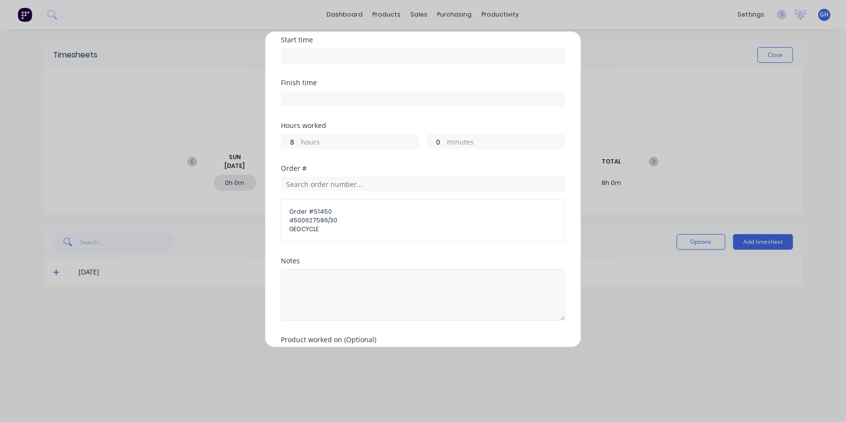
scroll to position [88, 0]
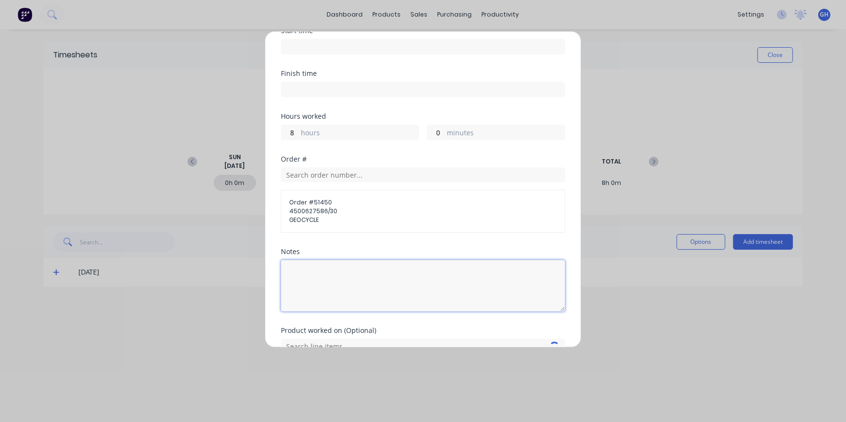
click at [305, 274] on textarea at bounding box center [423, 286] width 284 height 52
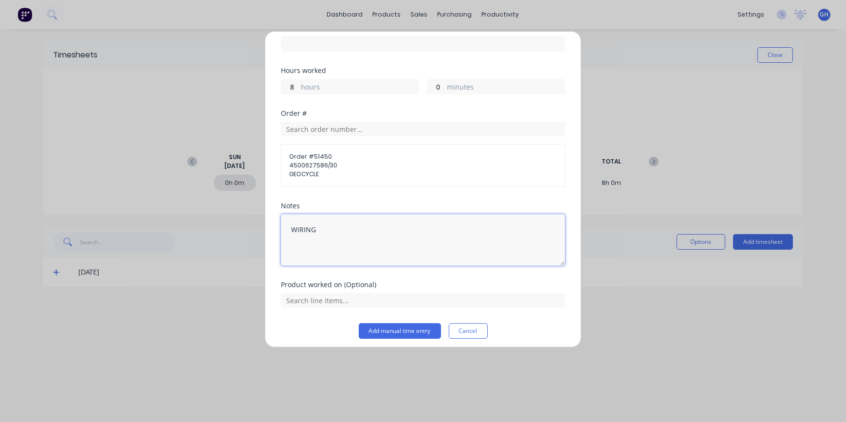
scroll to position [138, 0]
type textarea "WIRING"
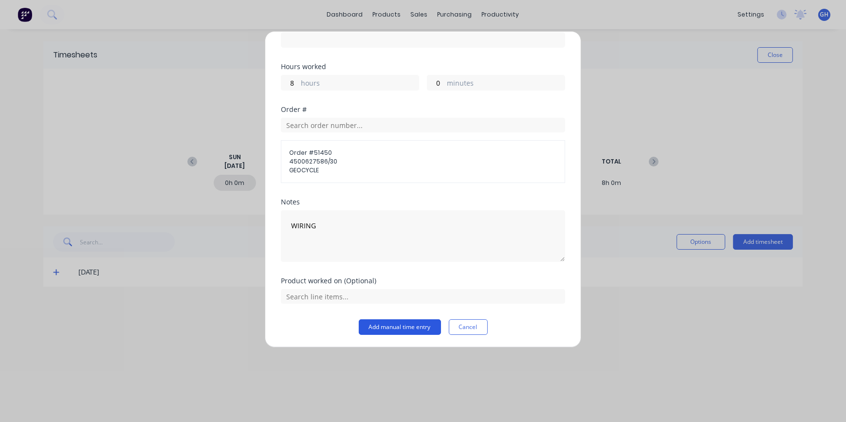
click at [387, 332] on button "Add manual time entry" at bounding box center [400, 327] width 82 height 16
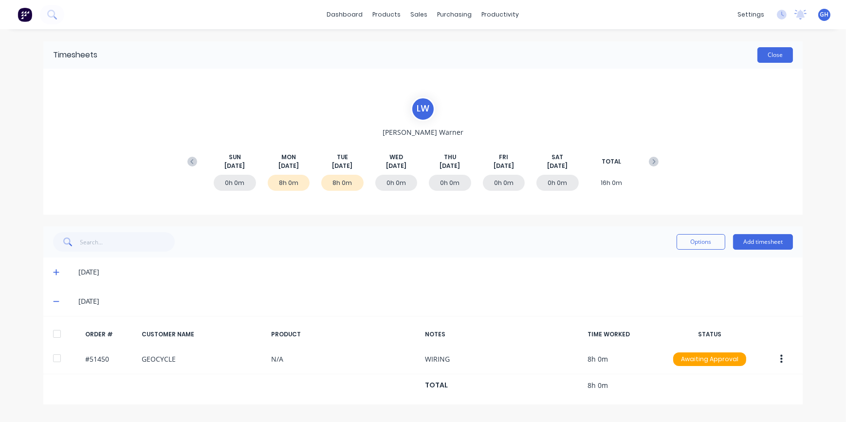
click at [777, 59] on button "Close" at bounding box center [776, 55] width 36 height 16
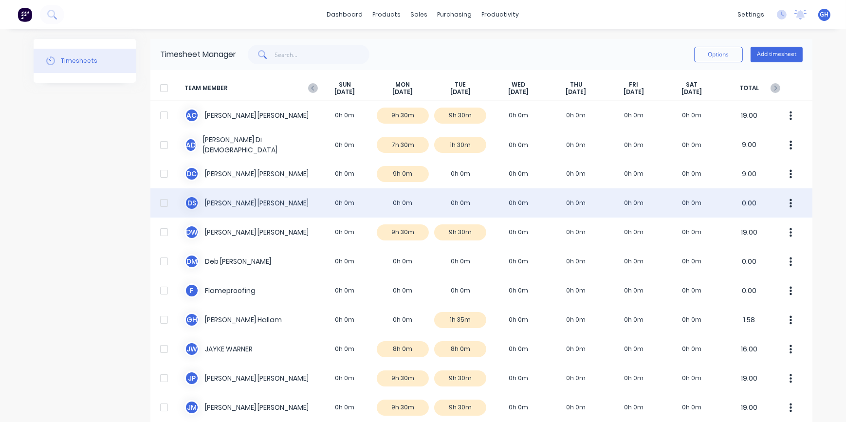
click at [462, 204] on div "D S [PERSON_NAME] 0h 0m 0h 0m 0h 0m 0h 0m 0h 0m 0h 0m 0h 0m 0.00" at bounding box center [481, 202] width 662 height 29
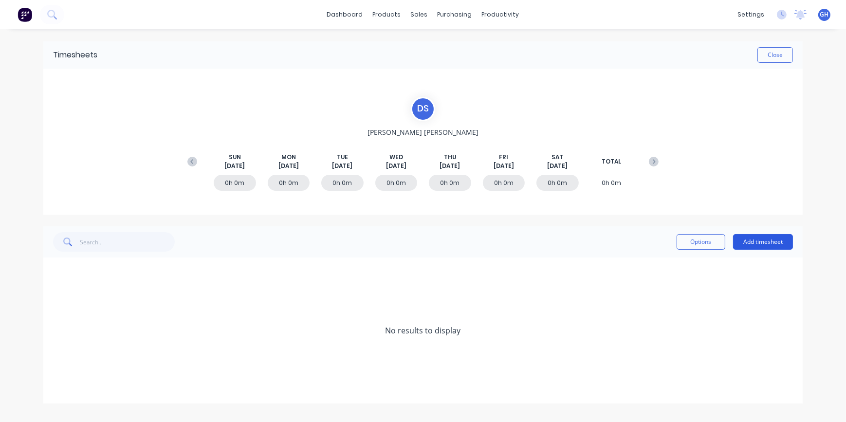
click at [752, 243] on button "Add timesheet" at bounding box center [763, 242] width 60 height 16
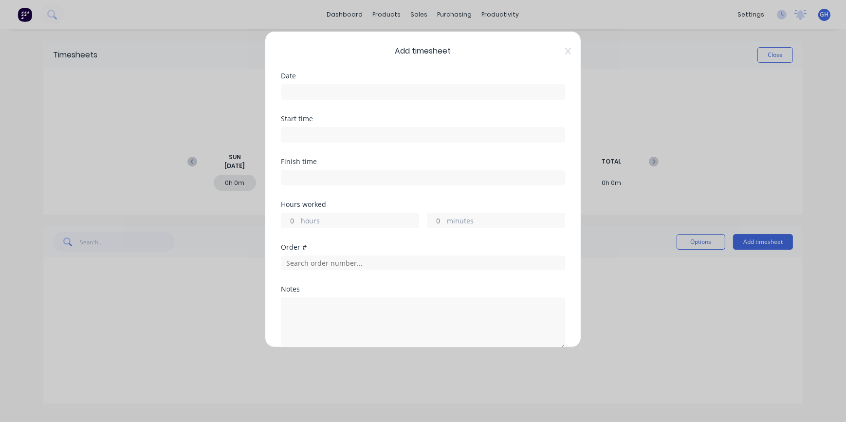
click at [302, 86] on input at bounding box center [422, 92] width 283 height 15
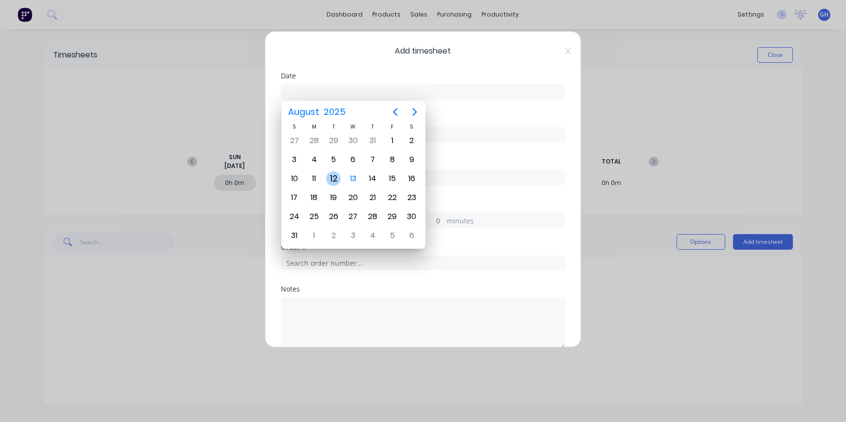
click at [338, 185] on div "12" at bounding box center [333, 178] width 19 height 19
type input "[DATE]"
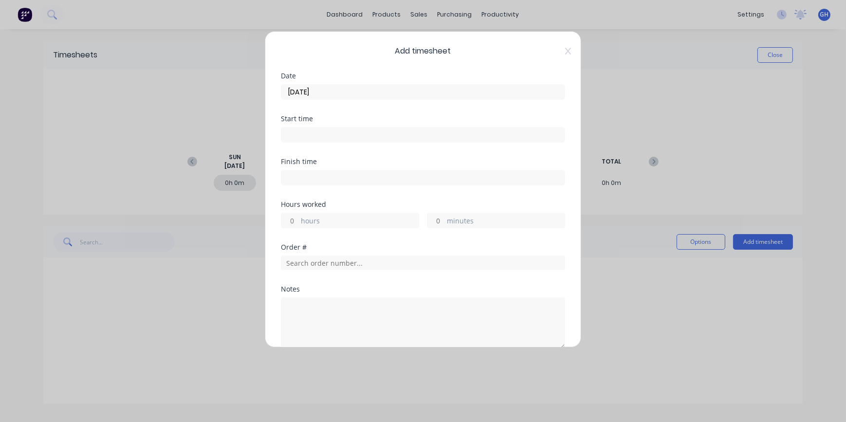
click at [298, 222] on input "hours" at bounding box center [289, 220] width 17 height 15
type input "1"
click at [433, 173] on input "minutes" at bounding box center [436, 176] width 17 height 15
type input "15"
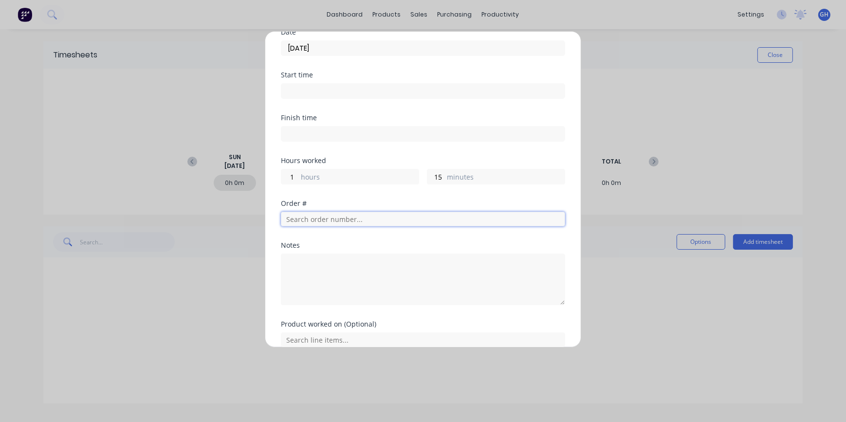
click at [294, 218] on input "text" at bounding box center [423, 219] width 284 height 15
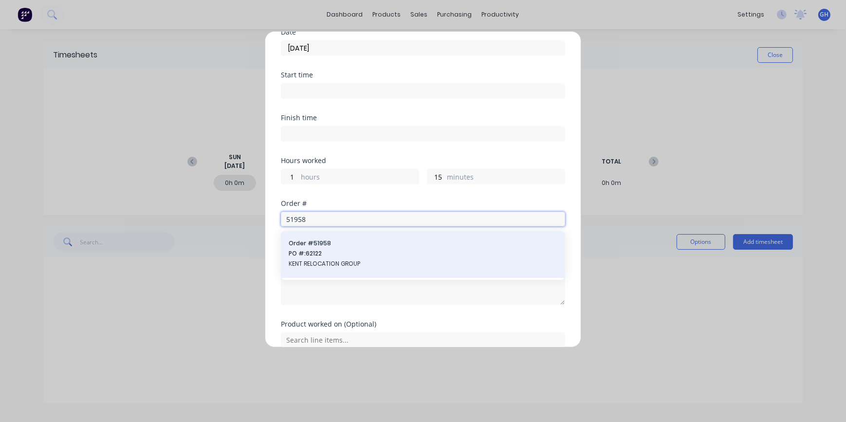
type input "51958"
click at [319, 264] on span "KENT RELOCATION GROUP" at bounding box center [423, 264] width 269 height 9
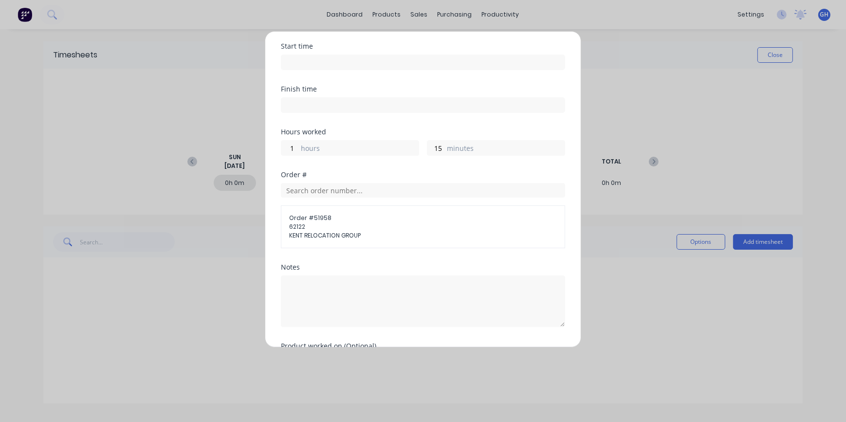
scroll to position [138, 0]
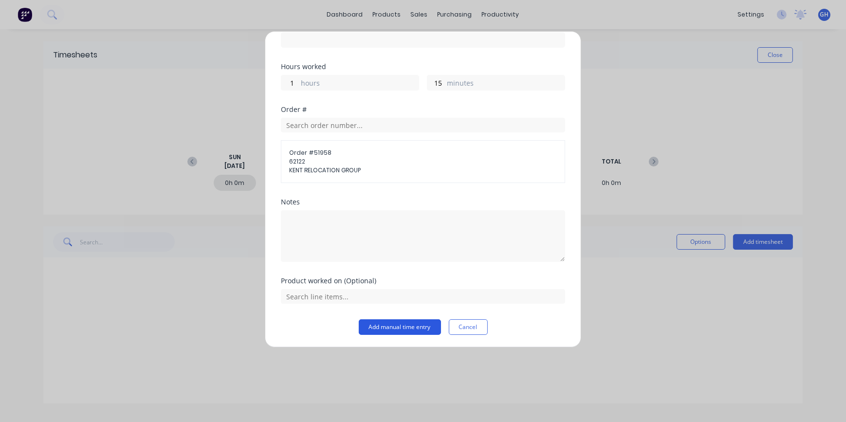
click at [399, 324] on button "Add manual time entry" at bounding box center [400, 327] width 82 height 16
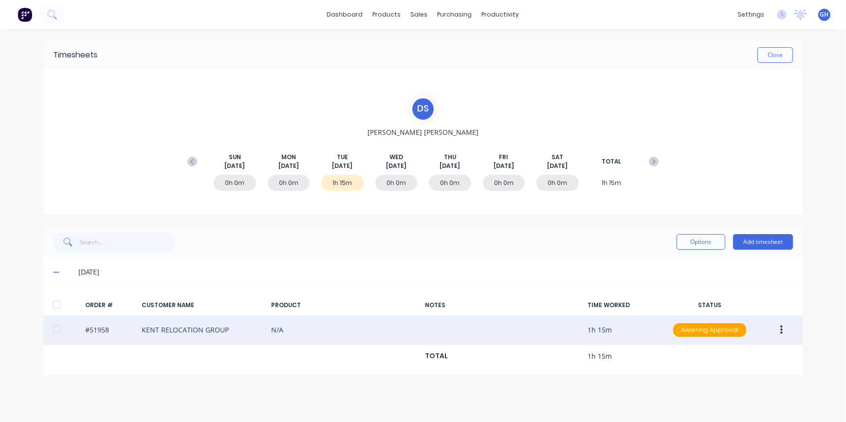
click at [785, 330] on button "button" at bounding box center [781, 330] width 23 height 18
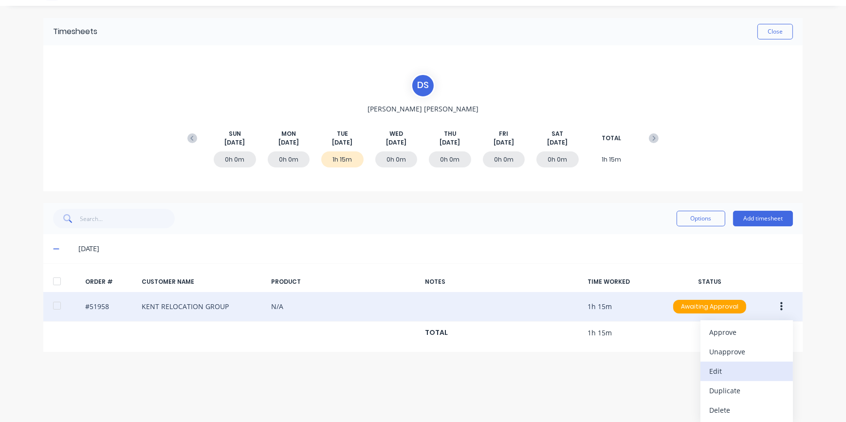
click at [712, 372] on div "Edit" at bounding box center [747, 371] width 75 height 14
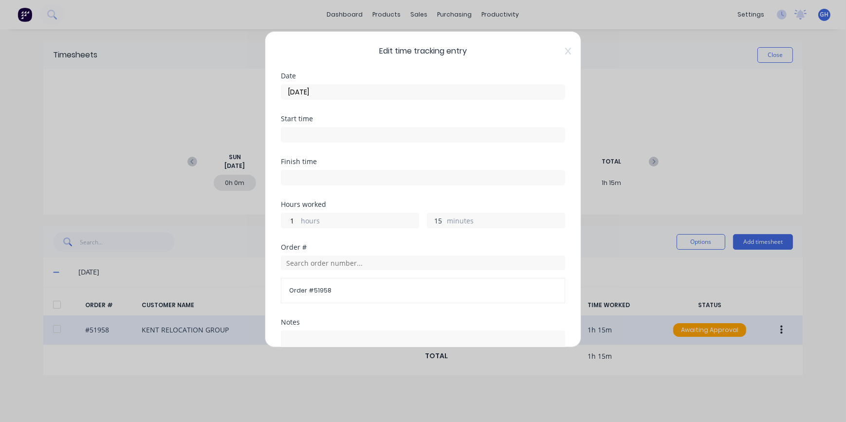
drag, startPoint x: 440, startPoint y: 219, endPoint x: 410, endPoint y: 218, distance: 30.7
click at [410, 218] on div "1 hours 15 minutes" at bounding box center [423, 219] width 284 height 18
type input "20"
click at [464, 195] on div "Finish time" at bounding box center [423, 179] width 284 height 43
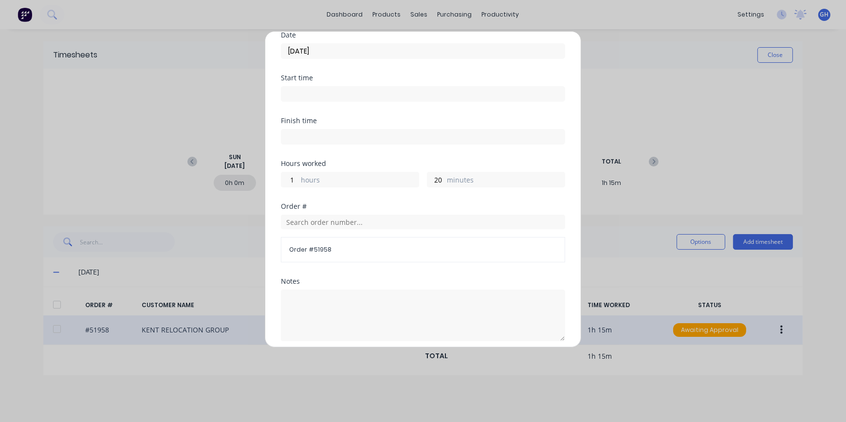
scroll to position [153, 0]
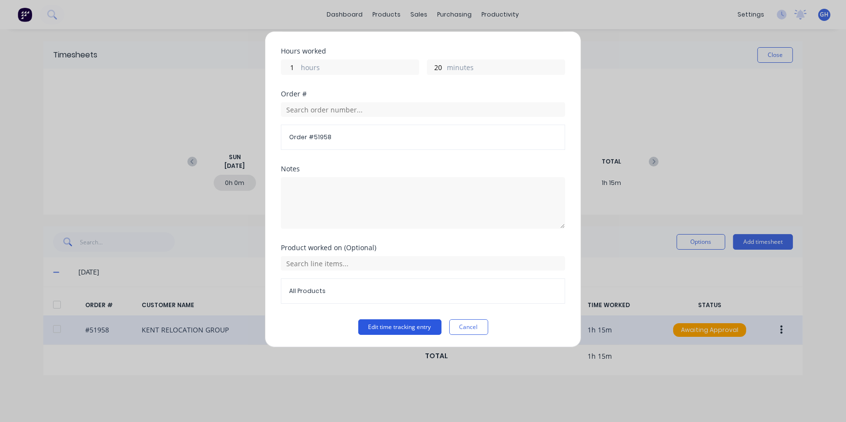
click at [386, 330] on button "Edit time tracking entry" at bounding box center [399, 327] width 83 height 16
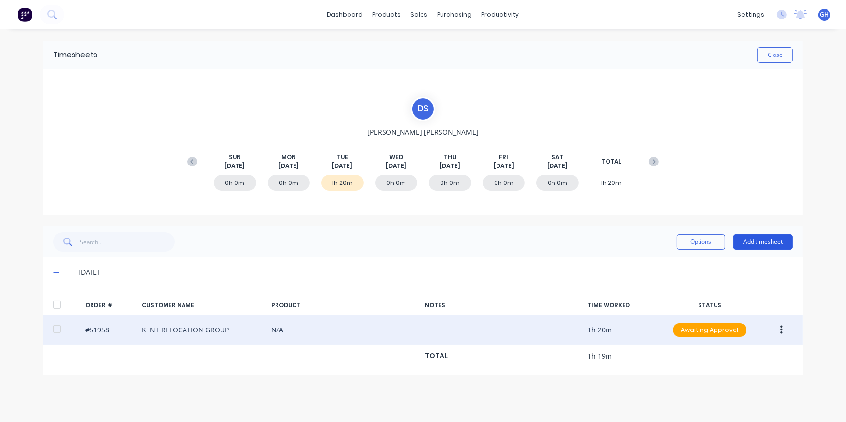
click at [758, 245] on button "Add timesheet" at bounding box center [763, 242] width 60 height 16
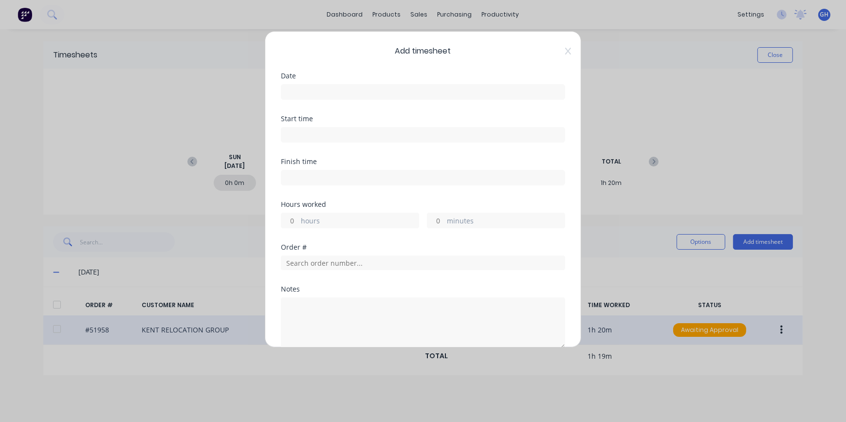
click at [291, 89] on input at bounding box center [422, 92] width 283 height 15
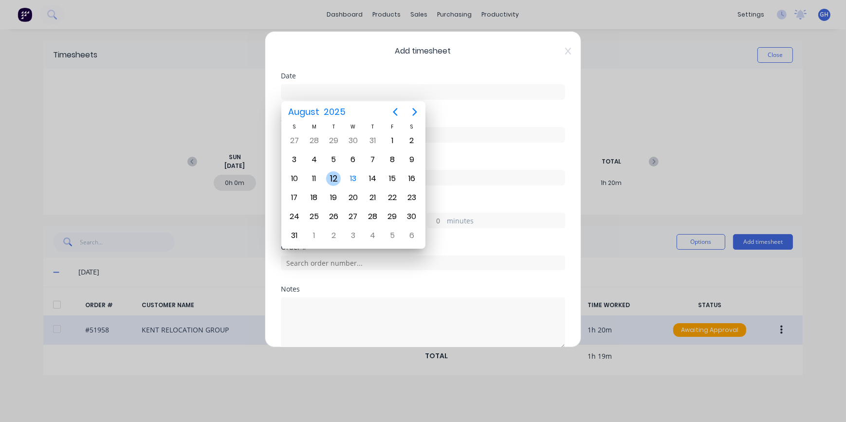
click at [336, 180] on div "12" at bounding box center [333, 178] width 15 height 15
type input "[DATE]"
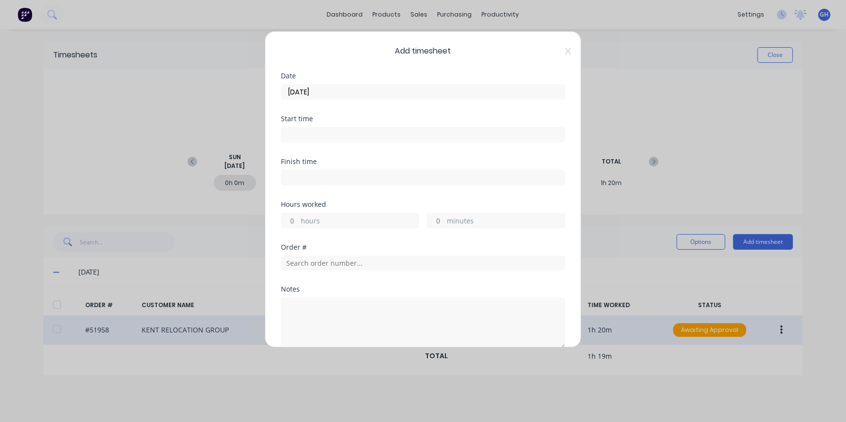
click at [295, 221] on input "hours" at bounding box center [289, 220] width 17 height 15
type input "3"
click at [436, 218] on input "minutes" at bounding box center [436, 220] width 17 height 15
type input "20"
click at [355, 262] on input "text" at bounding box center [423, 263] width 284 height 15
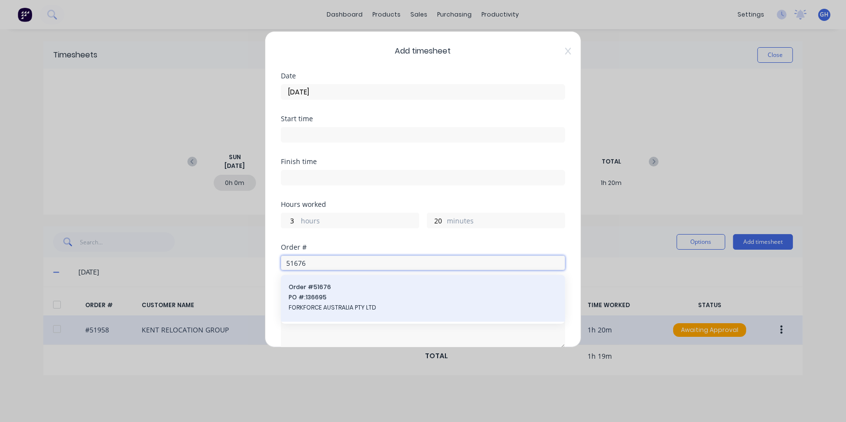
type input "51676"
click at [344, 305] on span "FORKFORCE AUSTRALIA PTY LTD" at bounding box center [423, 307] width 269 height 9
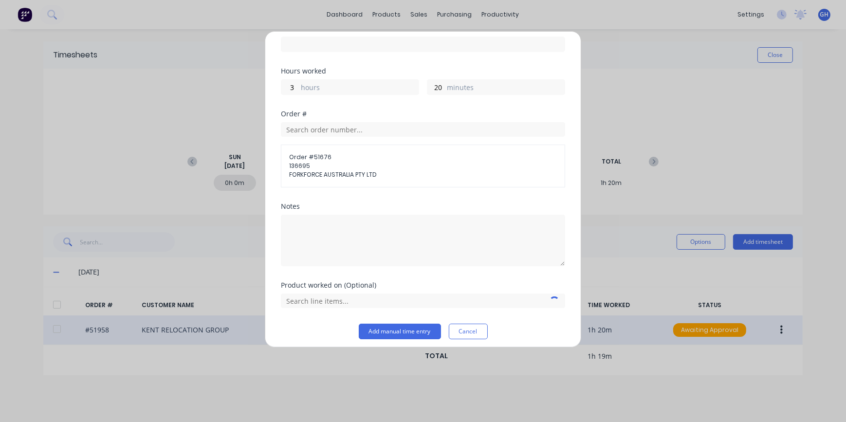
scroll to position [138, 0]
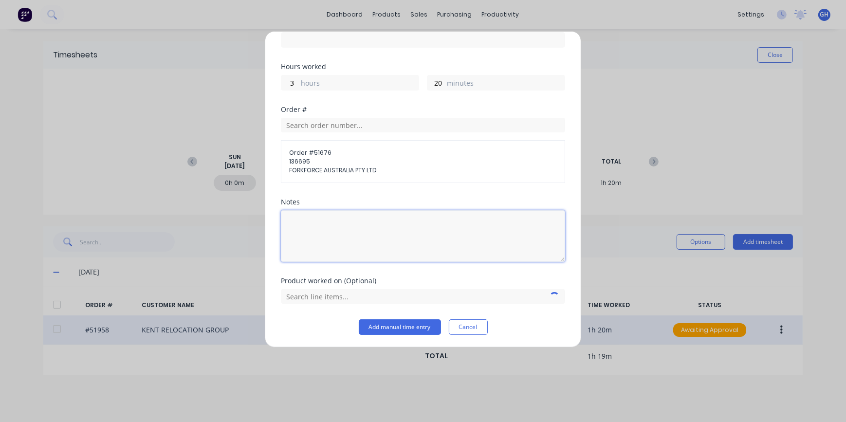
click at [335, 226] on textarea at bounding box center [423, 236] width 284 height 52
type textarea "WELD ELECTRICAL BOX"
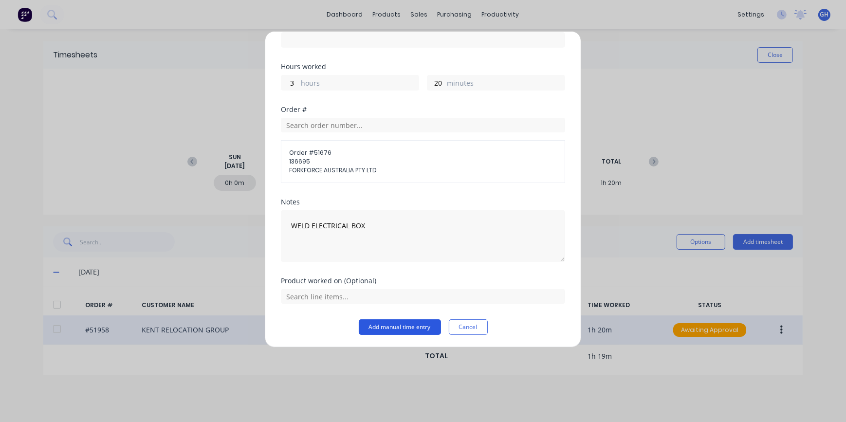
click at [411, 325] on button "Add manual time entry" at bounding box center [400, 327] width 82 height 16
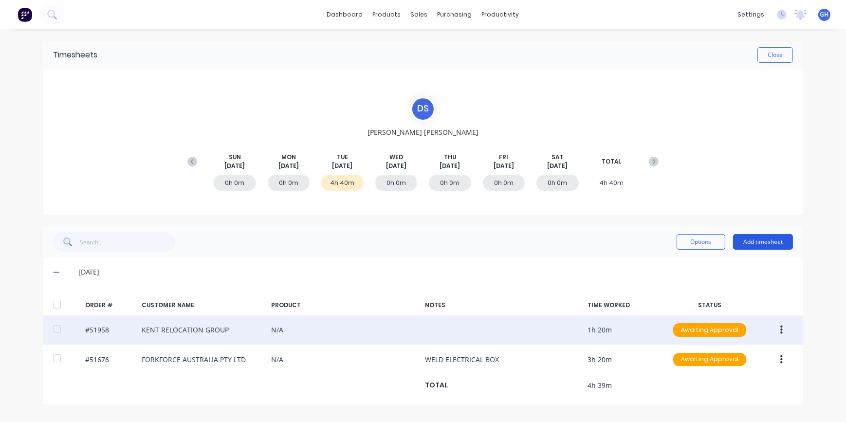
click at [760, 243] on button "Add timesheet" at bounding box center [763, 242] width 60 height 16
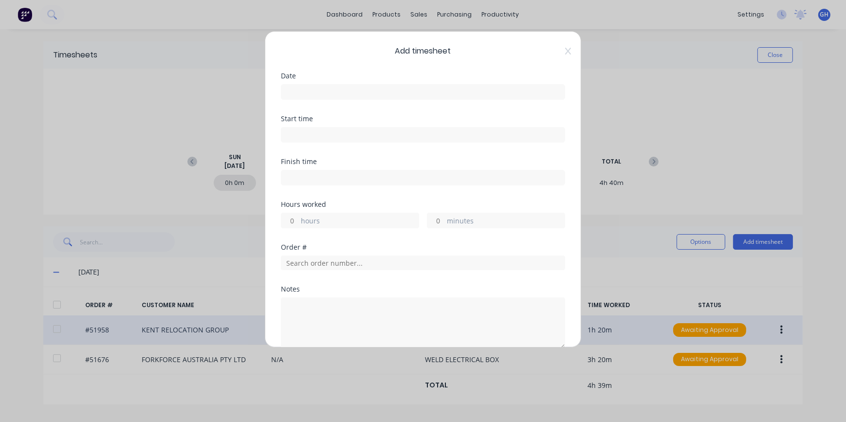
click at [287, 91] on input at bounding box center [422, 92] width 283 height 15
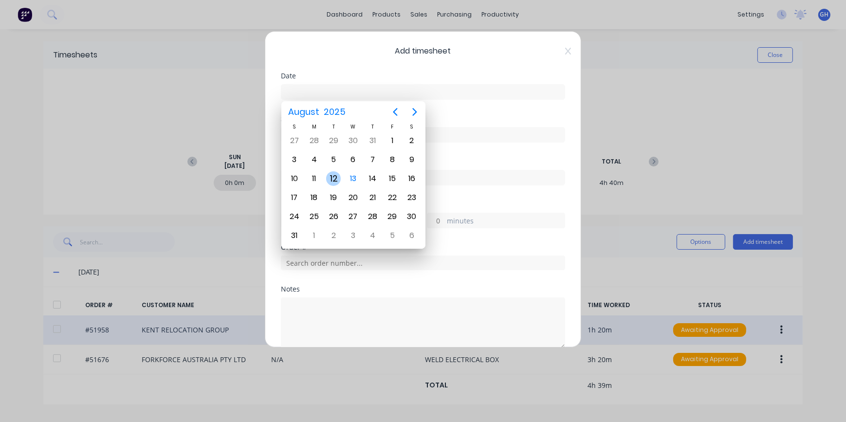
click at [332, 184] on div "12" at bounding box center [333, 178] width 15 height 15
type input "[DATE]"
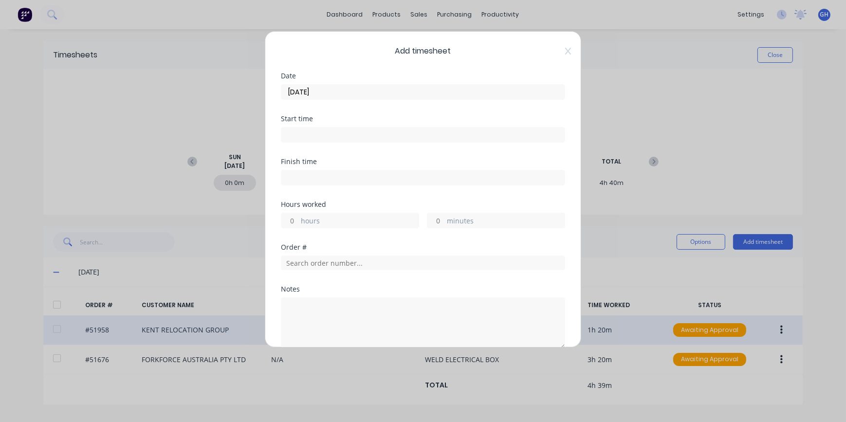
click at [296, 219] on input "hours" at bounding box center [289, 220] width 17 height 15
type input "3"
type input "20"
click at [297, 251] on div "Order #" at bounding box center [423, 247] width 284 height 7
click at [297, 264] on input "text" at bounding box center [423, 263] width 284 height 15
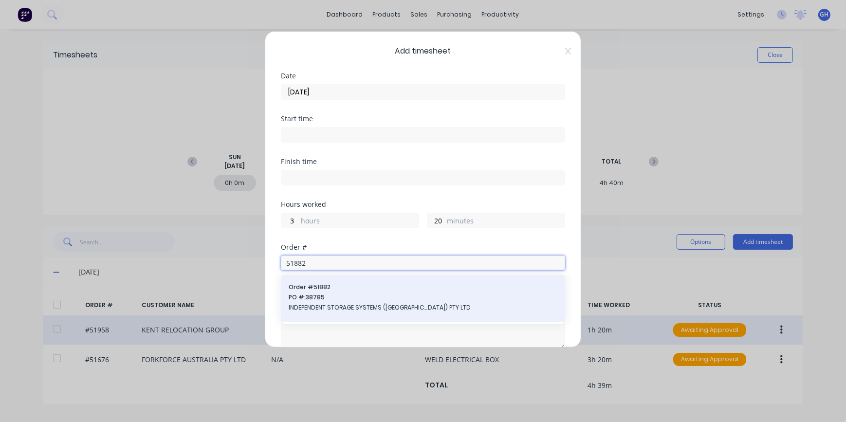
type input "51882"
click at [331, 310] on span "INDEPENDENT STORAGE SYSTEMS ([GEOGRAPHIC_DATA]) PTY LTD" at bounding box center [423, 307] width 269 height 9
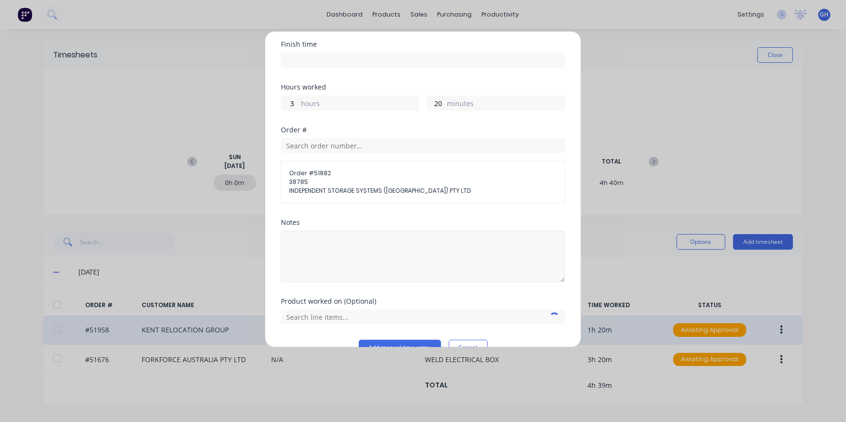
scroll to position [132, 0]
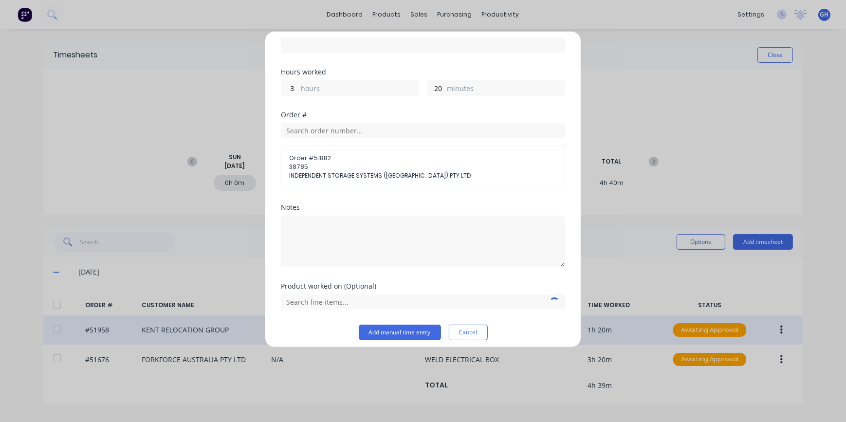
click at [304, 213] on div at bounding box center [423, 240] width 284 height 54
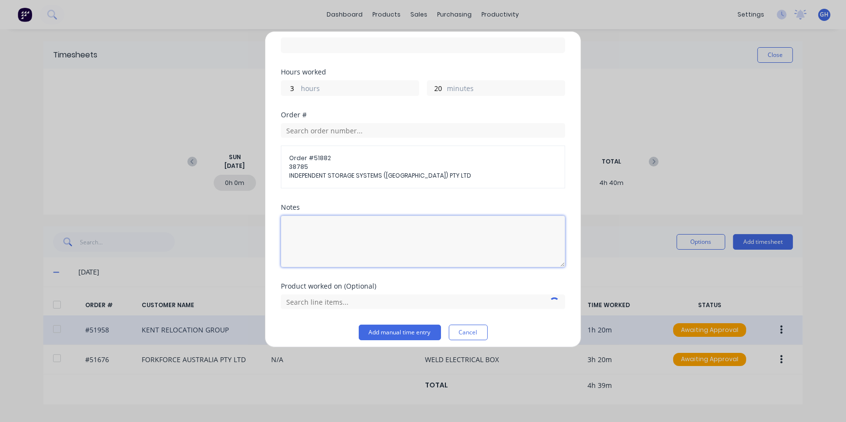
click at [304, 225] on textarea at bounding box center [423, 242] width 284 height 52
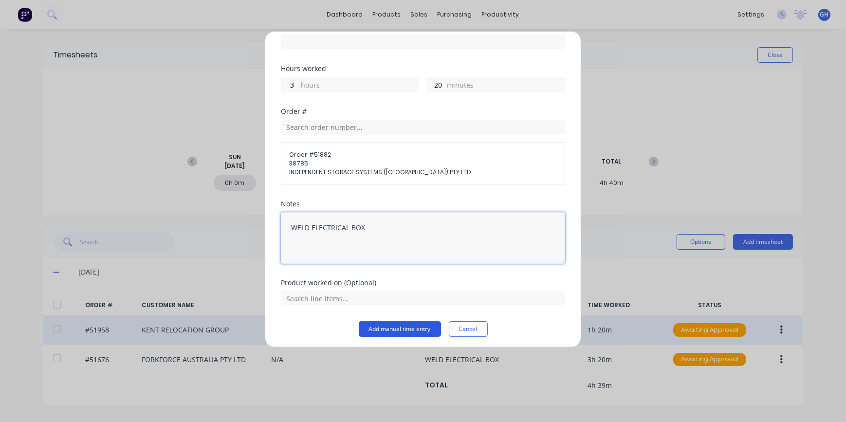
scroll to position [138, 0]
type textarea "WELD ELECTRICAL BOX"
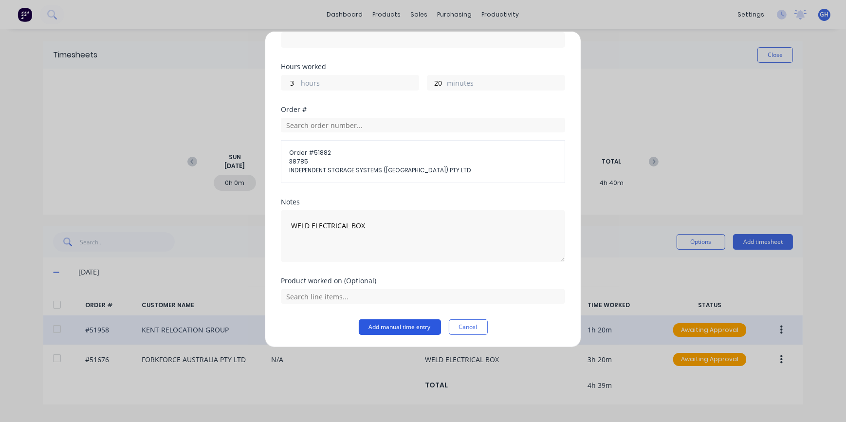
click at [401, 323] on button "Add manual time entry" at bounding box center [400, 327] width 82 height 16
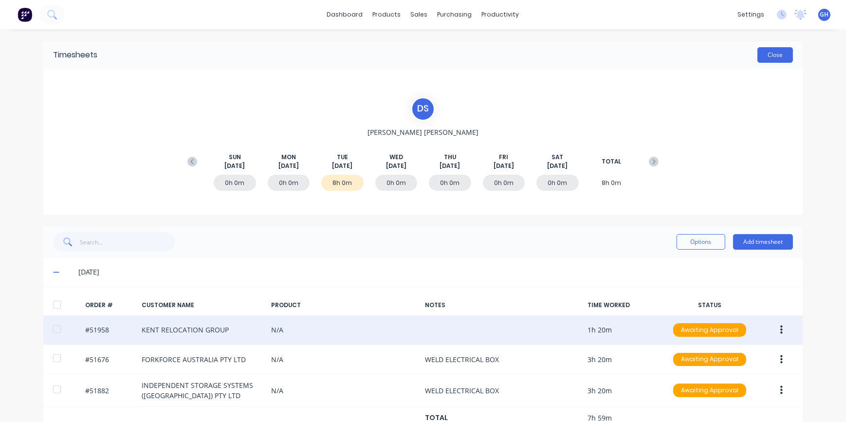
click at [765, 61] on button "Close" at bounding box center [776, 55] width 36 height 16
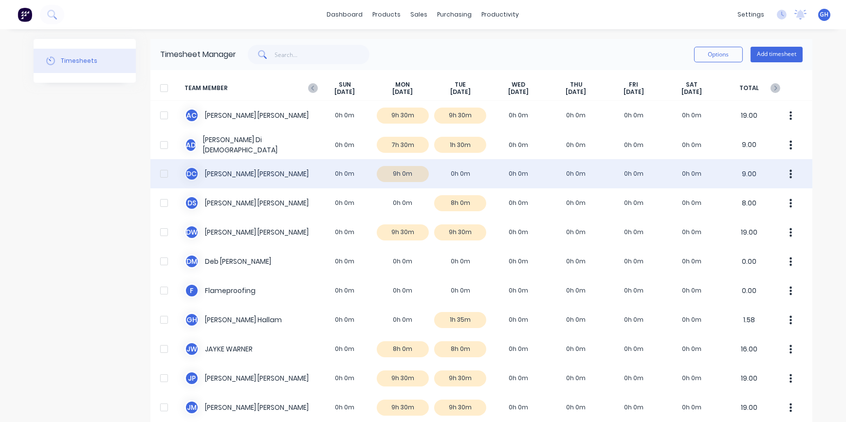
click at [452, 171] on div "D C [PERSON_NAME] 0h 0m 9h 0m 0h 0m 0h 0m 0h 0m 0h 0m 0h 0m 9.00" at bounding box center [481, 173] width 662 height 29
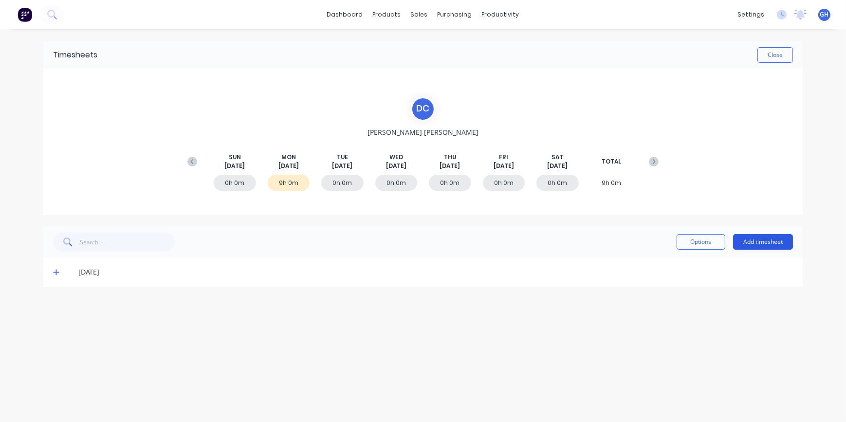
click at [735, 240] on button "Add timesheet" at bounding box center [763, 242] width 60 height 16
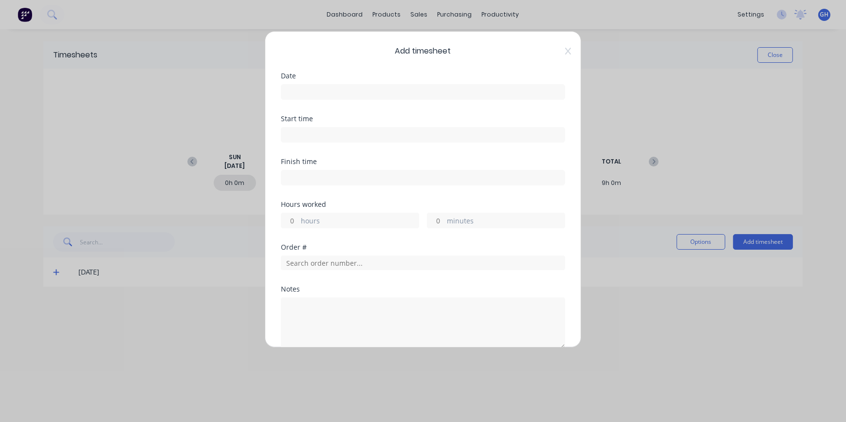
click at [304, 94] on input at bounding box center [422, 92] width 283 height 15
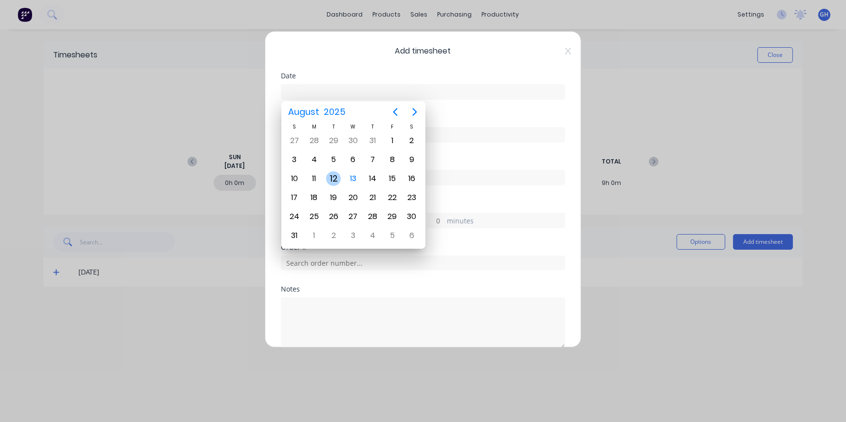
click at [331, 180] on div "12" at bounding box center [333, 178] width 15 height 15
type input "[DATE]"
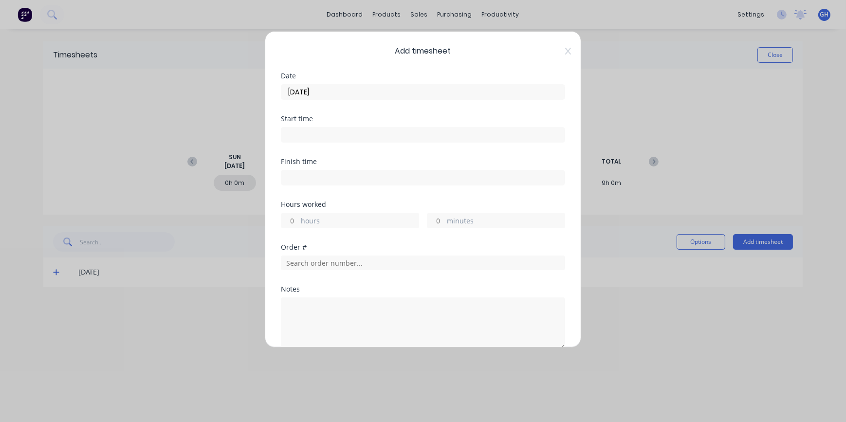
click at [293, 221] on input "hours" at bounding box center [289, 220] width 17 height 15
type input "8"
click at [300, 260] on input "text" at bounding box center [423, 263] width 284 height 15
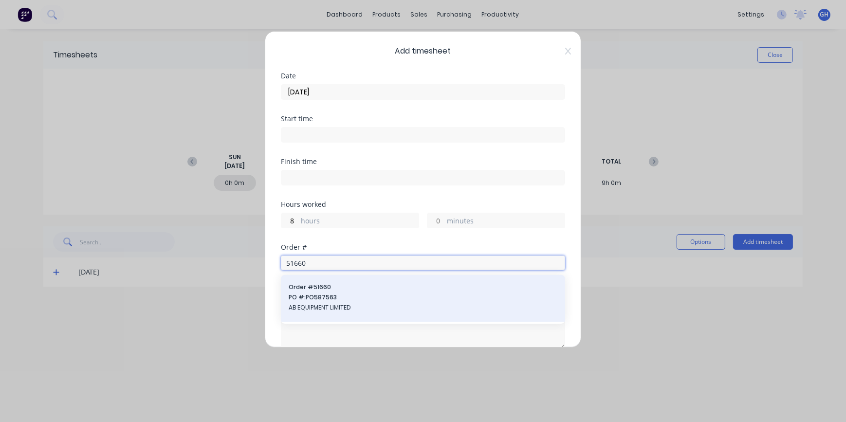
type input "51660"
click at [320, 307] on span "AB EQUIPMENT LIMITED" at bounding box center [423, 307] width 269 height 9
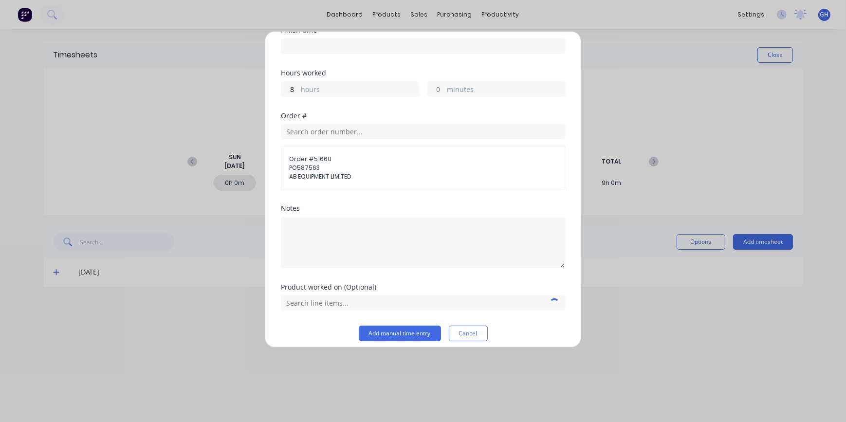
scroll to position [132, 0]
click at [389, 336] on button "Add manual time entry" at bounding box center [400, 333] width 82 height 16
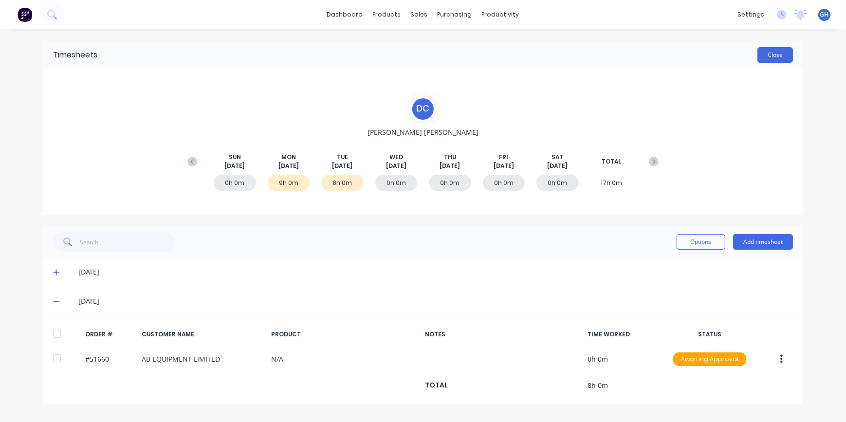
click at [782, 56] on button "Close" at bounding box center [776, 55] width 36 height 16
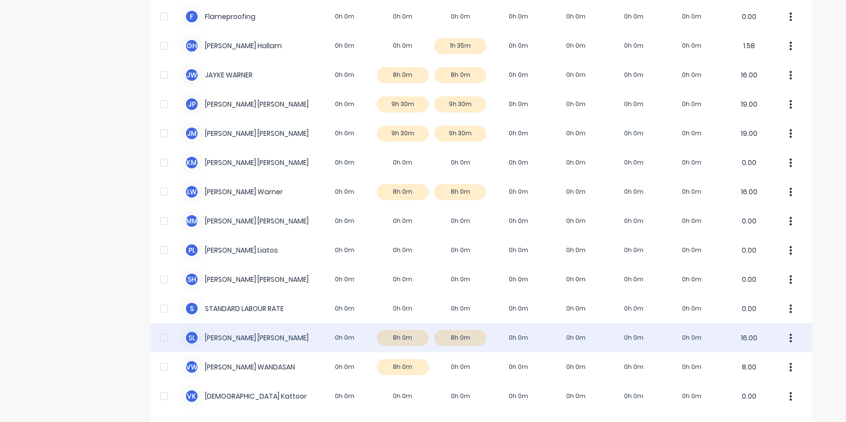
scroll to position [307, 0]
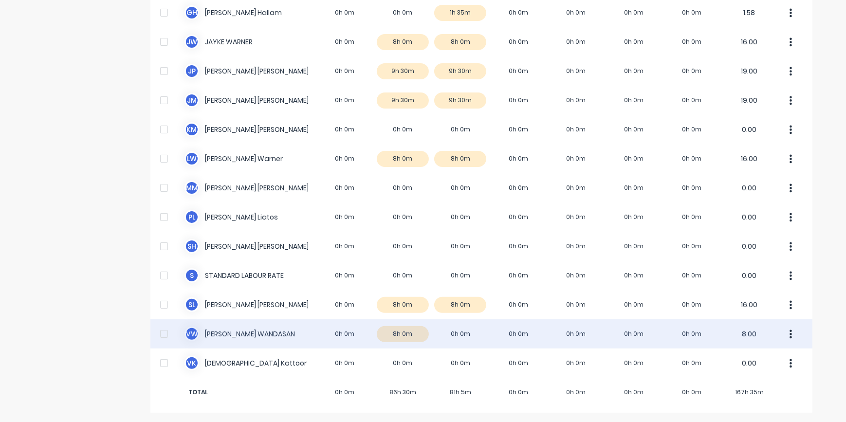
click at [253, 333] on div "V W [PERSON_NAME] 0h 0m 8h 0m 0h 0m 0h 0m 0h 0m 0h 0m 0h 0m 8.00" at bounding box center [481, 333] width 662 height 29
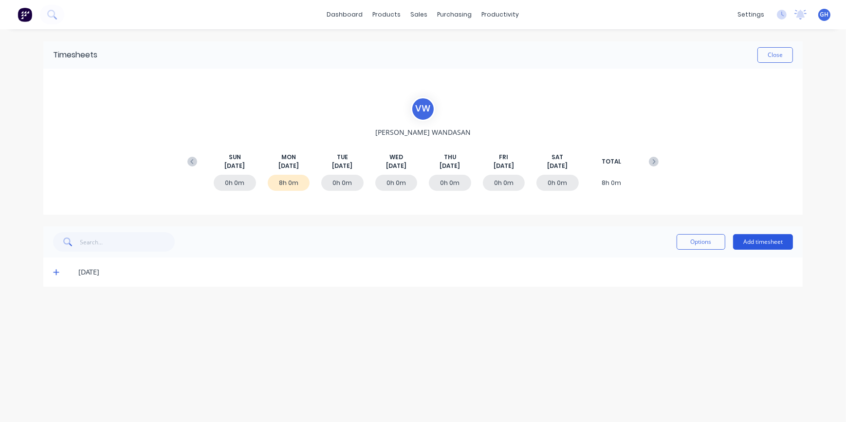
click at [762, 243] on button "Add timesheet" at bounding box center [763, 242] width 60 height 16
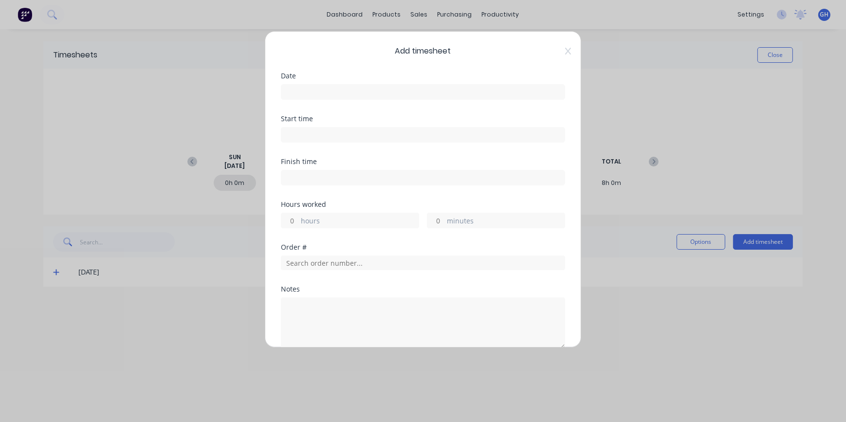
click at [312, 91] on input at bounding box center [422, 92] width 283 height 15
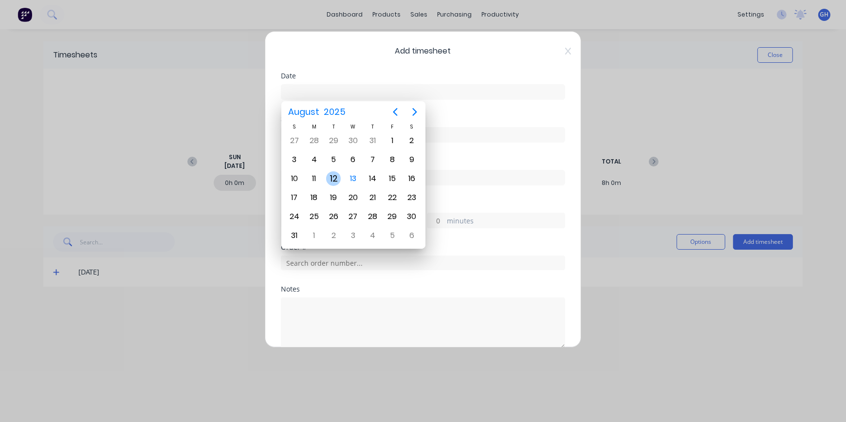
click at [332, 175] on div "12" at bounding box center [333, 178] width 15 height 15
type input "[DATE]"
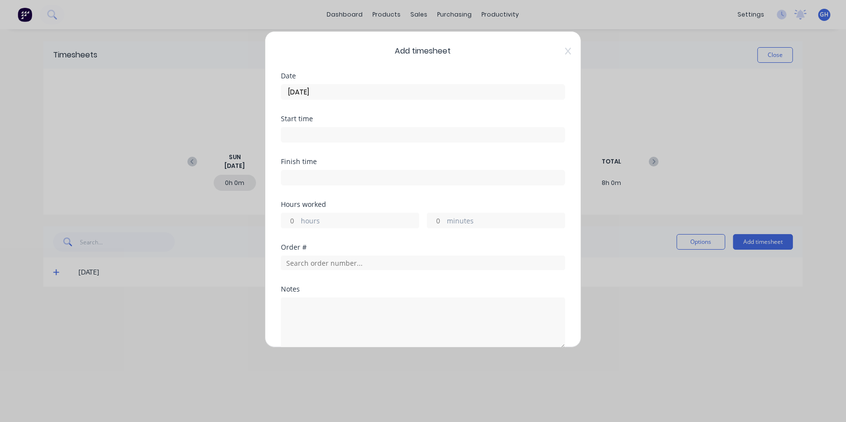
click at [297, 219] on input "hours" at bounding box center [289, 220] width 17 height 15
type input "8"
click at [302, 262] on input "text" at bounding box center [423, 263] width 284 height 15
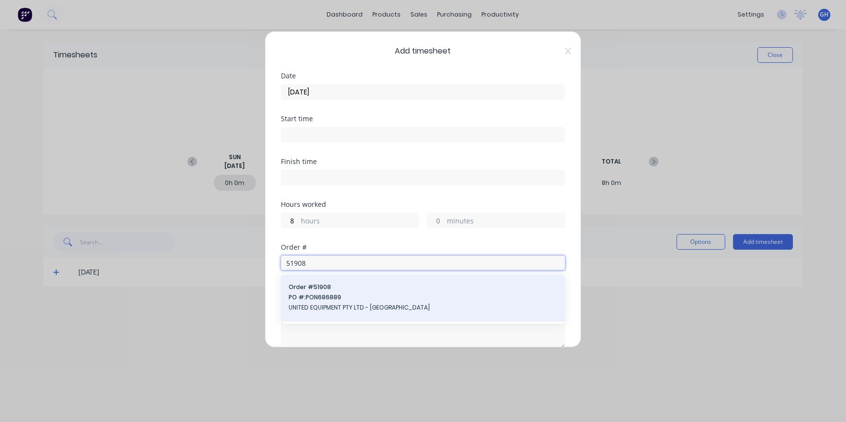
type input "51908"
click at [336, 306] on span "UNITED EQUIPMENT PTY LTD - [GEOGRAPHIC_DATA]" at bounding box center [423, 307] width 269 height 9
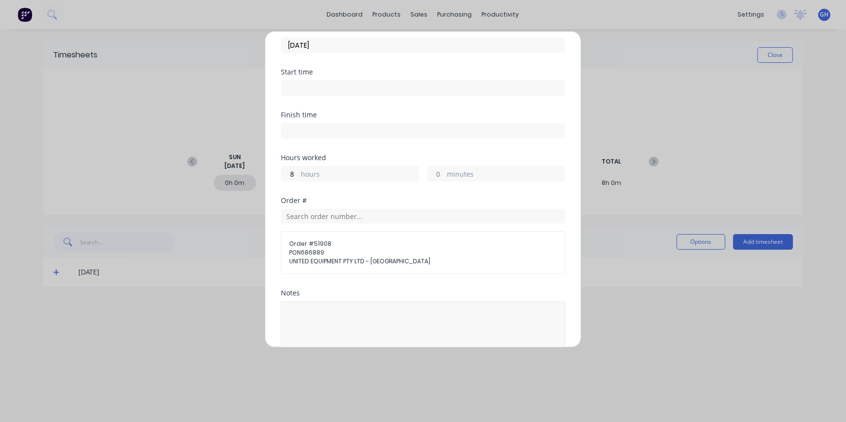
scroll to position [138, 0]
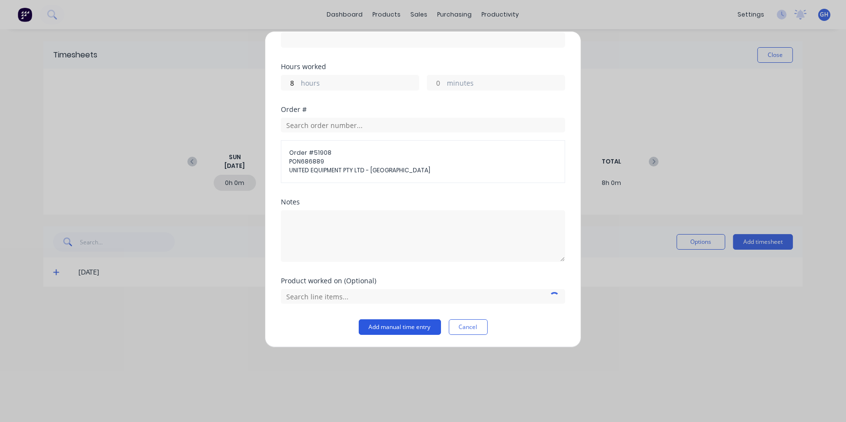
click at [376, 329] on button "Add manual time entry" at bounding box center [400, 327] width 82 height 16
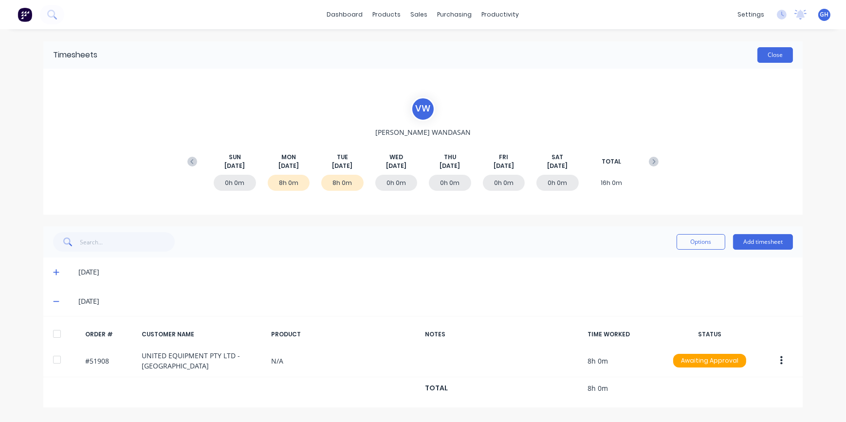
click at [765, 61] on button "Close" at bounding box center [776, 55] width 36 height 16
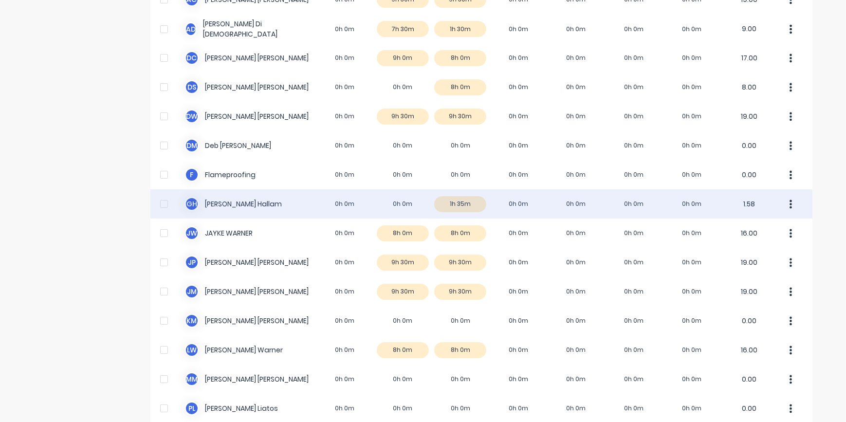
scroll to position [132, 0]
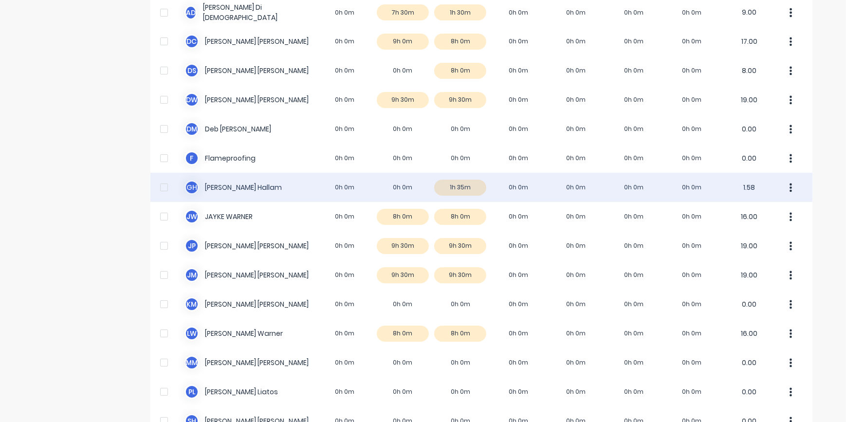
click at [467, 191] on div "G H [PERSON_NAME] 0h 0m 0h 0m 1h 35m 0h 0m 0h 0m 0h 0m 0h 0m 1.58" at bounding box center [481, 187] width 662 height 29
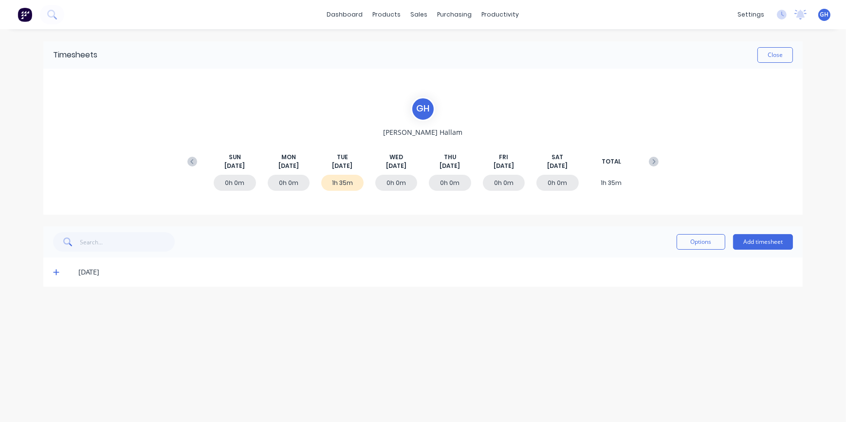
click at [55, 274] on icon at bounding box center [56, 272] width 6 height 7
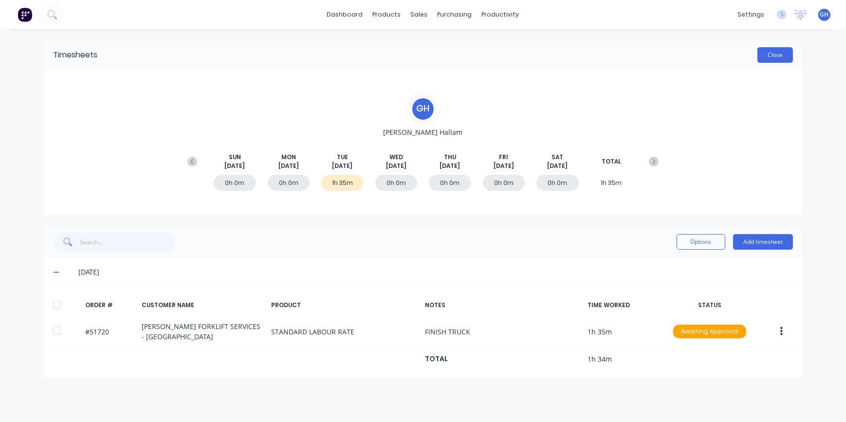
click at [769, 59] on button "Close" at bounding box center [776, 55] width 36 height 16
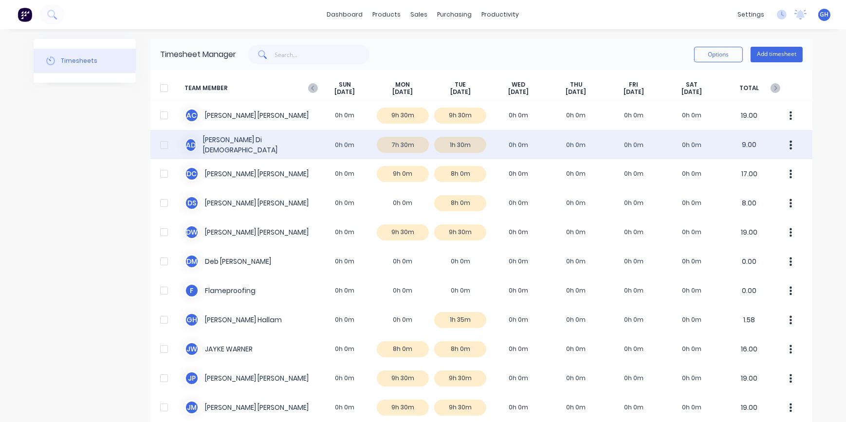
click at [526, 145] on div "A D [PERSON_NAME] Dio 0h 0m 7h 30m 1h 30m 0h 0m 0h 0m 0h 0m 0h 0m 9.00" at bounding box center [481, 144] width 662 height 29
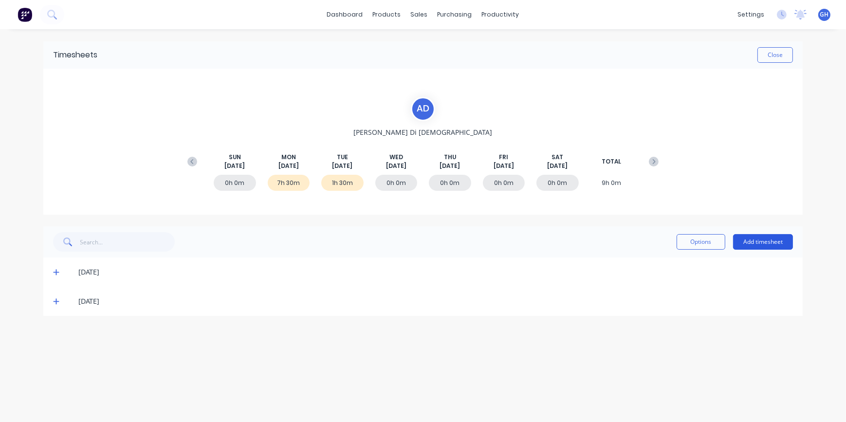
click at [750, 243] on button "Add timesheet" at bounding box center [763, 242] width 60 height 16
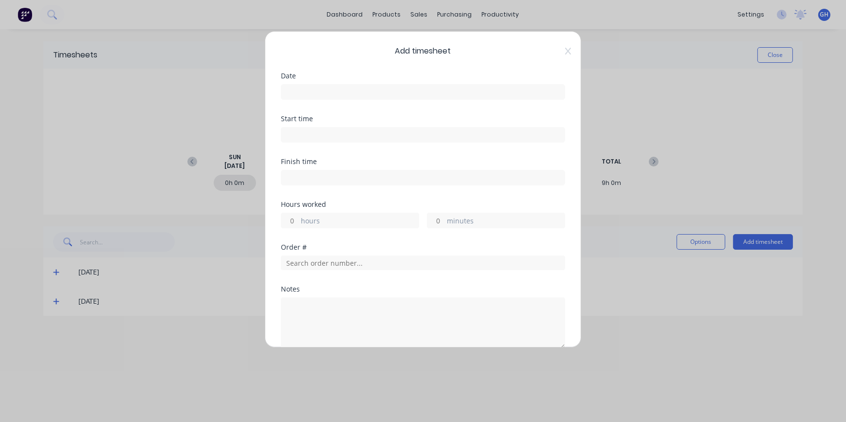
click at [308, 88] on input at bounding box center [422, 92] width 283 height 15
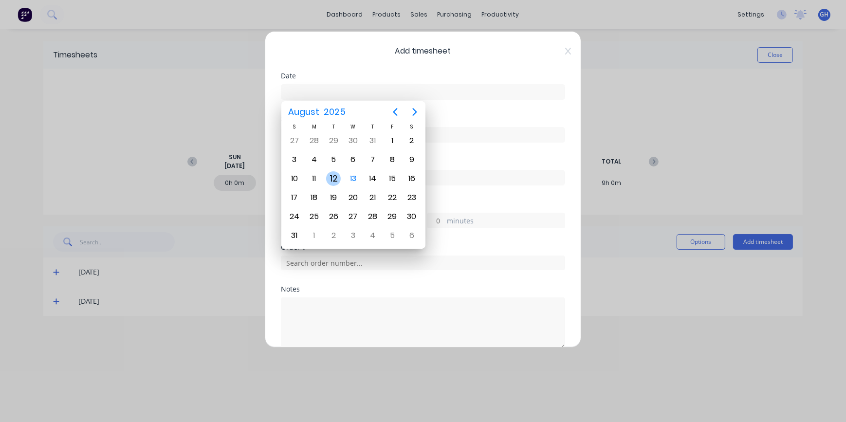
click at [333, 185] on div "12" at bounding box center [333, 178] width 15 height 15
type input "[DATE]"
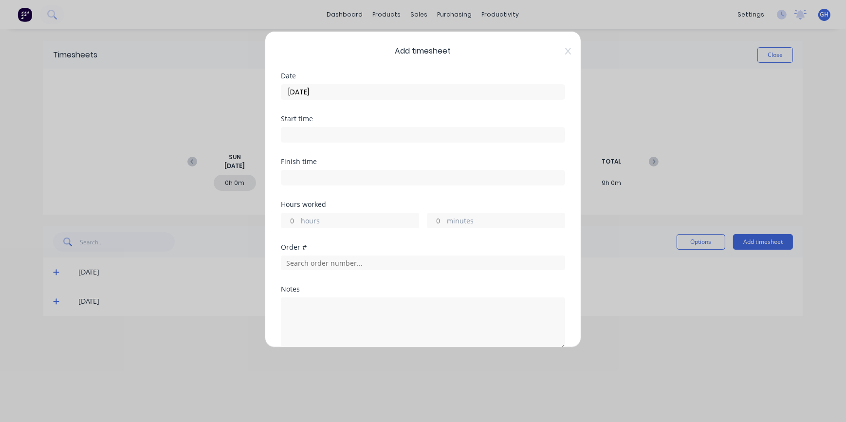
click at [293, 220] on input "hours" at bounding box center [289, 220] width 17 height 15
type input "2"
click at [293, 264] on input "text" at bounding box center [423, 263] width 284 height 15
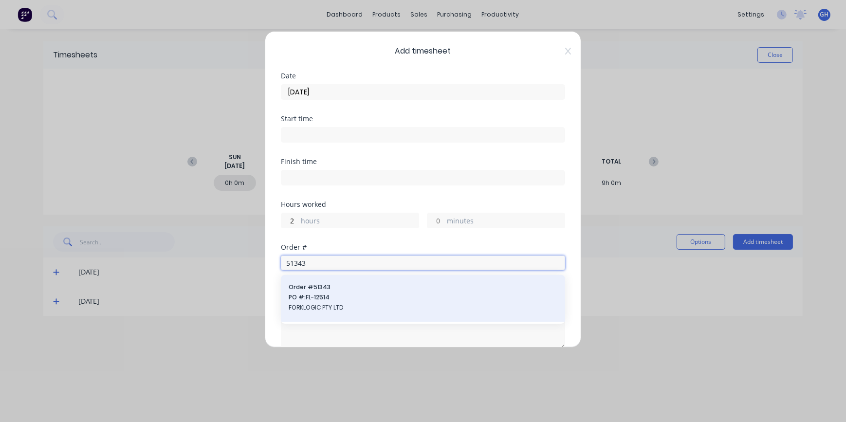
type input "51343"
click at [321, 309] on span "FORKLOGIC PTY LTD" at bounding box center [423, 307] width 269 height 9
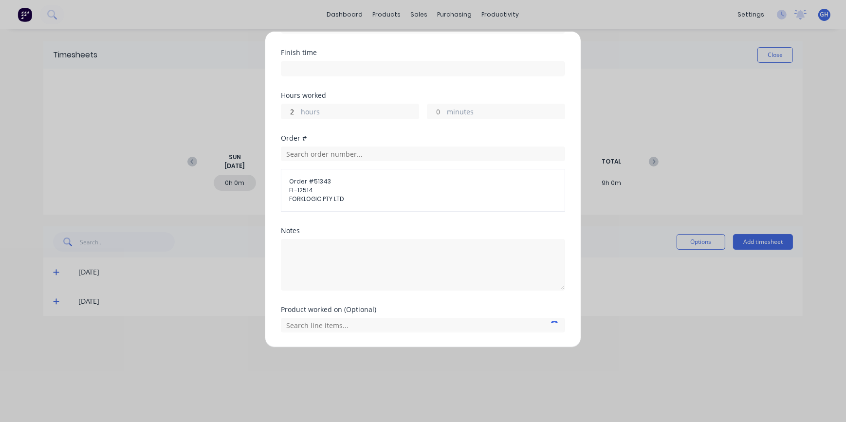
scroll to position [132, 0]
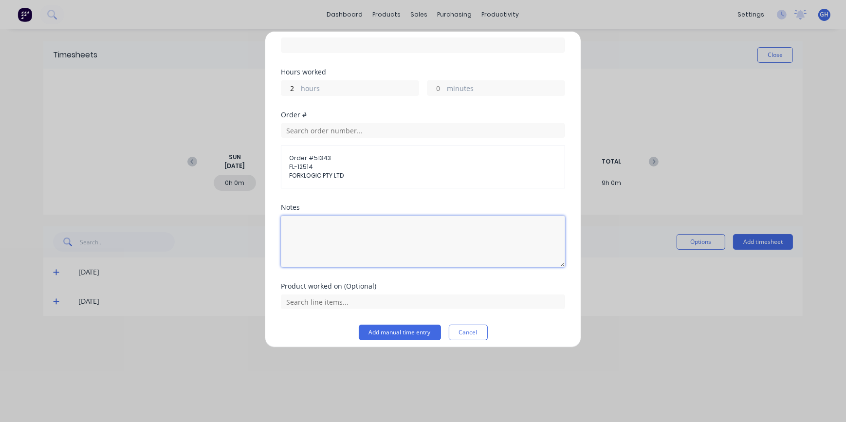
click at [301, 224] on textarea at bounding box center [423, 242] width 284 height 52
type textarea "STROBE"
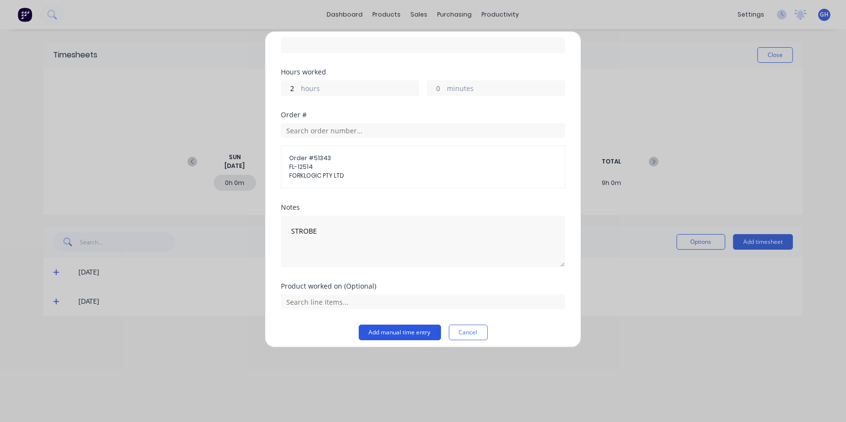
click at [390, 337] on button "Add manual time entry" at bounding box center [400, 333] width 82 height 16
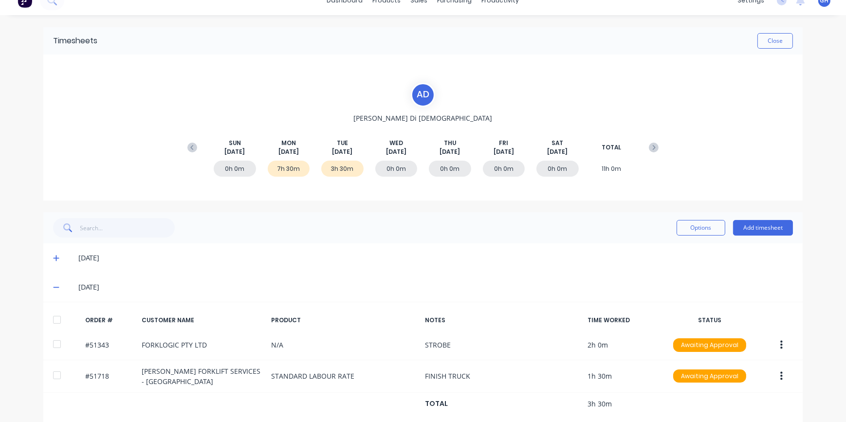
scroll to position [26, 0]
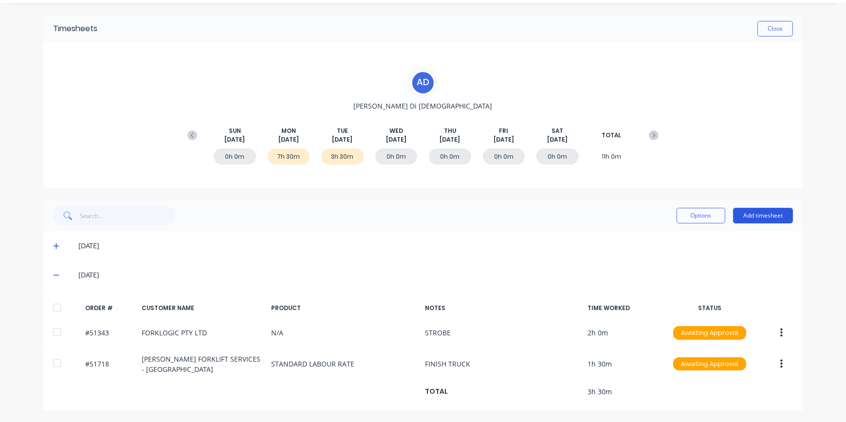
click at [755, 219] on button "Add timesheet" at bounding box center [763, 216] width 60 height 16
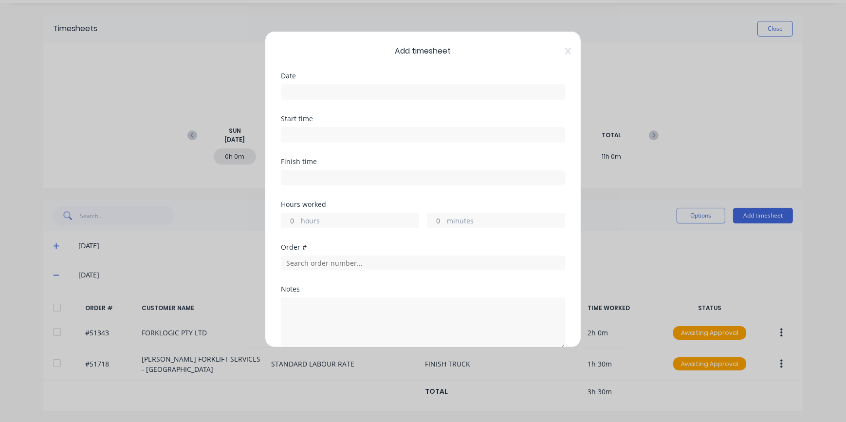
click at [302, 92] on input at bounding box center [422, 92] width 283 height 15
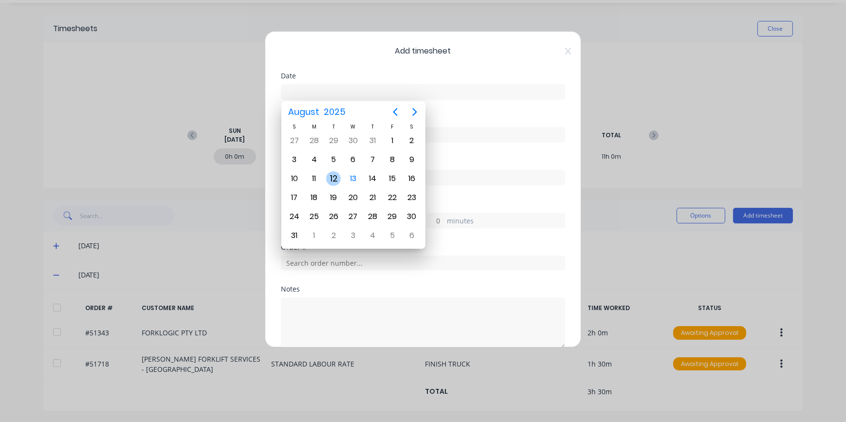
click at [334, 176] on div "12" at bounding box center [333, 178] width 15 height 15
type input "[DATE]"
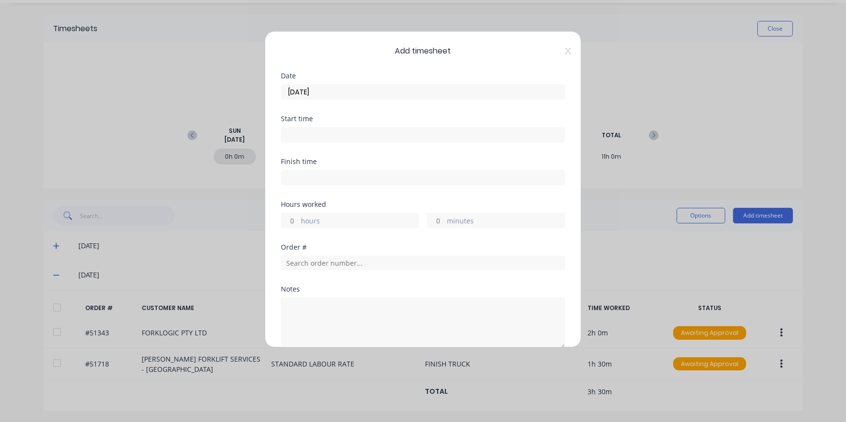
click at [298, 217] on input "hours" at bounding box center [289, 220] width 17 height 15
type input "4"
click at [438, 219] on input "minutes" at bounding box center [436, 220] width 17 height 15
type input "50"
click at [313, 255] on div at bounding box center [423, 261] width 284 height 17
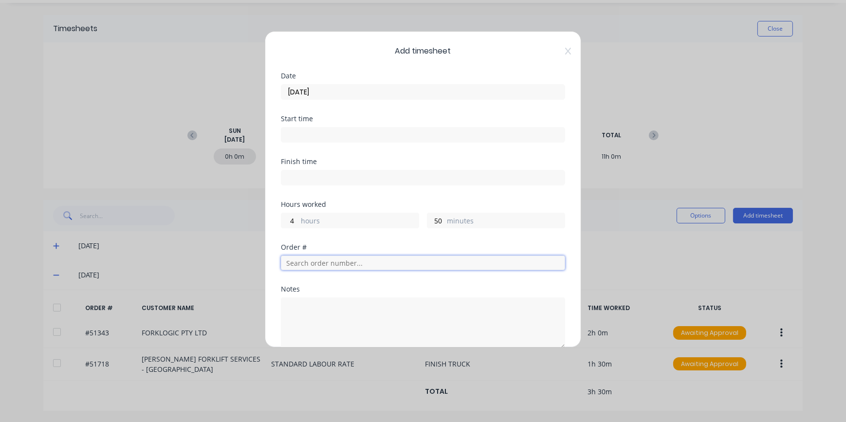
click at [311, 262] on input "text" at bounding box center [423, 263] width 284 height 15
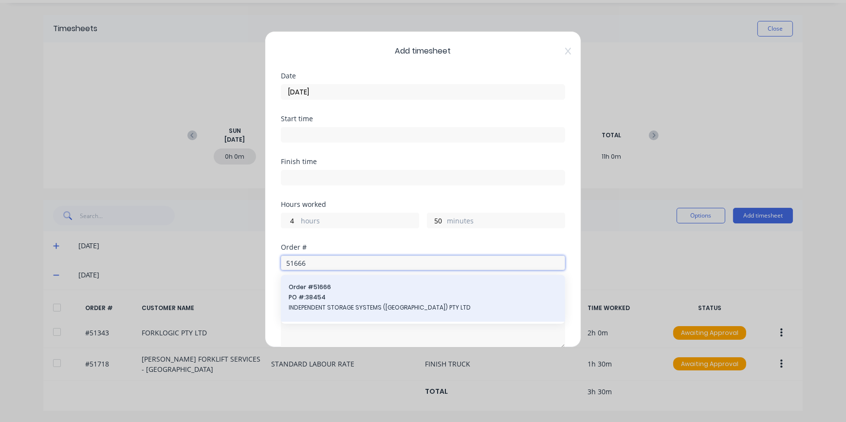
type input "51666"
click at [340, 307] on span "INDEPENDENT STORAGE SYSTEMS ([GEOGRAPHIC_DATA]) PTY LTD" at bounding box center [423, 307] width 269 height 9
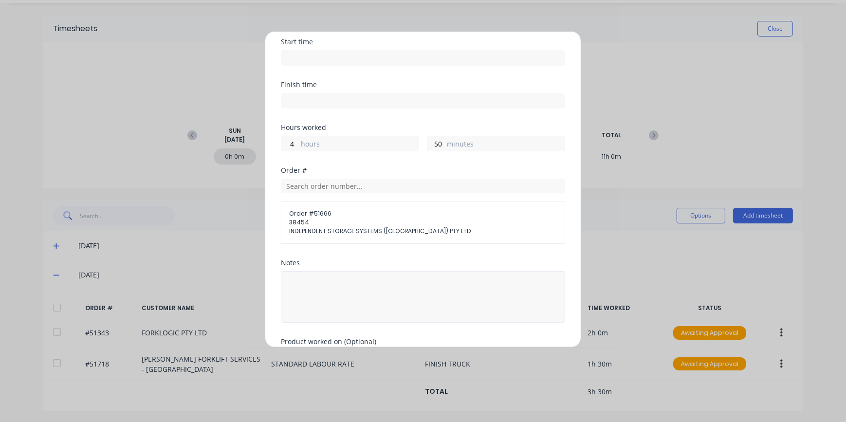
scroll to position [88, 0]
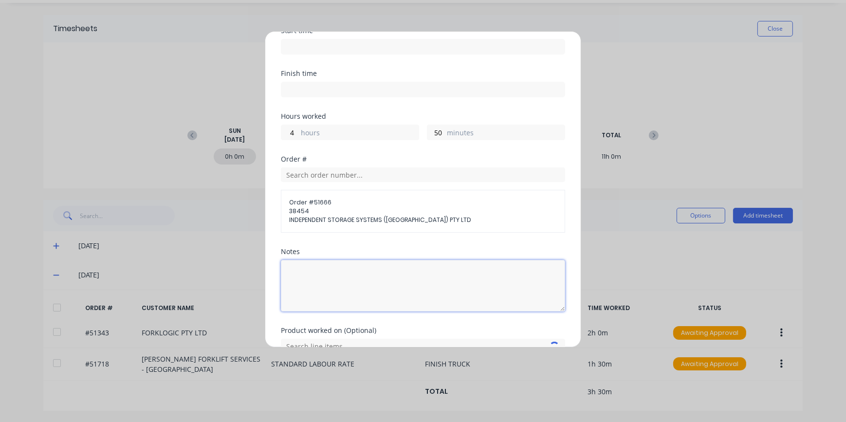
click at [313, 275] on textarea at bounding box center [423, 286] width 284 height 52
type textarea "W"
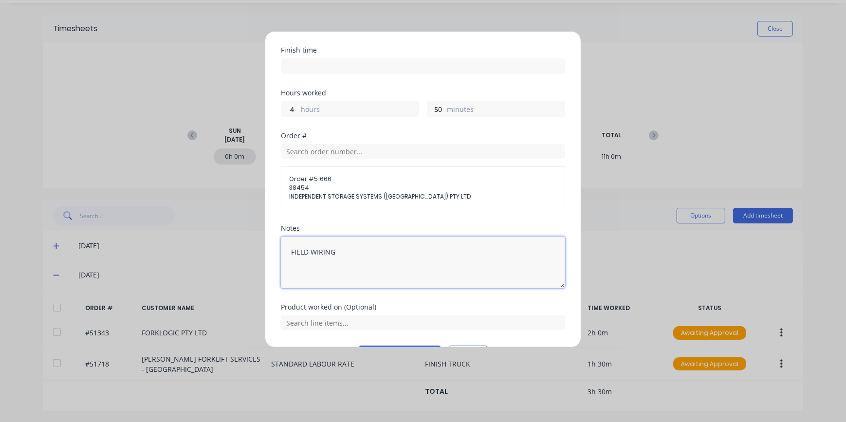
scroll to position [138, 0]
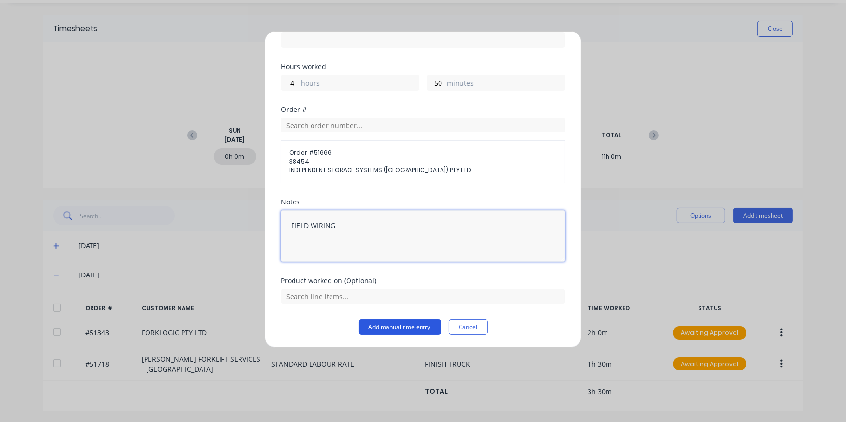
type textarea "FIELD WIRING"
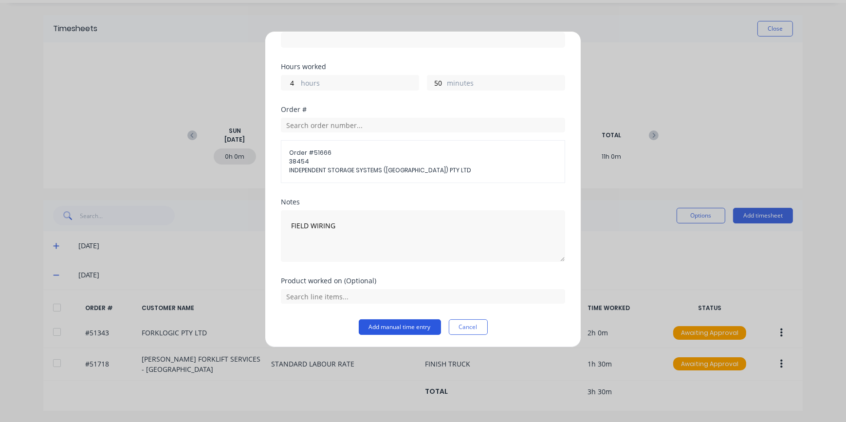
click at [403, 331] on button "Add manual time entry" at bounding box center [400, 327] width 82 height 16
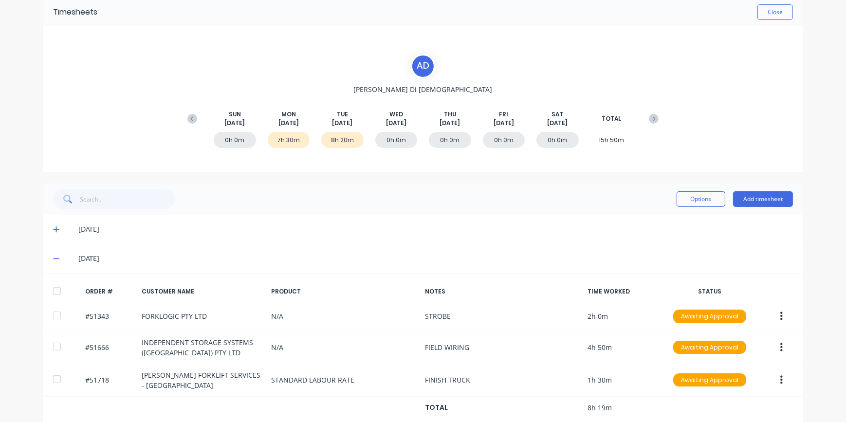
scroll to position [0, 0]
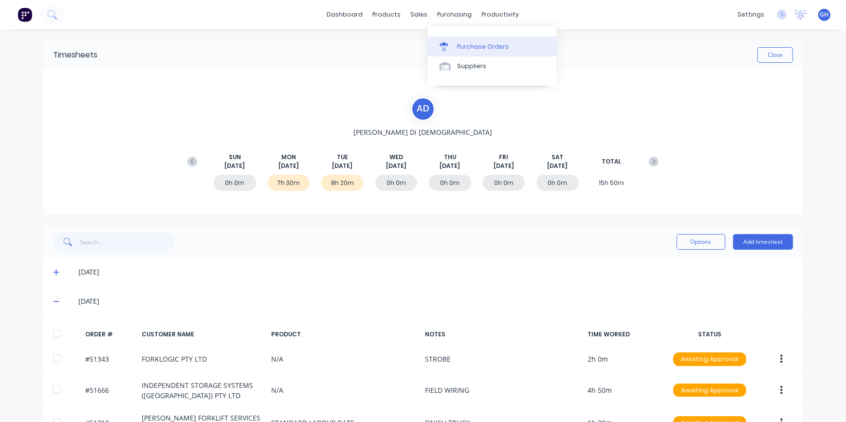
click at [476, 44] on div "Purchase Orders" at bounding box center [483, 46] width 52 height 9
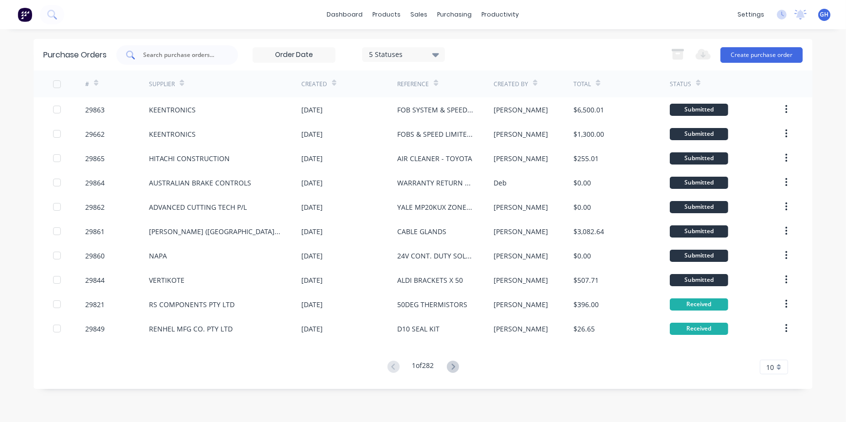
click at [181, 50] on input "text" at bounding box center [182, 55] width 81 height 10
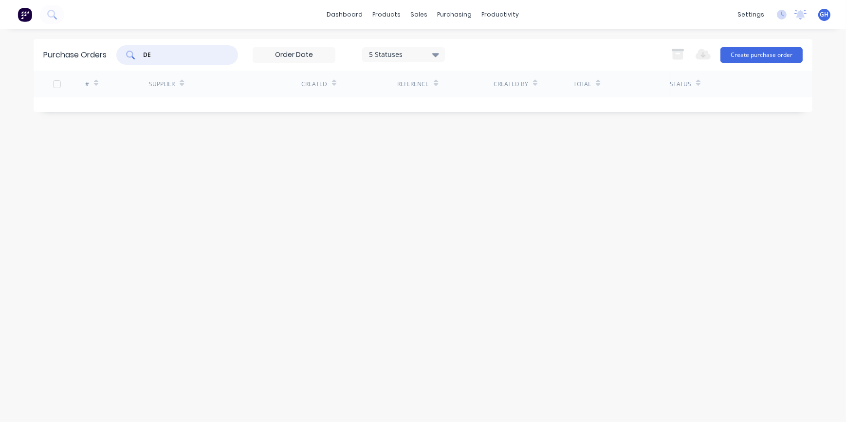
type input "D"
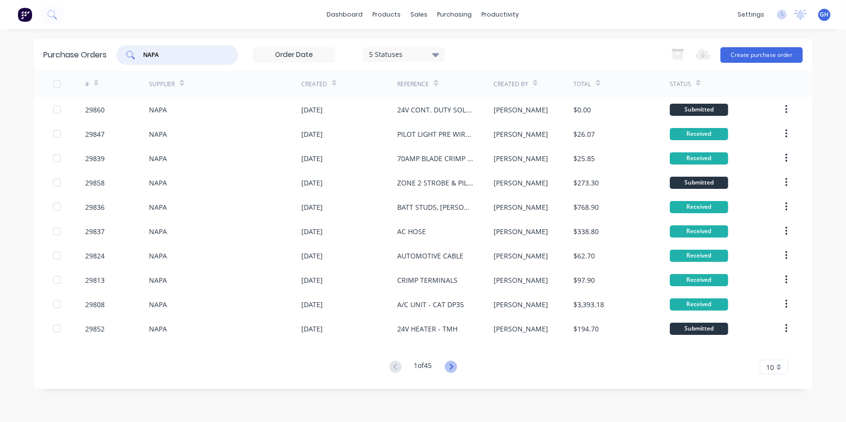
type input "NAPA"
click at [452, 368] on g at bounding box center [451, 367] width 12 height 12
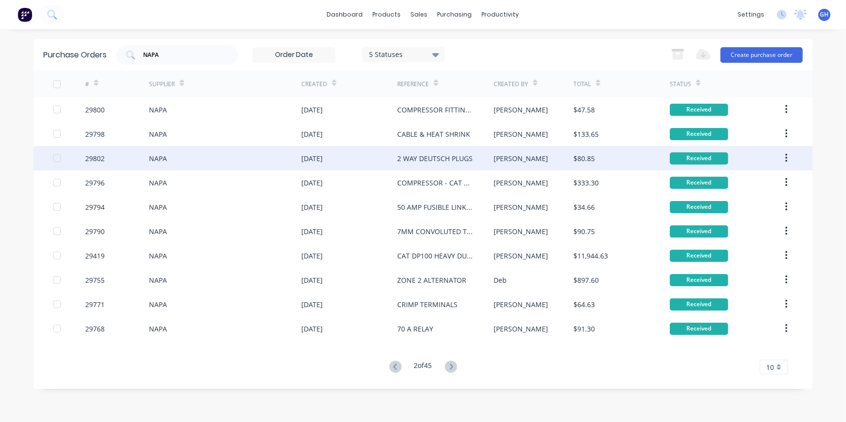
click at [456, 160] on div "2 WAY DEUTSCH PLUGS" at bounding box center [434, 158] width 75 height 10
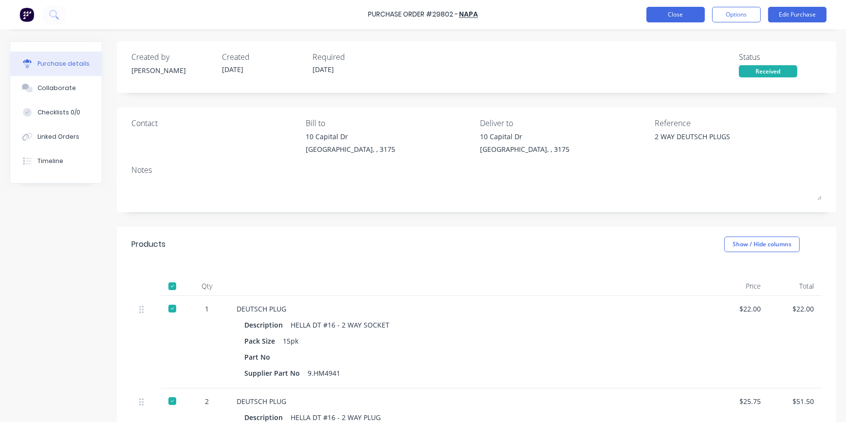
click at [672, 15] on button "Close" at bounding box center [676, 15] width 58 height 16
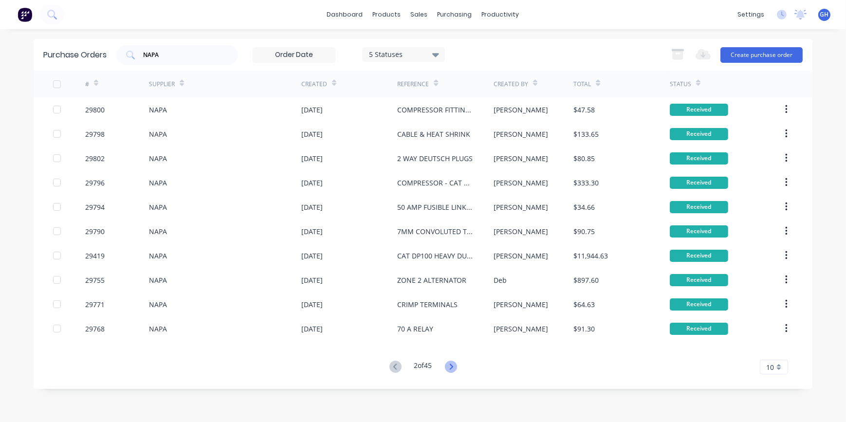
click at [452, 368] on icon at bounding box center [450, 367] width 3 height 6
click at [452, 369] on icon at bounding box center [450, 367] width 3 height 6
click at [763, 53] on button "Create purchase order" at bounding box center [762, 55] width 82 height 16
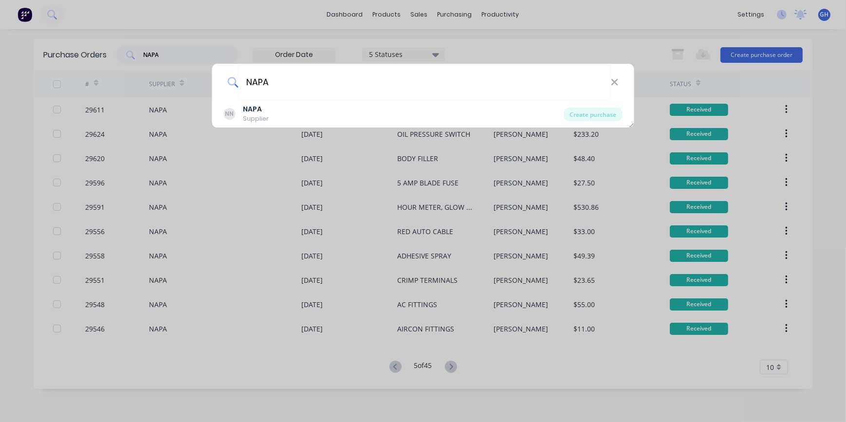
type input "NAPA"
click at [273, 114] on div "NN NAPA Supplier" at bounding box center [394, 113] width 340 height 19
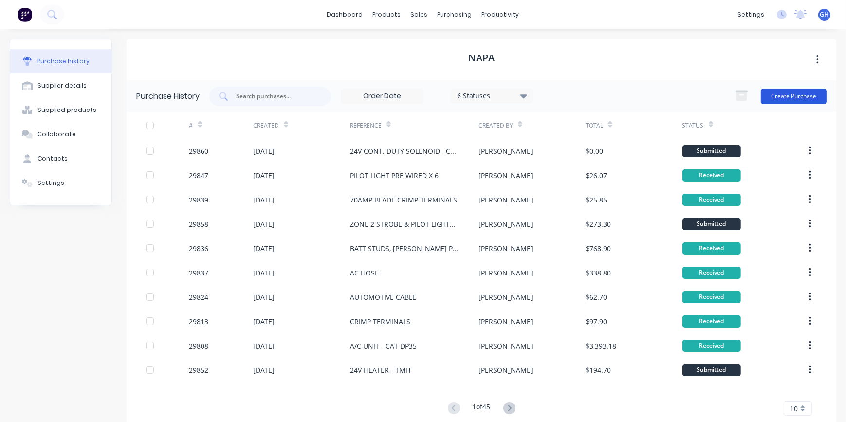
click at [771, 98] on button "Create Purchase" at bounding box center [794, 97] width 66 height 16
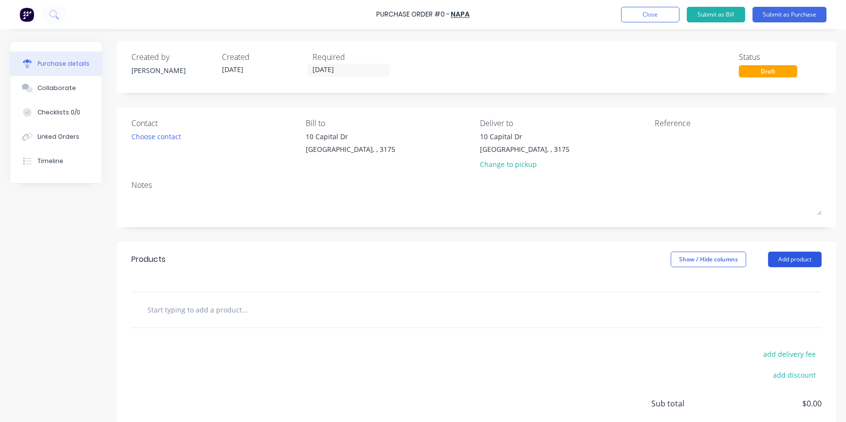
click at [785, 262] on button "Add product" at bounding box center [795, 260] width 54 height 16
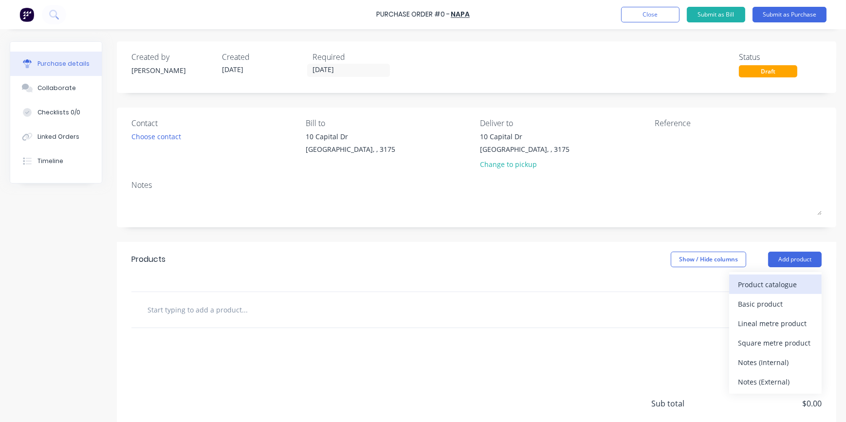
click at [753, 291] on div "Product catalogue" at bounding box center [775, 285] width 75 height 14
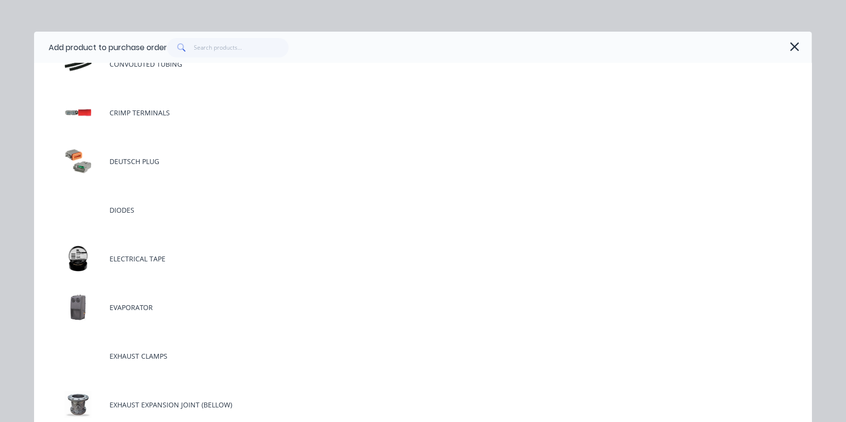
scroll to position [841, 0]
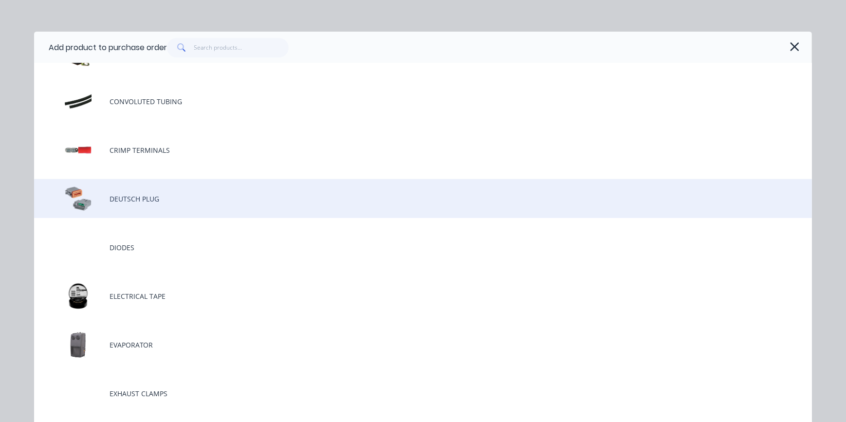
click at [134, 200] on div "DEUTSCH PLUG" at bounding box center [423, 198] width 778 height 39
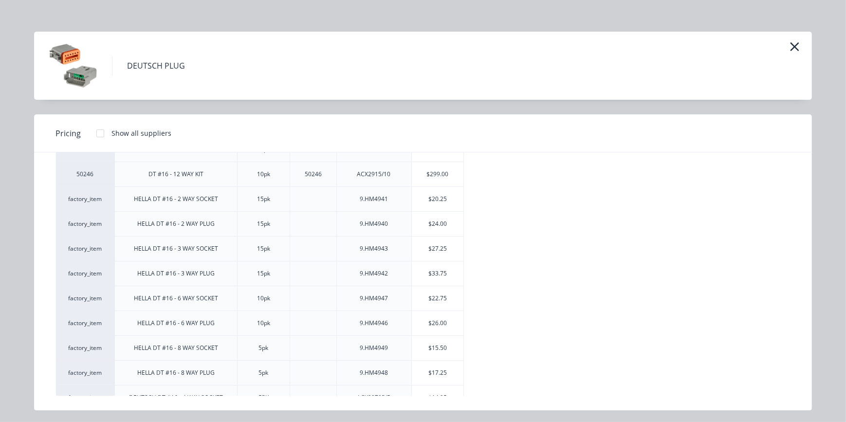
scroll to position [447, 0]
click at [447, 277] on div "$33.75" at bounding box center [438, 276] width 52 height 24
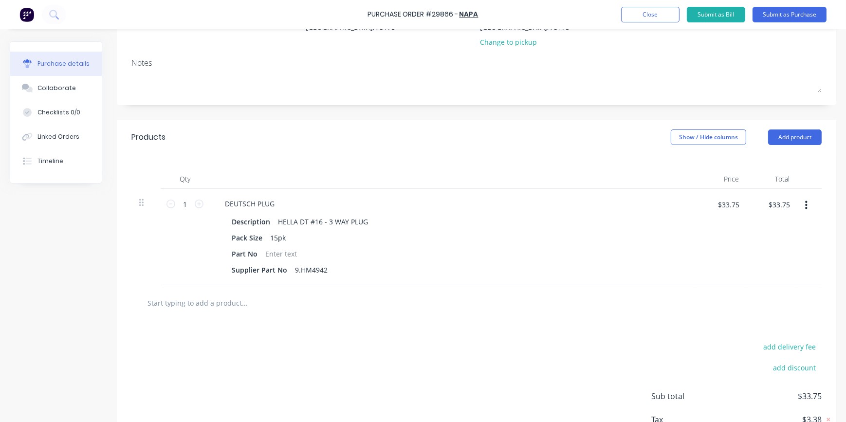
scroll to position [132, 0]
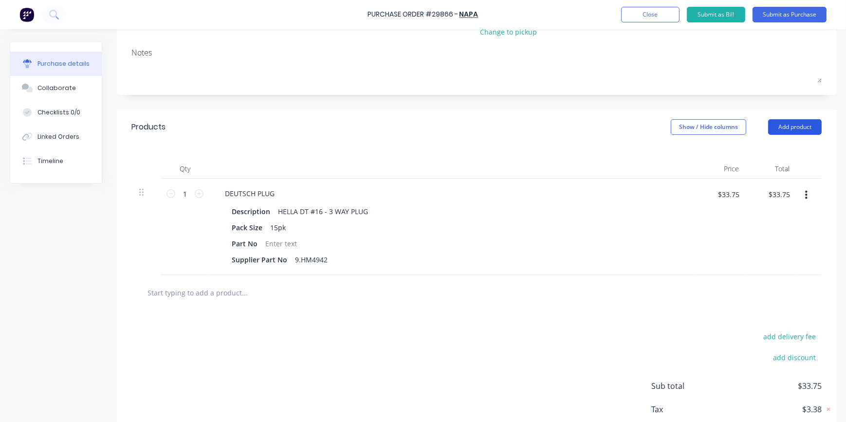
click at [773, 125] on button "Add product" at bounding box center [795, 127] width 54 height 16
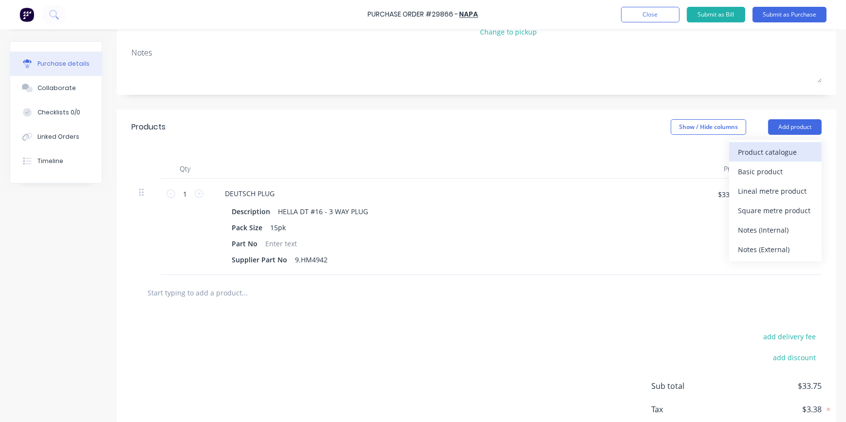
click at [747, 149] on div "Product catalogue" at bounding box center [775, 152] width 75 height 14
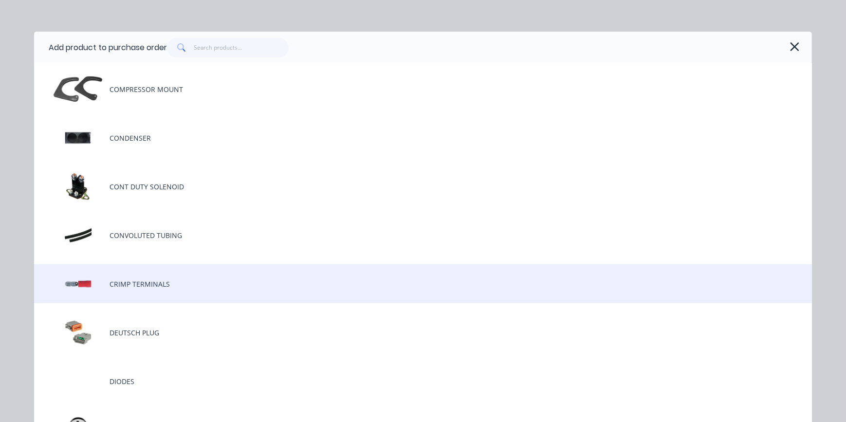
scroll to position [708, 0]
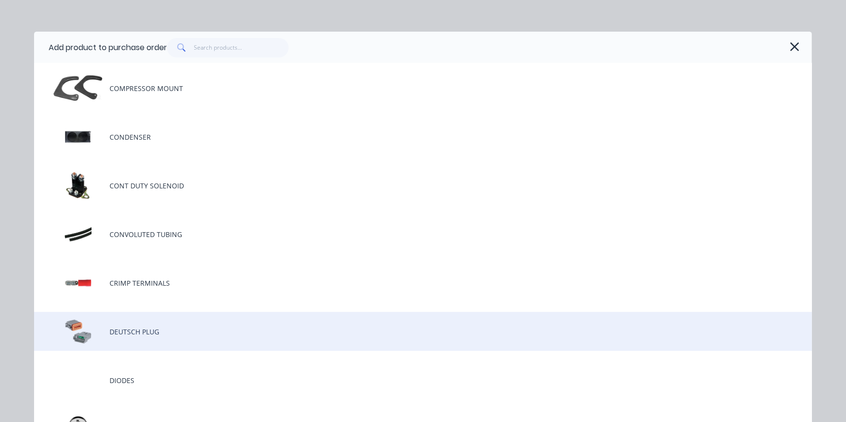
click at [145, 340] on div "DEUTSCH PLUG" at bounding box center [423, 331] width 778 height 39
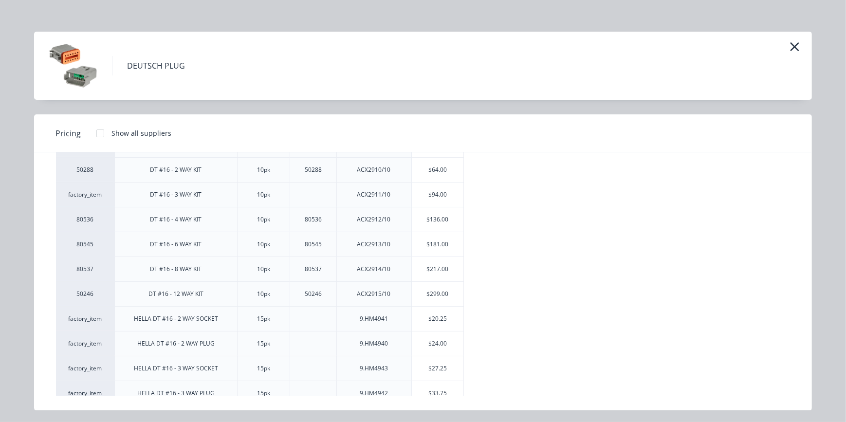
scroll to position [354, 0]
click at [438, 368] on div "$33.75" at bounding box center [438, 369] width 52 height 24
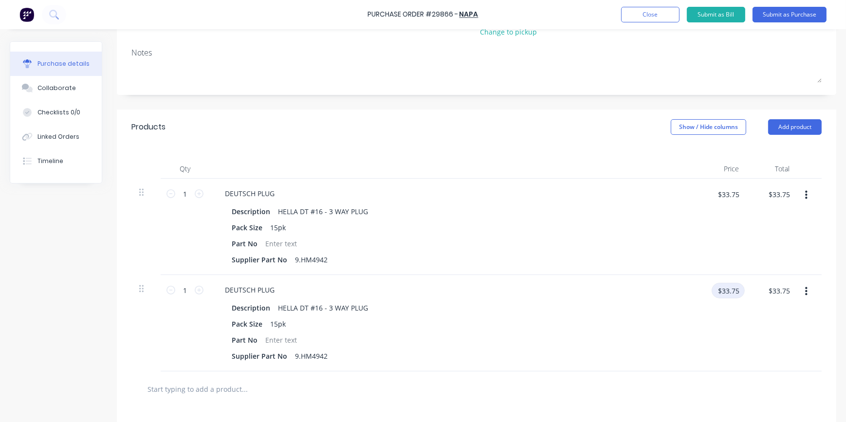
drag, startPoint x: 723, startPoint y: 290, endPoint x: 740, endPoint y: 290, distance: 17.0
click at [740, 290] on input "$33.75" at bounding box center [728, 291] width 33 height 16
type input "$35.50"
click at [719, 323] on div "$35.50 35.5" at bounding box center [721, 323] width 51 height 96
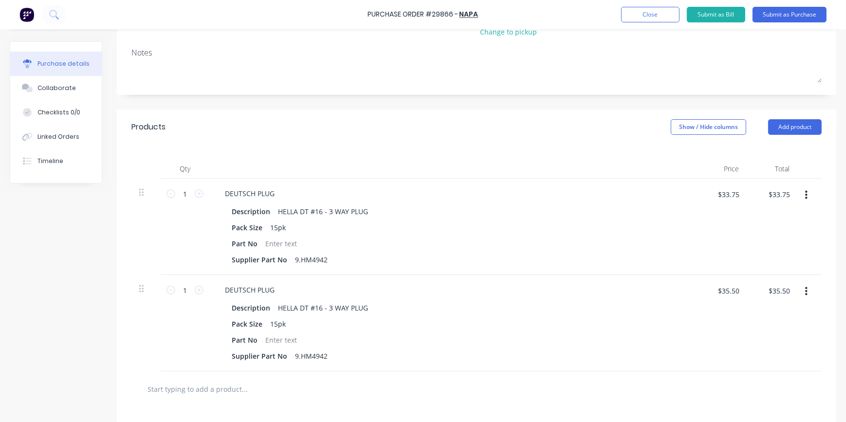
click at [805, 194] on icon "button" at bounding box center [806, 195] width 2 height 9
click at [750, 277] on button "Delete" at bounding box center [776, 279] width 83 height 19
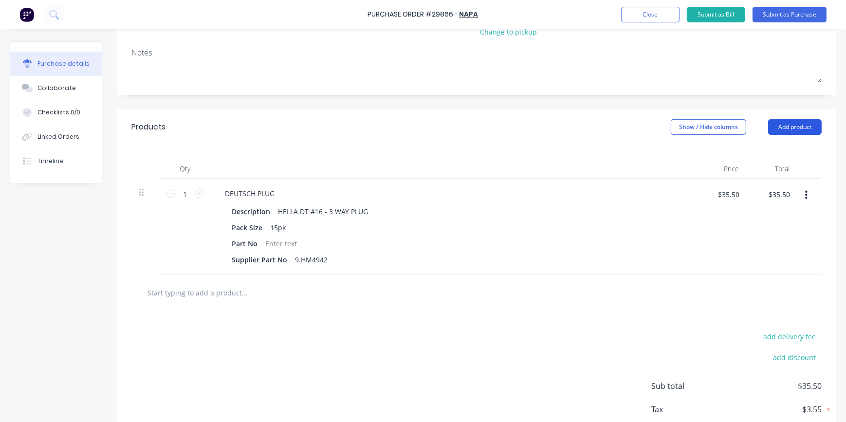
click at [781, 131] on button "Add product" at bounding box center [795, 127] width 54 height 16
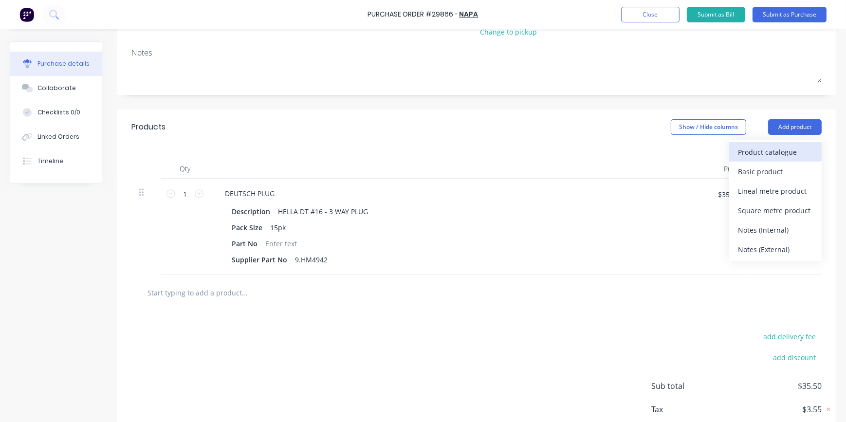
click at [754, 153] on div "Product catalogue" at bounding box center [775, 152] width 75 height 14
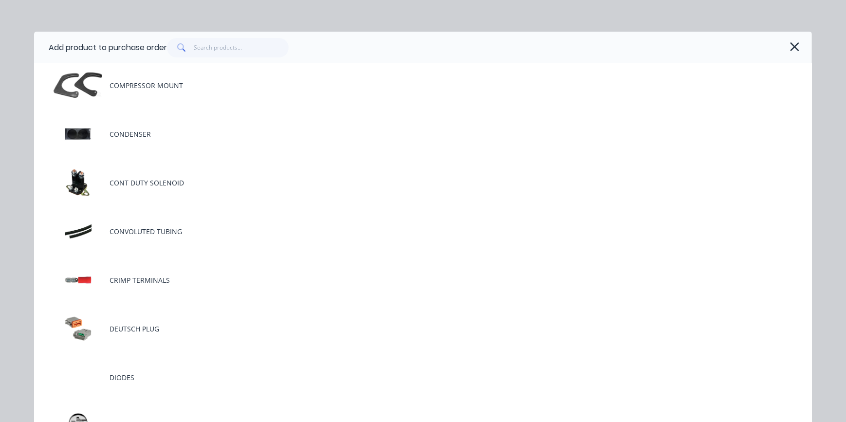
scroll to position [841, 0]
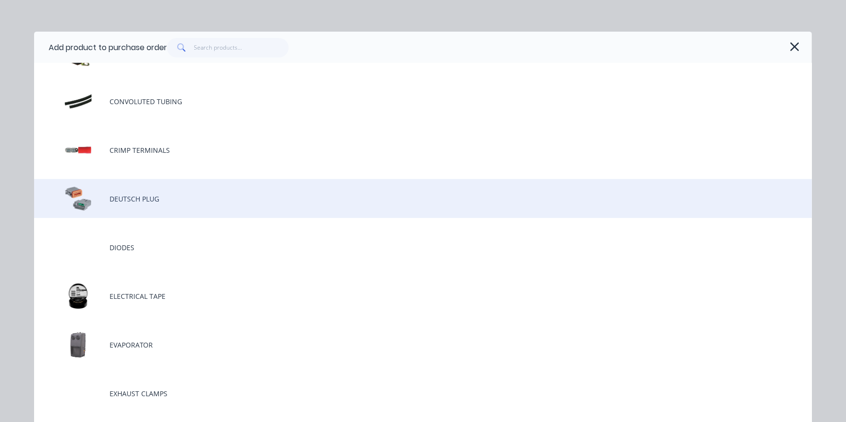
click at [146, 194] on div "DEUTSCH PLUG" at bounding box center [423, 198] width 778 height 39
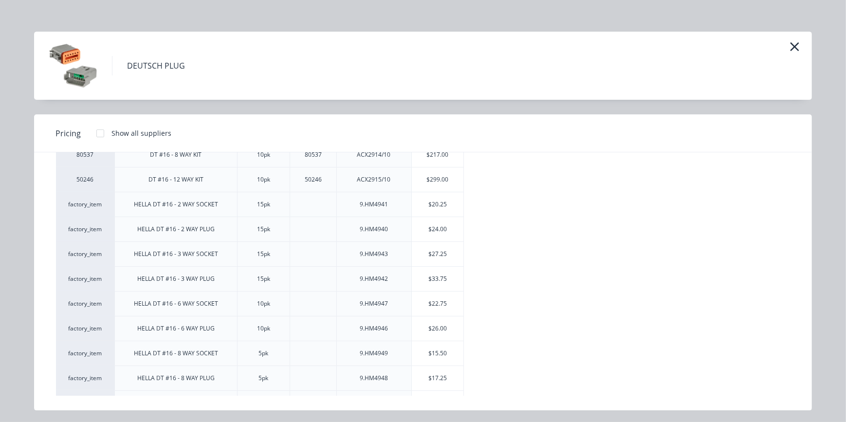
scroll to position [443, 0]
click at [435, 255] on div "$27.25" at bounding box center [438, 255] width 52 height 24
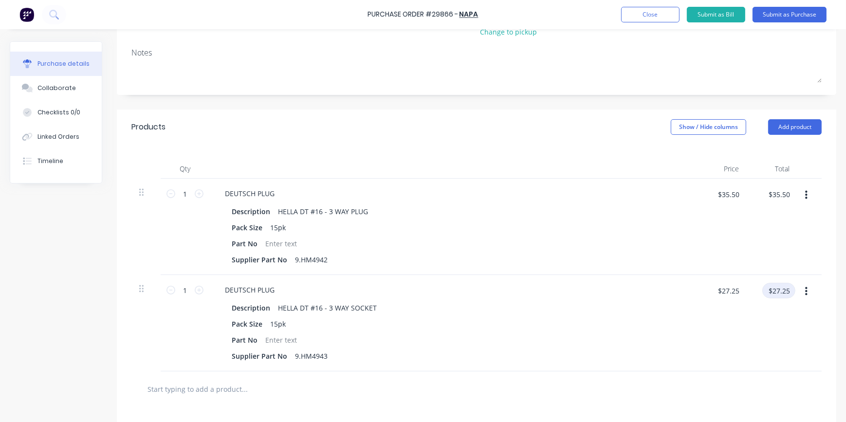
click at [768, 290] on input "$27.25" at bounding box center [779, 291] width 33 height 16
type input "28.75"
type input "$28.75"
click at [742, 325] on div "$28.75 $27.25" at bounding box center [721, 323] width 51 height 96
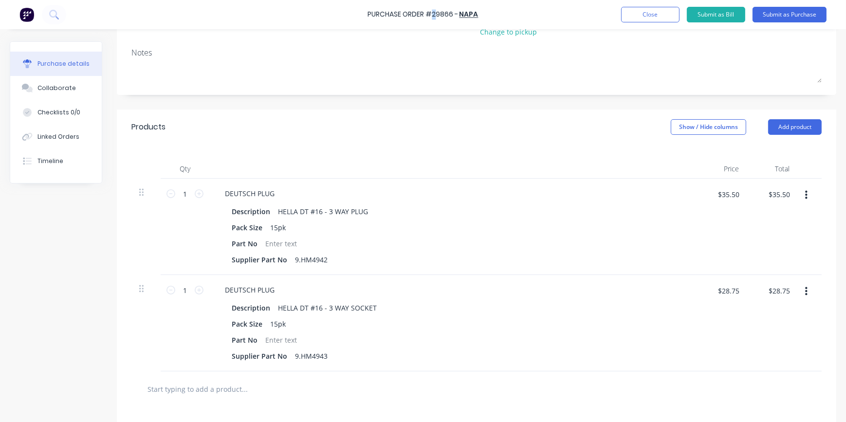
click at [438, 13] on div "Purchase Order #29866 -" at bounding box center [413, 15] width 91 height 10
drag, startPoint x: 278, startPoint y: 151, endPoint x: 222, endPoint y: 168, distance: 58.1
click at [273, 153] on div "Qty Price Total 1 1 DEUTSCH PLUG Description HELLA DT #16 - 3 WAY PLUG Pack Siz…" at bounding box center [477, 258] width 720 height 227
click at [198, 193] on icon at bounding box center [199, 193] width 9 height 9
type input "2"
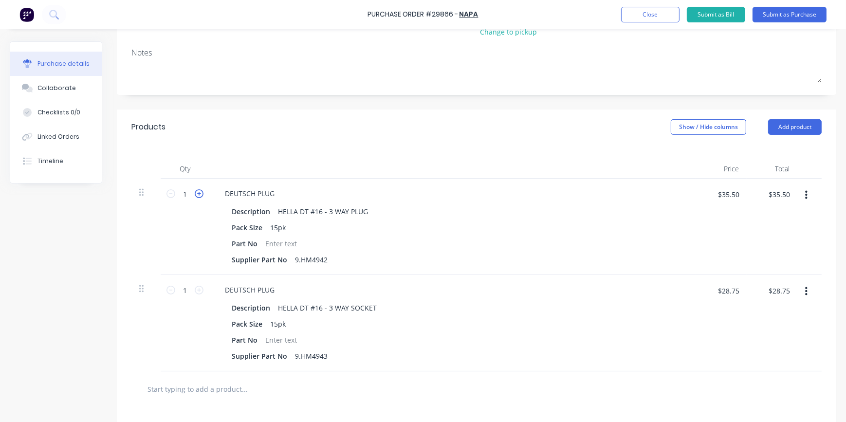
type input "$71.00"
click at [198, 193] on icon at bounding box center [199, 193] width 9 height 9
type input "3"
type input "$106.50"
click at [198, 193] on icon at bounding box center [199, 193] width 9 height 9
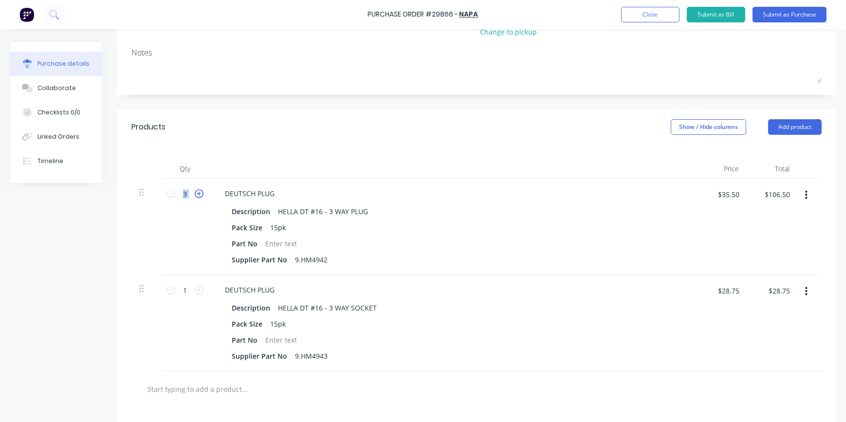
type input "4"
type input "$142.00"
drag, startPoint x: 198, startPoint y: 193, endPoint x: 173, endPoint y: 195, distance: 24.9
click at [173, 195] on icon at bounding box center [171, 193] width 9 height 9
type input "3"
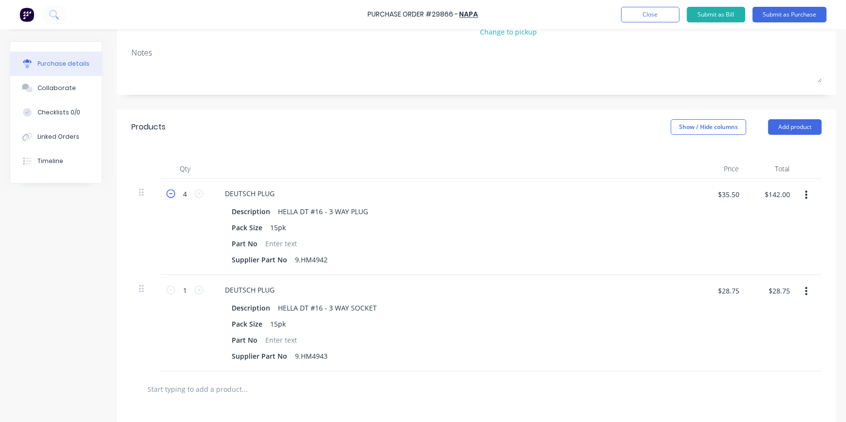
type input "$106.50"
click at [200, 290] on icon at bounding box center [199, 290] width 9 height 9
type input "2"
type input "$57.50"
click at [200, 290] on icon at bounding box center [199, 290] width 9 height 9
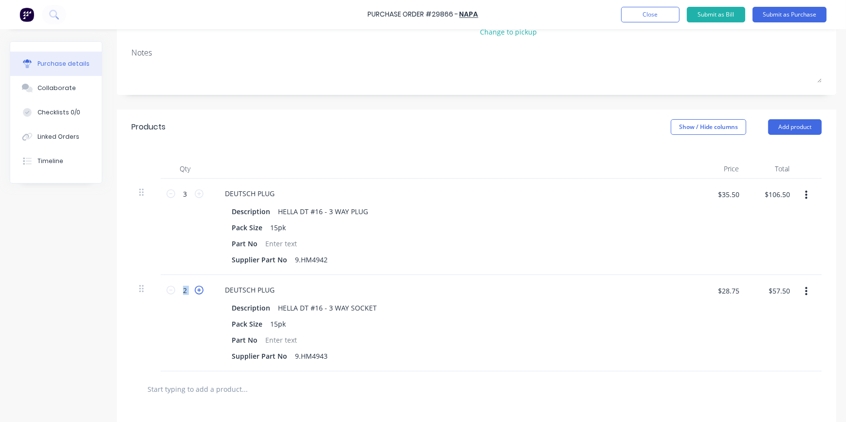
type input "3"
type input "$86.25"
click at [200, 290] on icon at bounding box center [199, 290] width 9 height 9
type input "4"
type input "$115.00"
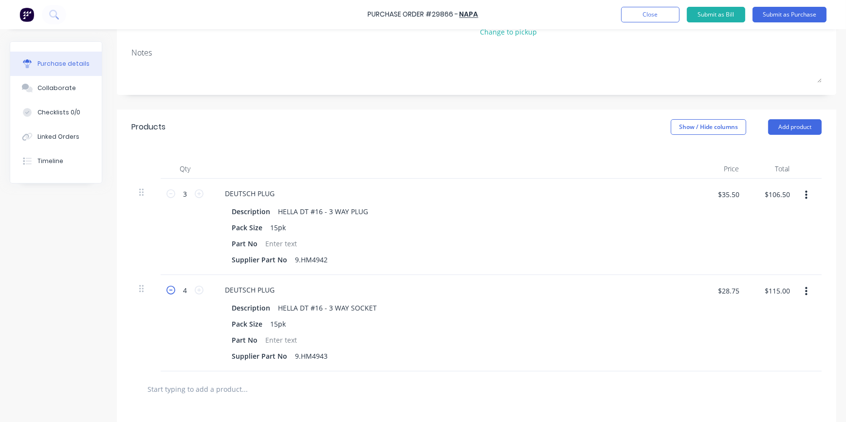
drag, startPoint x: 200, startPoint y: 290, endPoint x: 170, endPoint y: 290, distance: 29.7
click at [170, 290] on icon at bounding box center [171, 290] width 9 height 9
type input "3"
type input "$86.25"
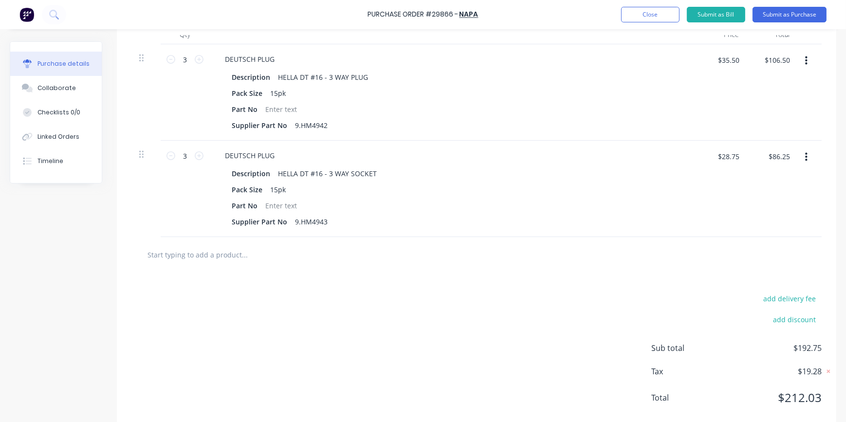
scroll to position [287, 0]
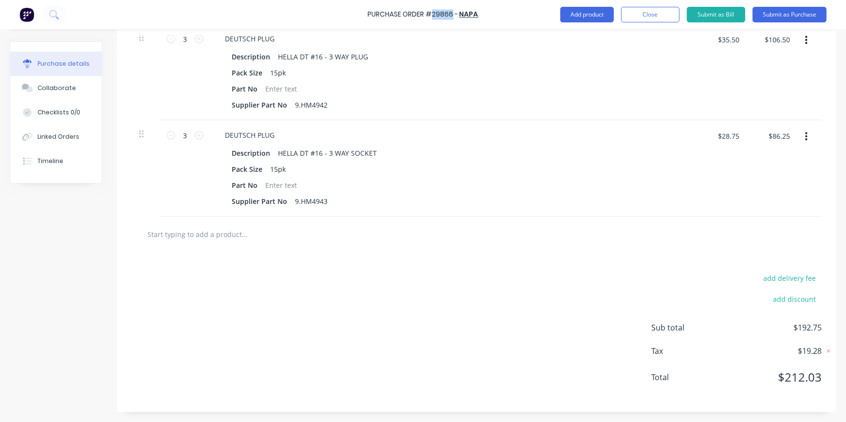
drag, startPoint x: 433, startPoint y: 15, endPoint x: 452, endPoint y: 15, distance: 19.0
click at [452, 15] on div "Purchase Order #29866 -" at bounding box center [413, 15] width 91 height 10
copy div "29866"
click at [773, 19] on button "Submit as Purchase" at bounding box center [790, 15] width 74 height 16
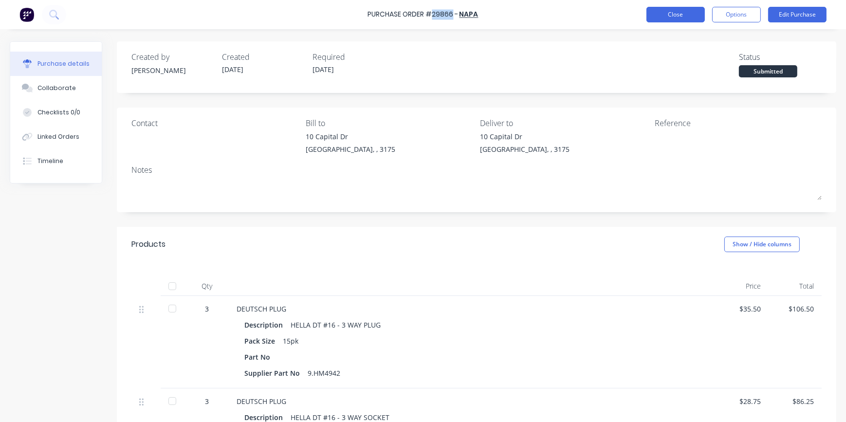
click at [689, 13] on button "Close" at bounding box center [676, 15] width 58 height 16
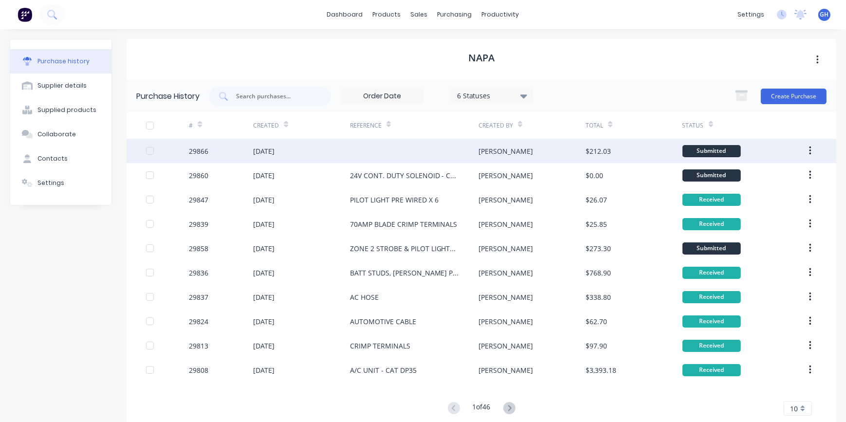
click at [805, 152] on button "button" at bounding box center [810, 151] width 23 height 18
click at [616, 153] on div "$212.03" at bounding box center [634, 151] width 96 height 24
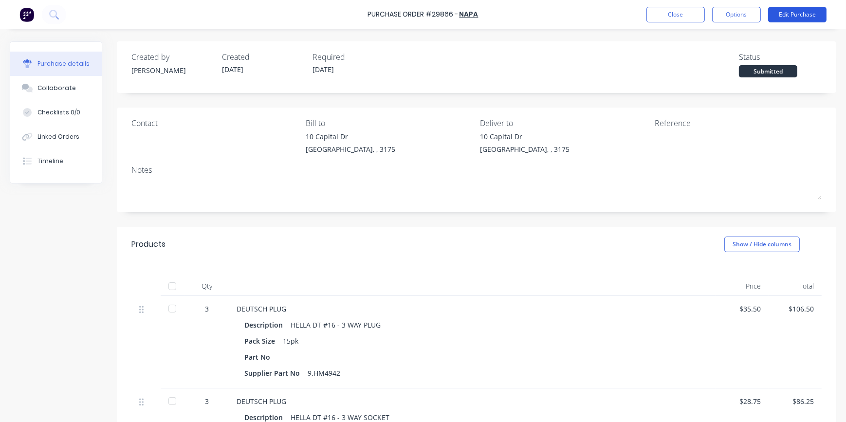
click at [787, 16] on button "Edit Purchase" at bounding box center [797, 15] width 58 height 16
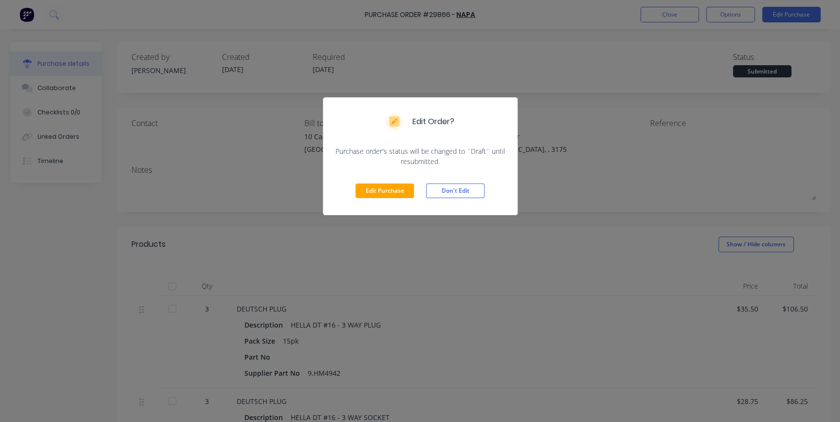
drag, startPoint x: 370, startPoint y: 192, endPoint x: 397, endPoint y: 192, distance: 27.3
click at [372, 192] on button "Edit Purchase" at bounding box center [384, 191] width 58 height 15
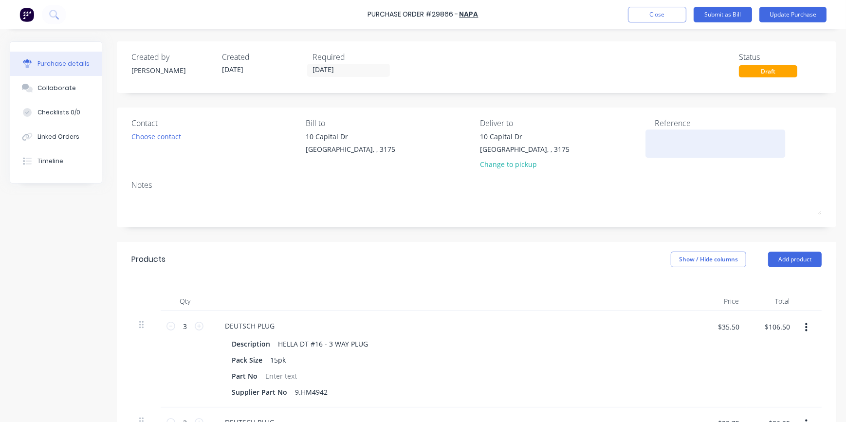
click at [660, 141] on textarea at bounding box center [716, 142] width 122 height 22
type textarea "3 WAY DETUSCH PLUGS"
type textarea "x"
type textarea "3 WAY DETUSCH PLUGS"
click at [778, 21] on button "Update Purchase" at bounding box center [793, 15] width 67 height 16
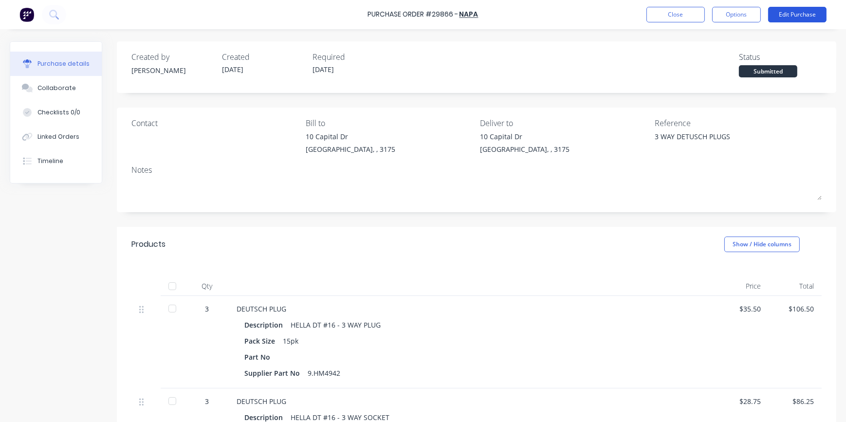
click at [791, 18] on button "Edit Purchase" at bounding box center [797, 15] width 58 height 16
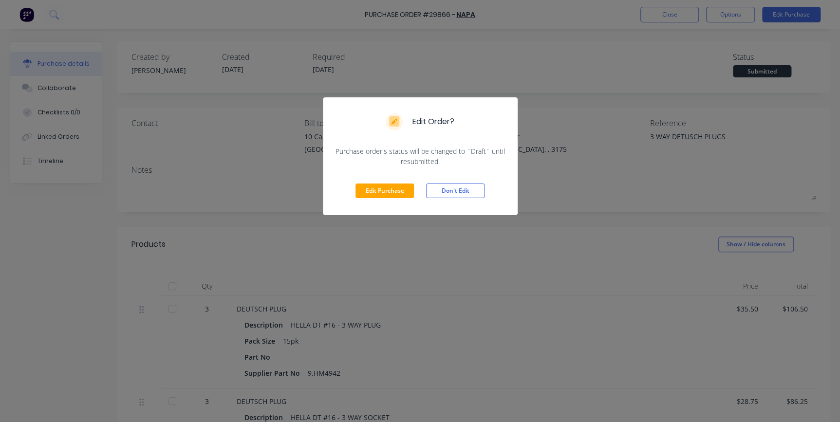
click at [695, 68] on div "Edit Order? Purchase order's status will be changed to `Draft` until resubmitte…" at bounding box center [420, 211] width 840 height 422
type textarea "x"
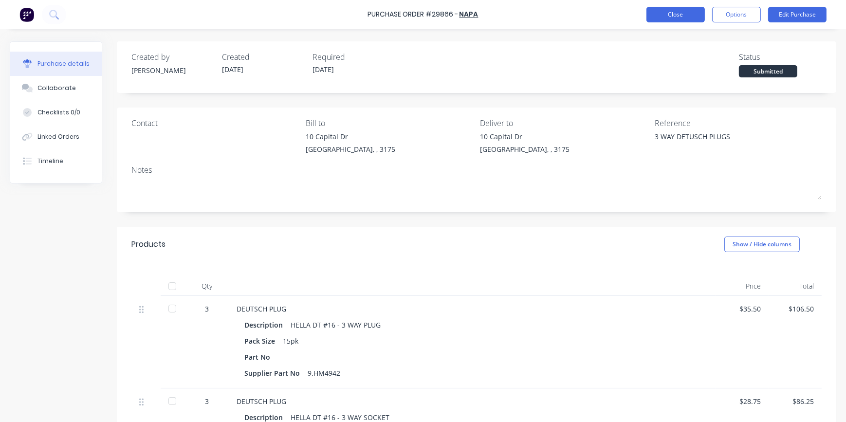
click at [665, 16] on button "Close" at bounding box center [676, 15] width 58 height 16
